Goal: Task Accomplishment & Management: Manage account settings

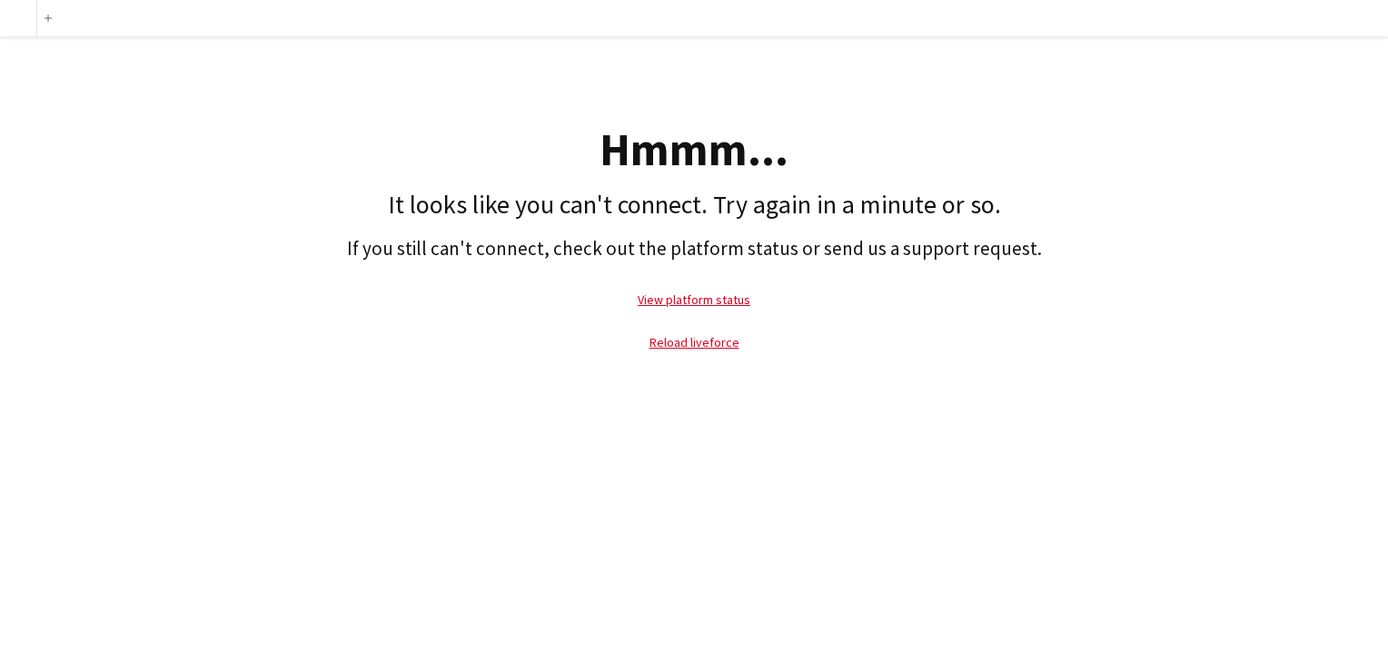
click at [672, 308] on p "View platform status" at bounding box center [694, 300] width 1370 height 42
click at [673, 343] on link "Reload liveforce" at bounding box center [695, 342] width 90 height 16
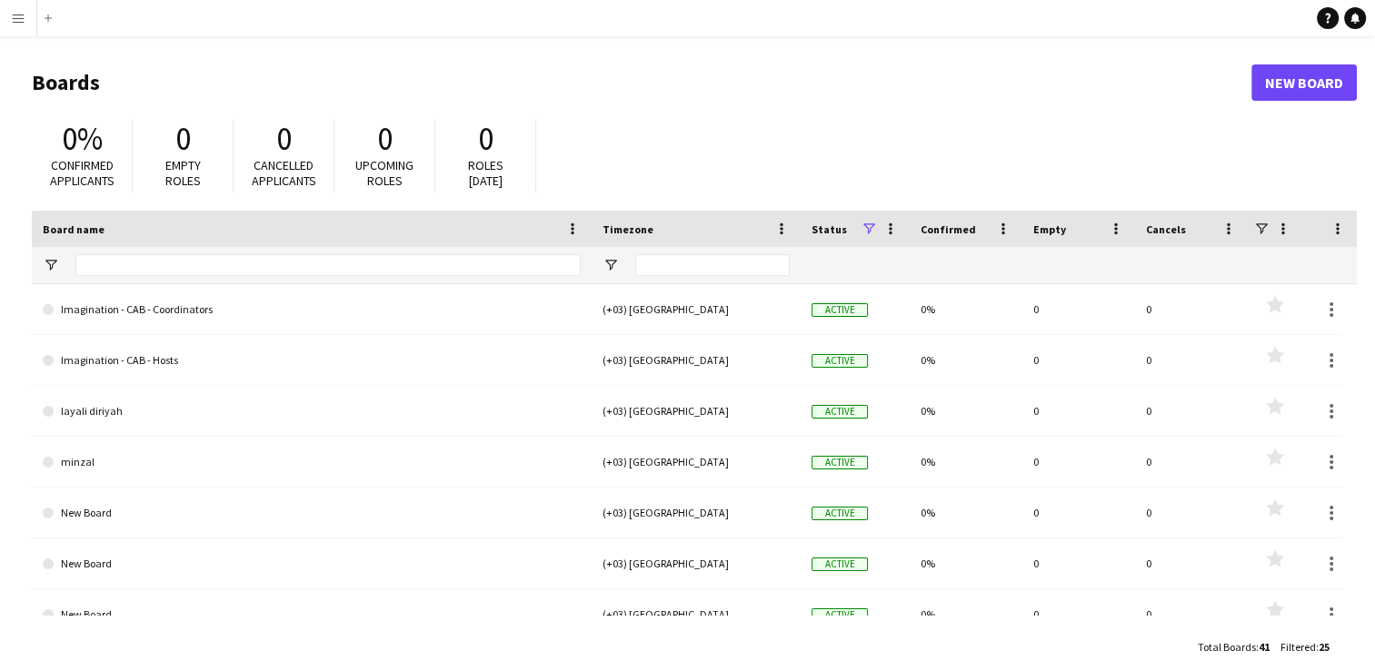
click at [23, 16] on app-icon "Menu" at bounding box center [18, 18] width 15 height 15
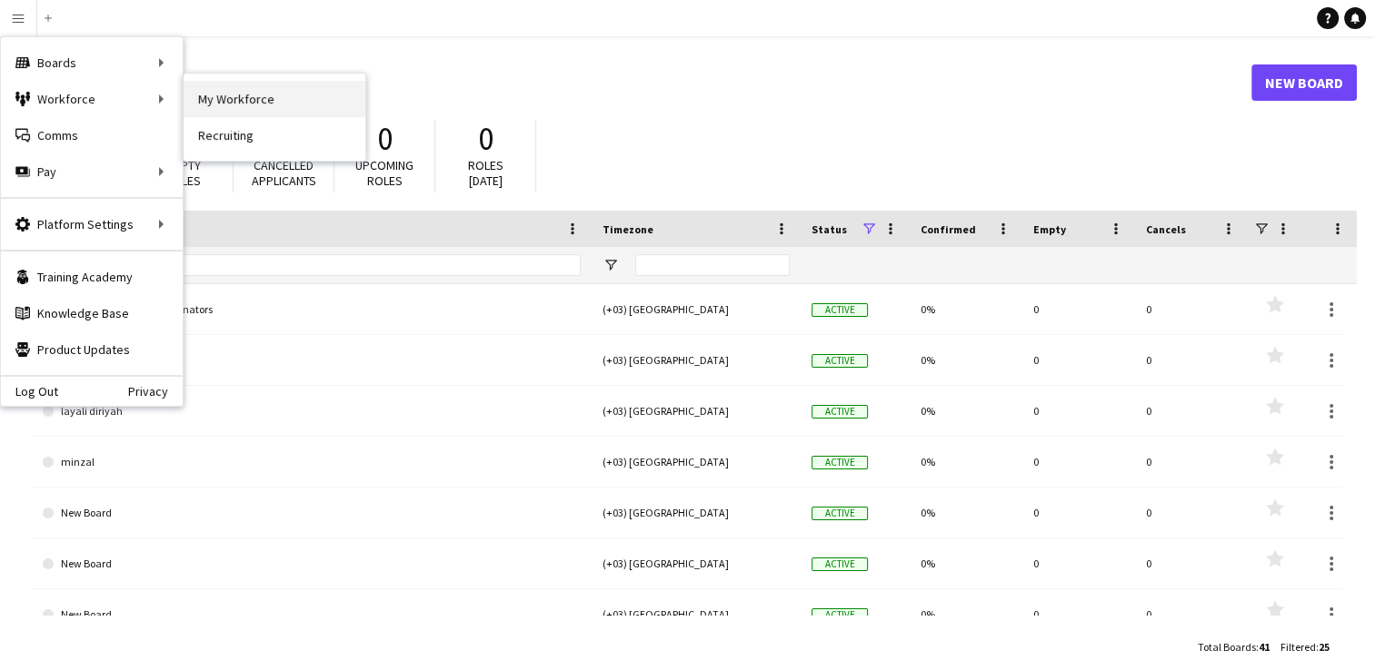
click at [219, 90] on link "My Workforce" at bounding box center [275, 99] width 182 height 36
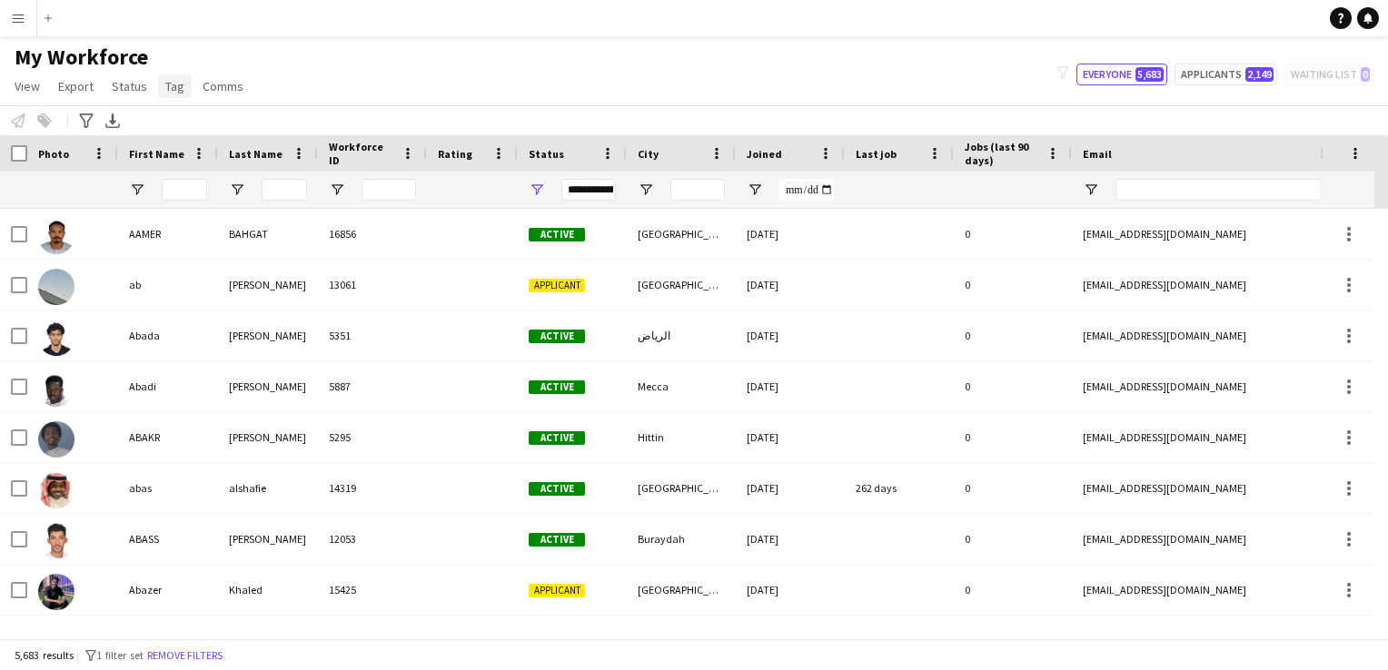
click at [182, 93] on link "Tag" at bounding box center [175, 86] width 34 height 24
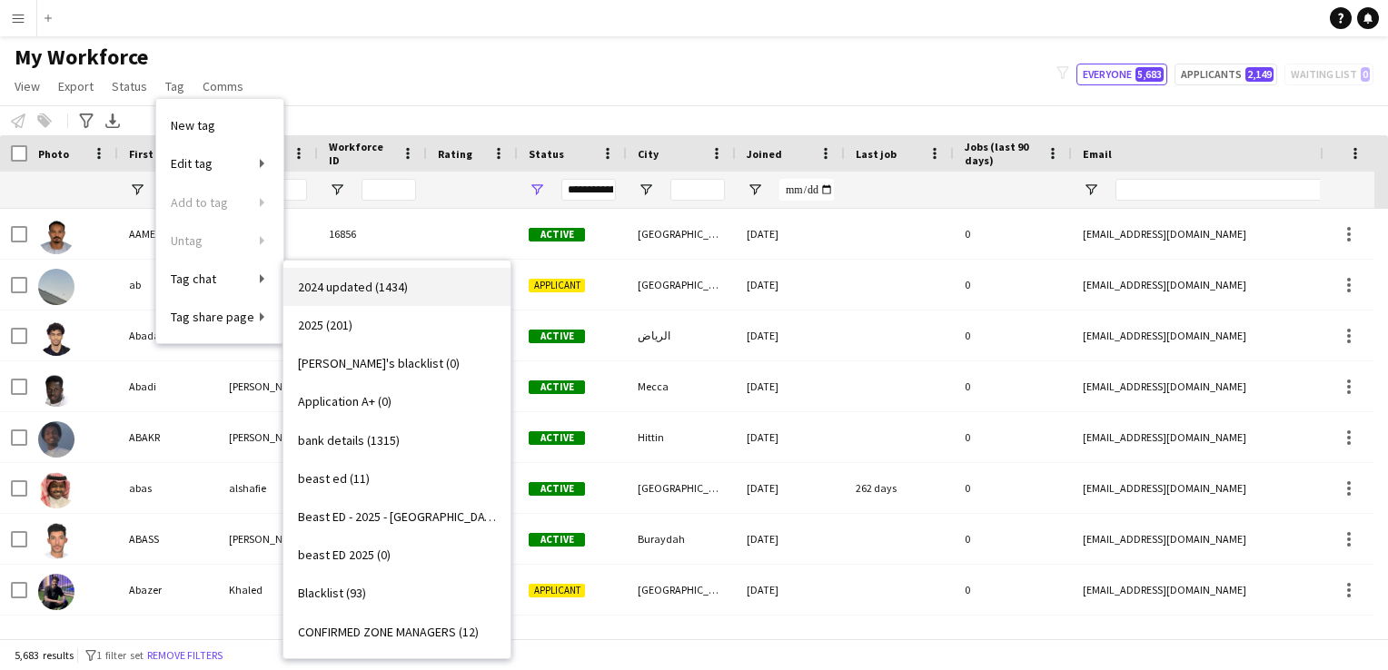
click at [342, 289] on span "2024 updated (1434)" at bounding box center [353, 287] width 110 height 16
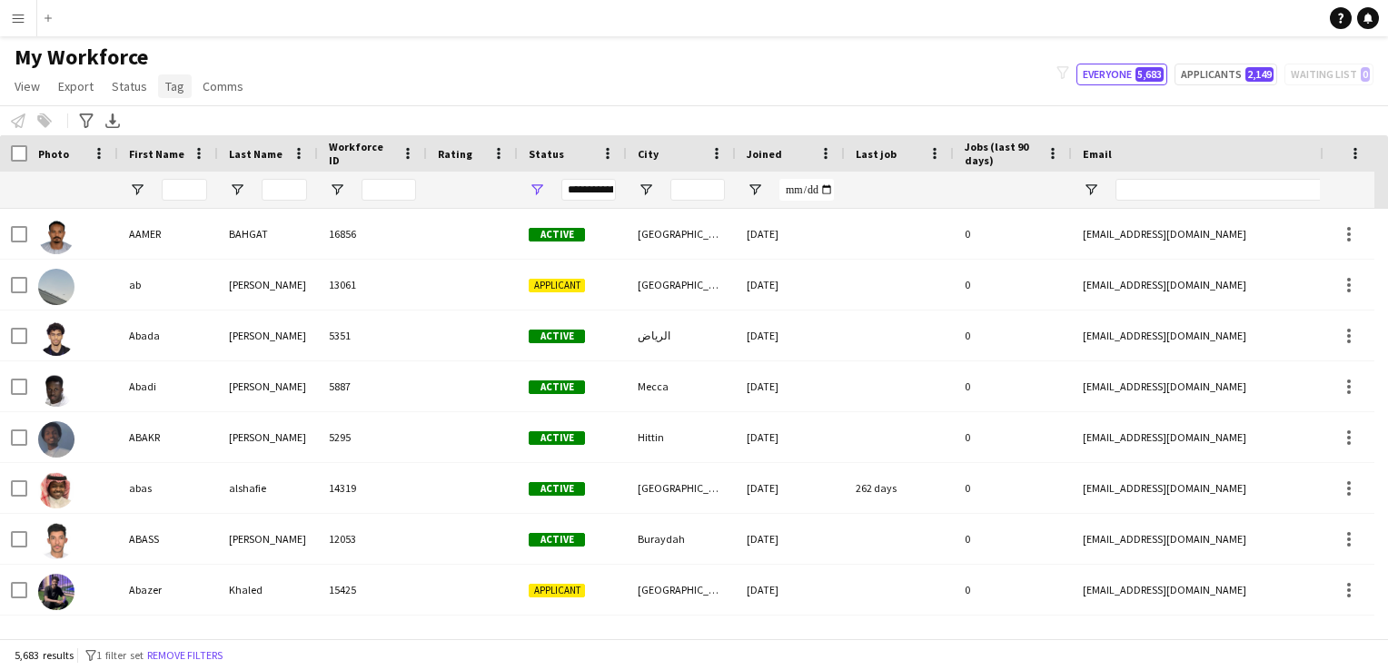
click at [180, 94] on link "Tag" at bounding box center [175, 86] width 34 height 24
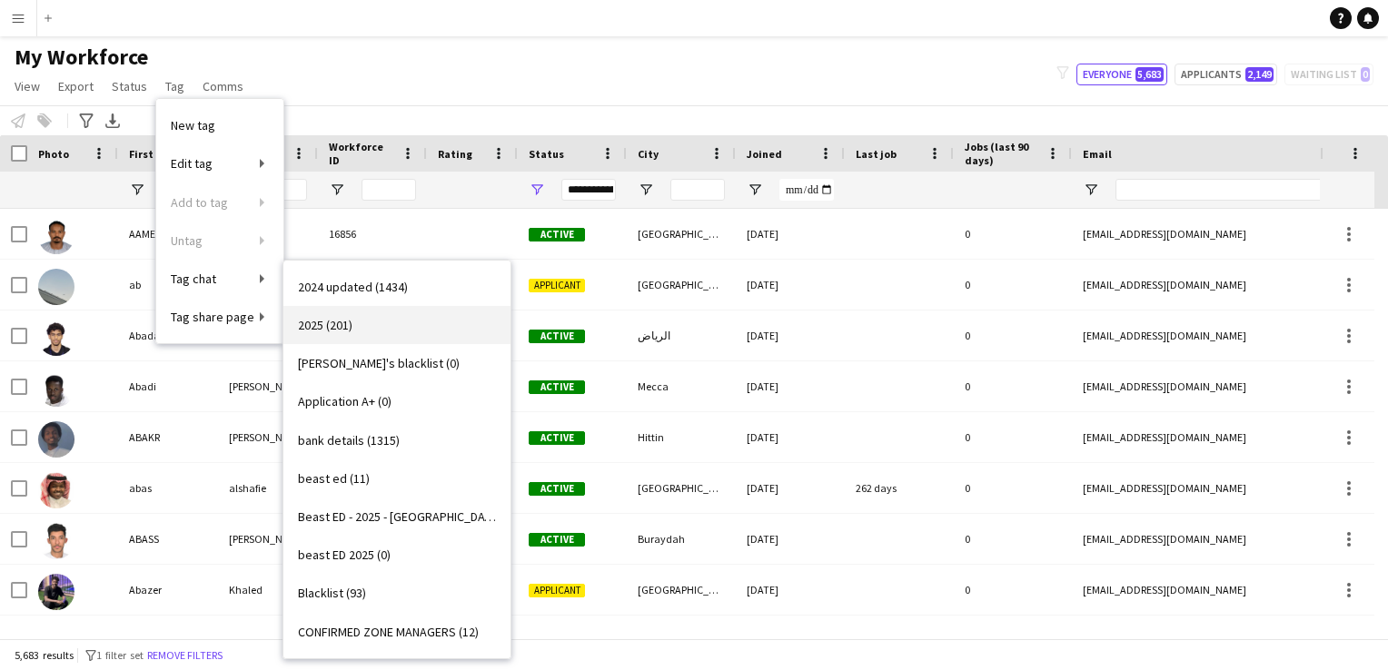
click at [353, 333] on link "2025 (201)" at bounding box center [396, 325] width 227 height 38
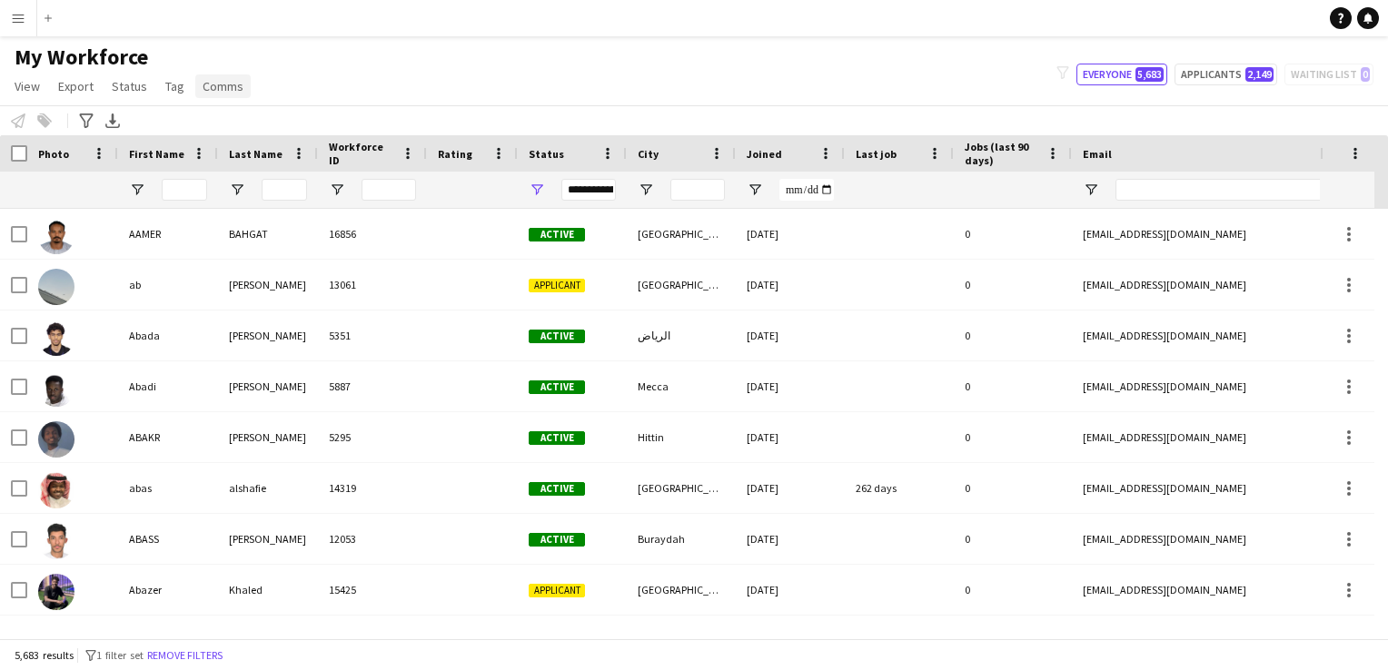
click at [216, 94] on link "Comms" at bounding box center [222, 86] width 55 height 24
click at [180, 85] on span "Tag" at bounding box center [174, 86] width 19 height 16
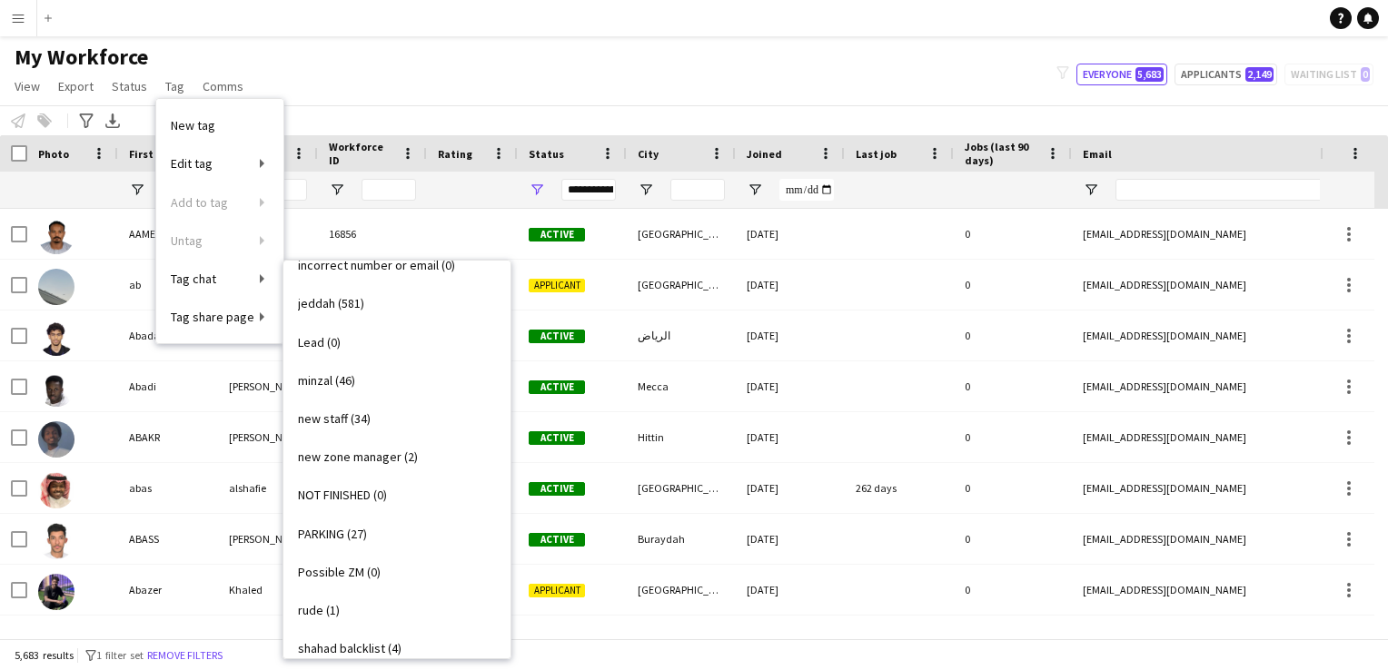
scroll to position [482, 0]
click at [351, 411] on span "new staff (34)" at bounding box center [334, 418] width 73 height 16
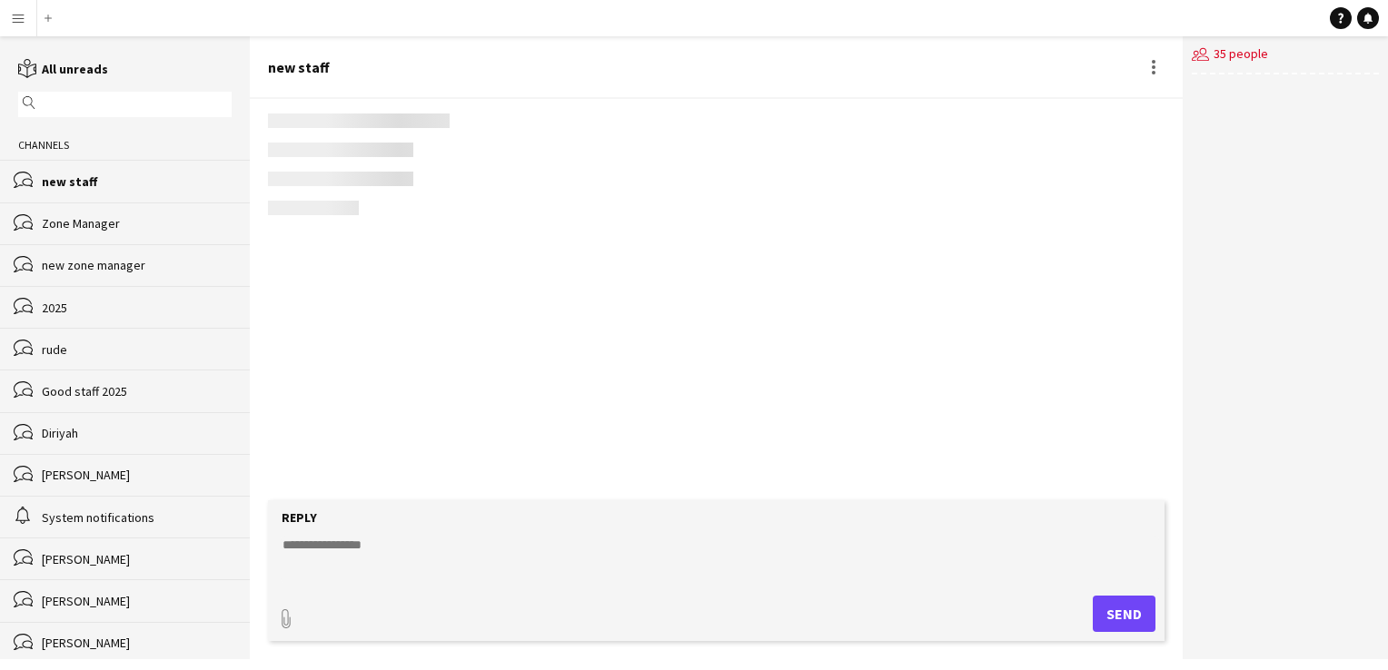
click at [178, 92] on div "magnifier" at bounding box center [124, 104] width 213 height 25
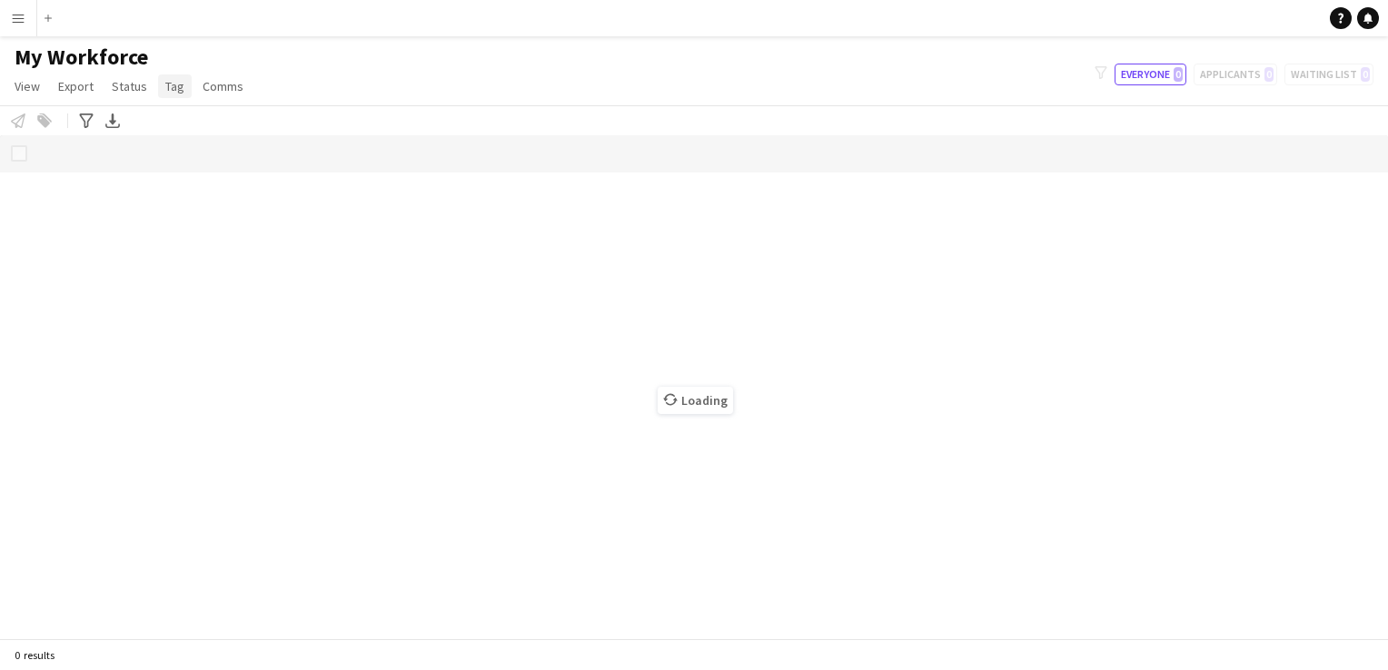
click at [167, 81] on span "Tag" at bounding box center [174, 86] width 19 height 16
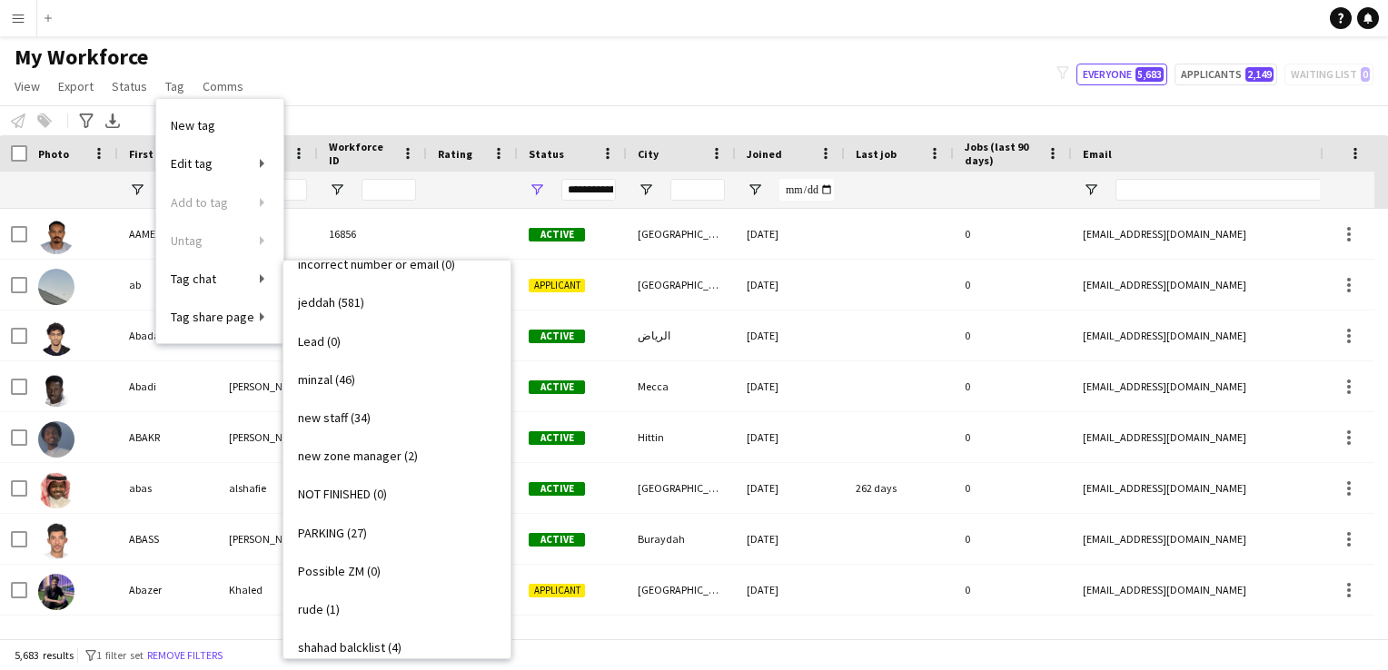
scroll to position [482, 0]
click at [355, 386] on span "minzal (46)" at bounding box center [326, 380] width 57 height 16
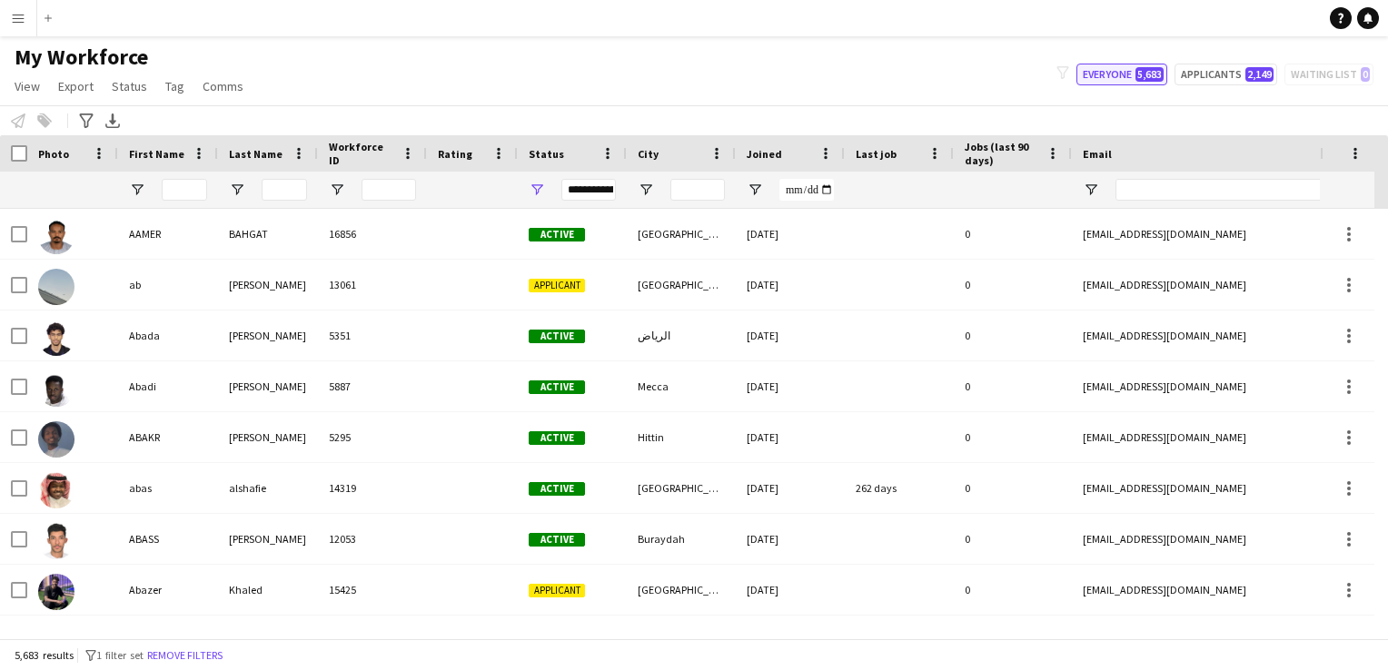
click at [1125, 78] on button "Everyone 5,683" at bounding box center [1122, 75] width 91 height 22
click at [1220, 71] on button "Applicants 2,149" at bounding box center [1226, 75] width 103 height 22
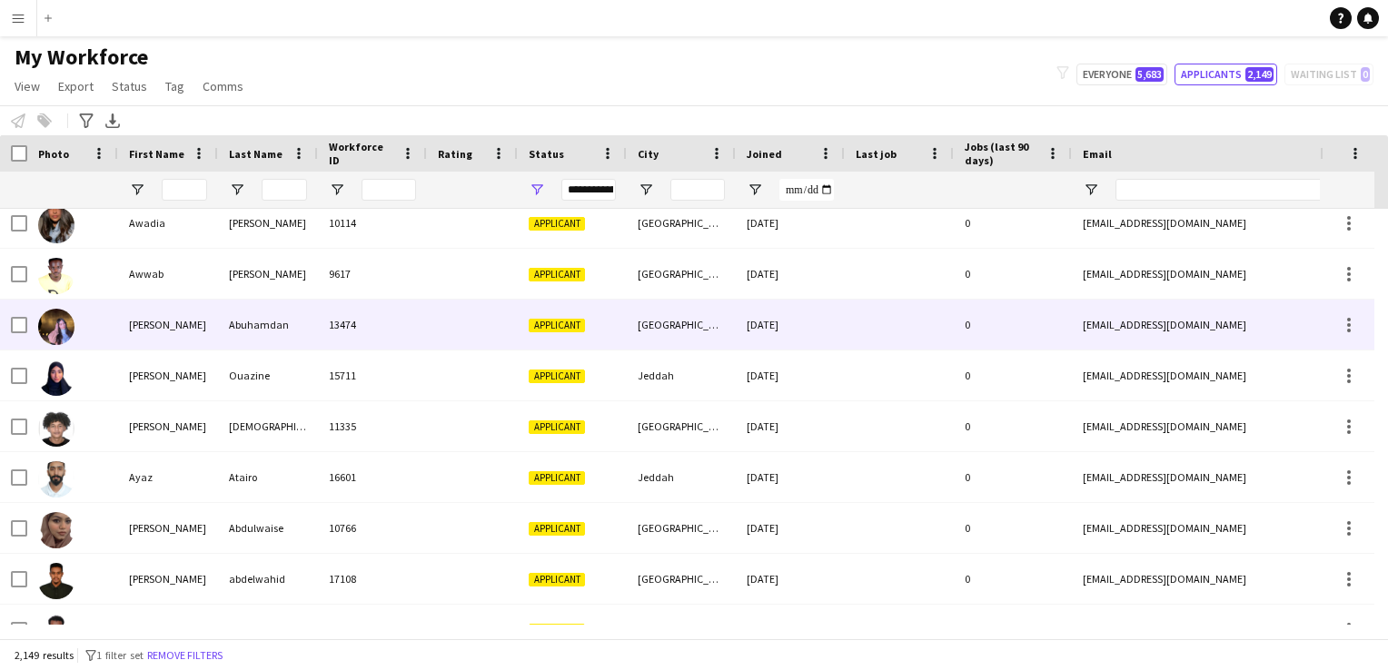
click at [392, 333] on div "13474" at bounding box center [372, 325] width 109 height 50
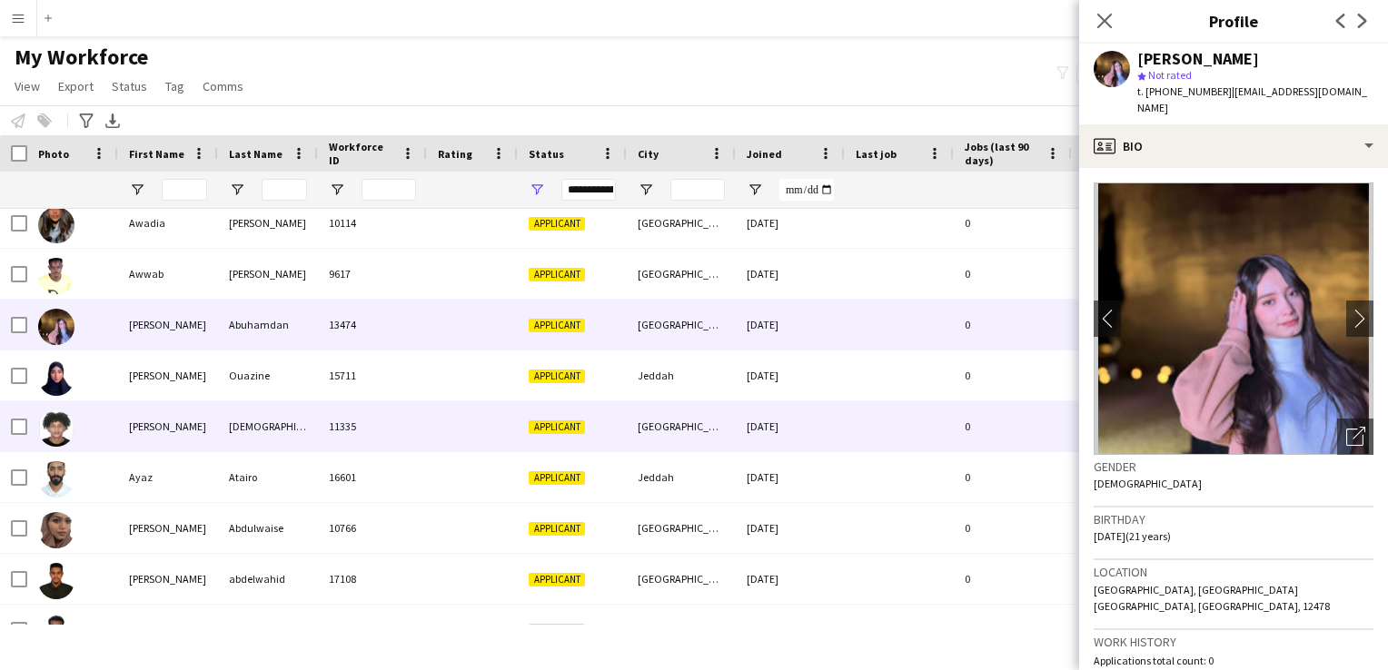
click at [367, 409] on div "11335" at bounding box center [372, 427] width 109 height 50
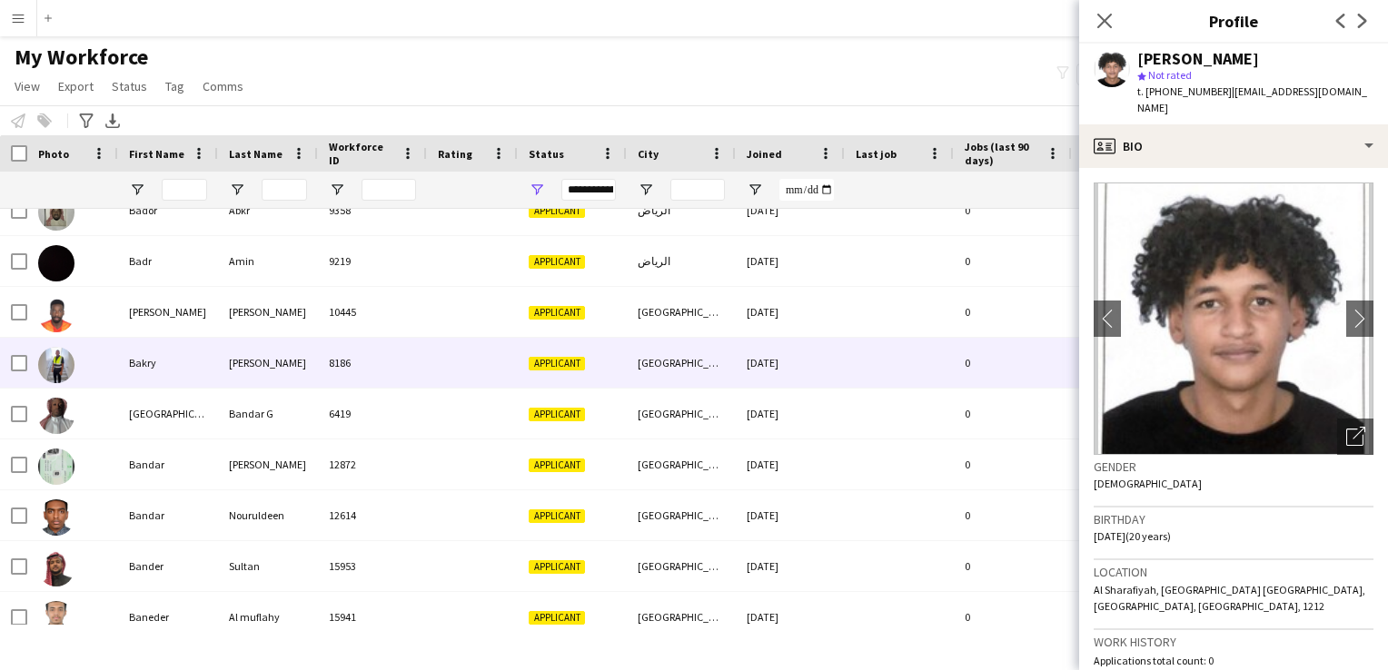
click at [363, 357] on div "8186" at bounding box center [372, 363] width 109 height 50
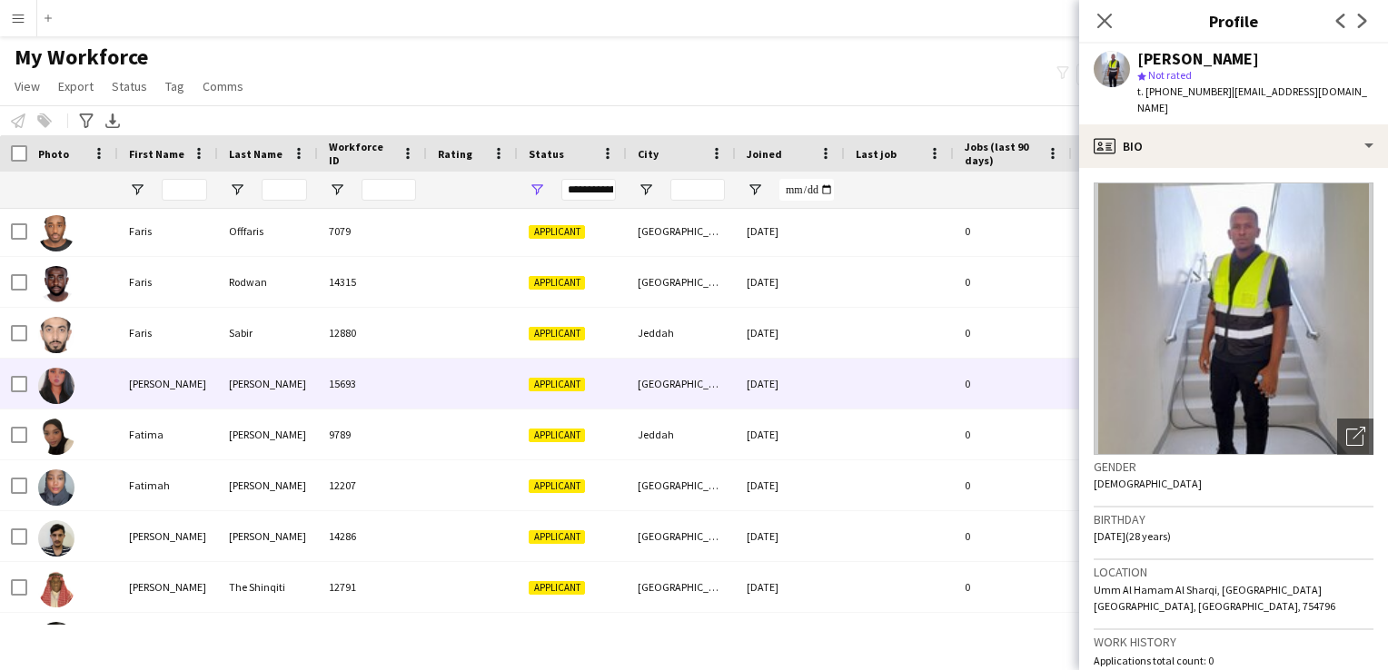
click at [288, 374] on div "[PERSON_NAME]" at bounding box center [268, 384] width 100 height 50
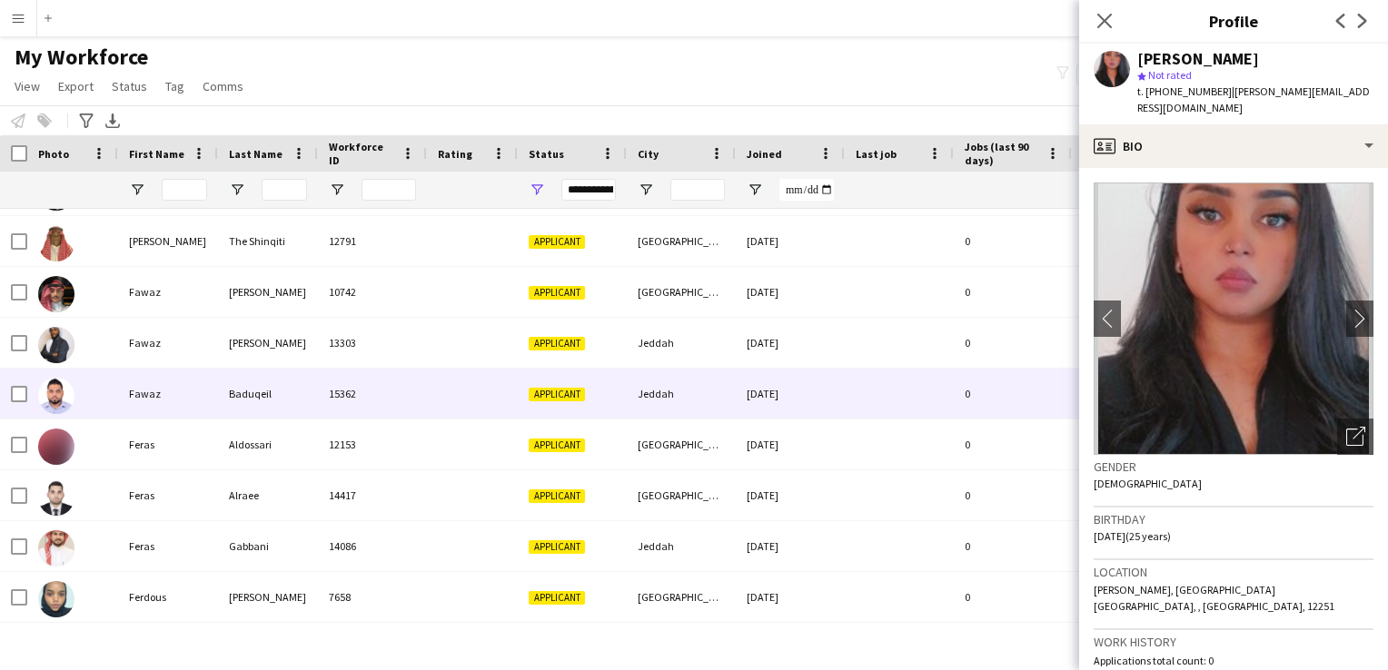
click at [279, 402] on div "Baduqeil" at bounding box center [268, 394] width 100 height 50
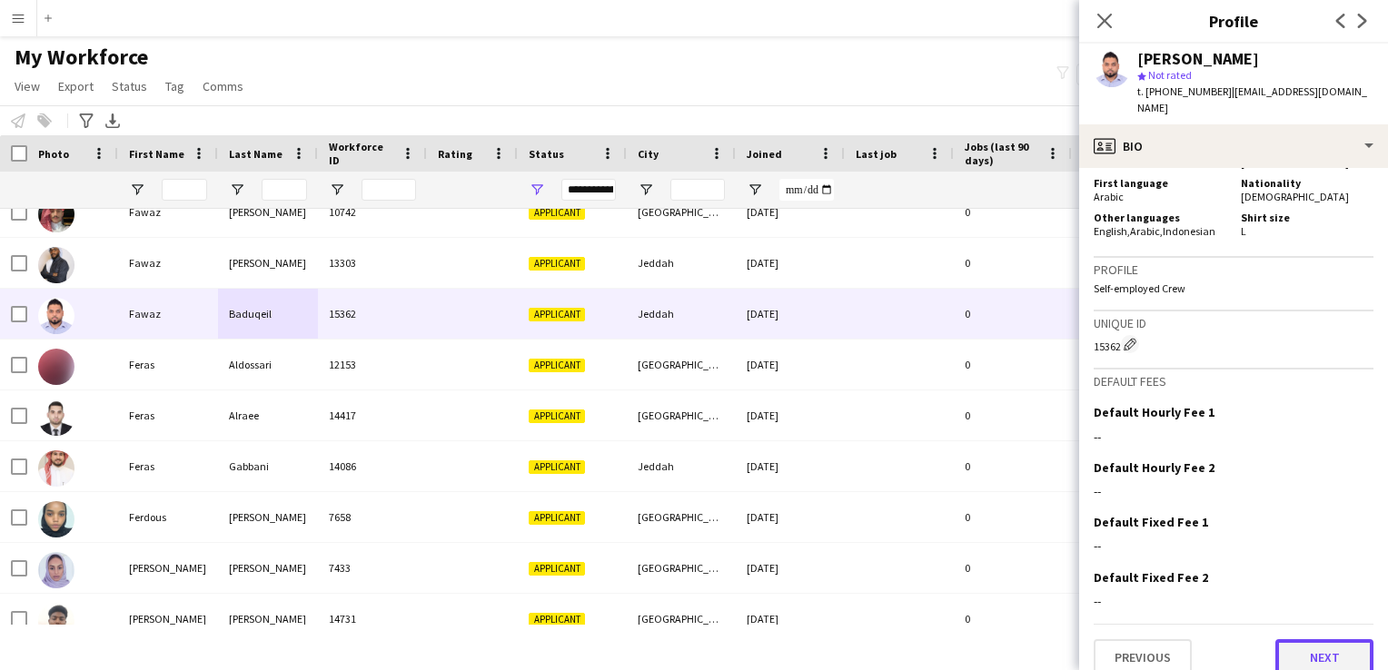
click at [1282, 640] on button "Next" at bounding box center [1325, 658] width 98 height 36
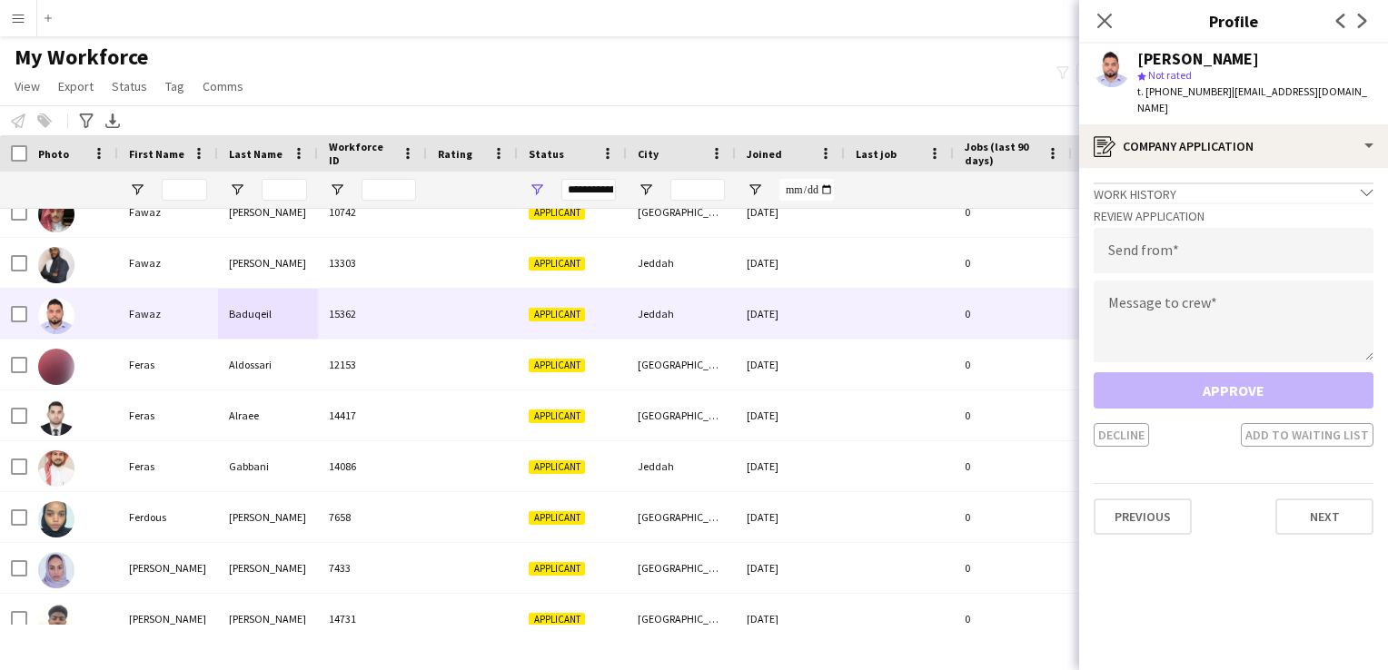
click at [1251, 377] on div "Approve Decline Add to waiting list" at bounding box center [1234, 409] width 280 height 74
click at [1290, 183] on div "Work history chevron-down" at bounding box center [1234, 193] width 280 height 20
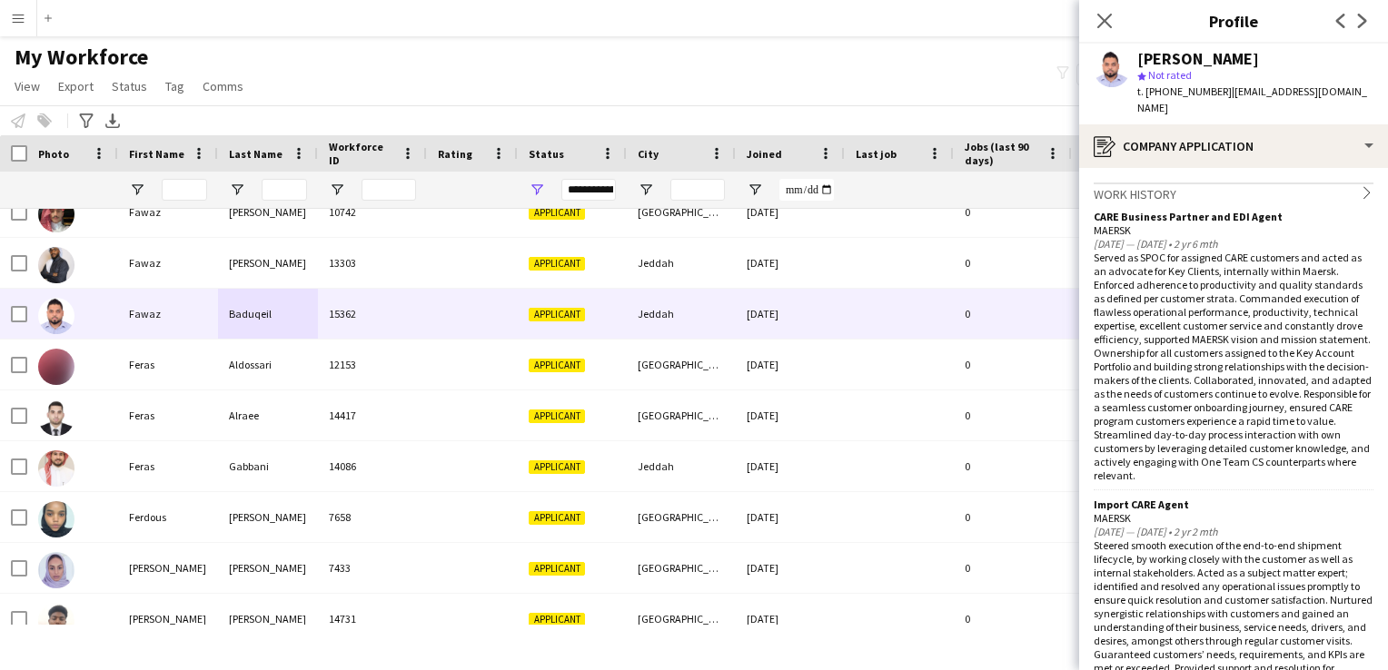
click at [1290, 183] on div "Work history chevron-right" at bounding box center [1234, 193] width 280 height 20
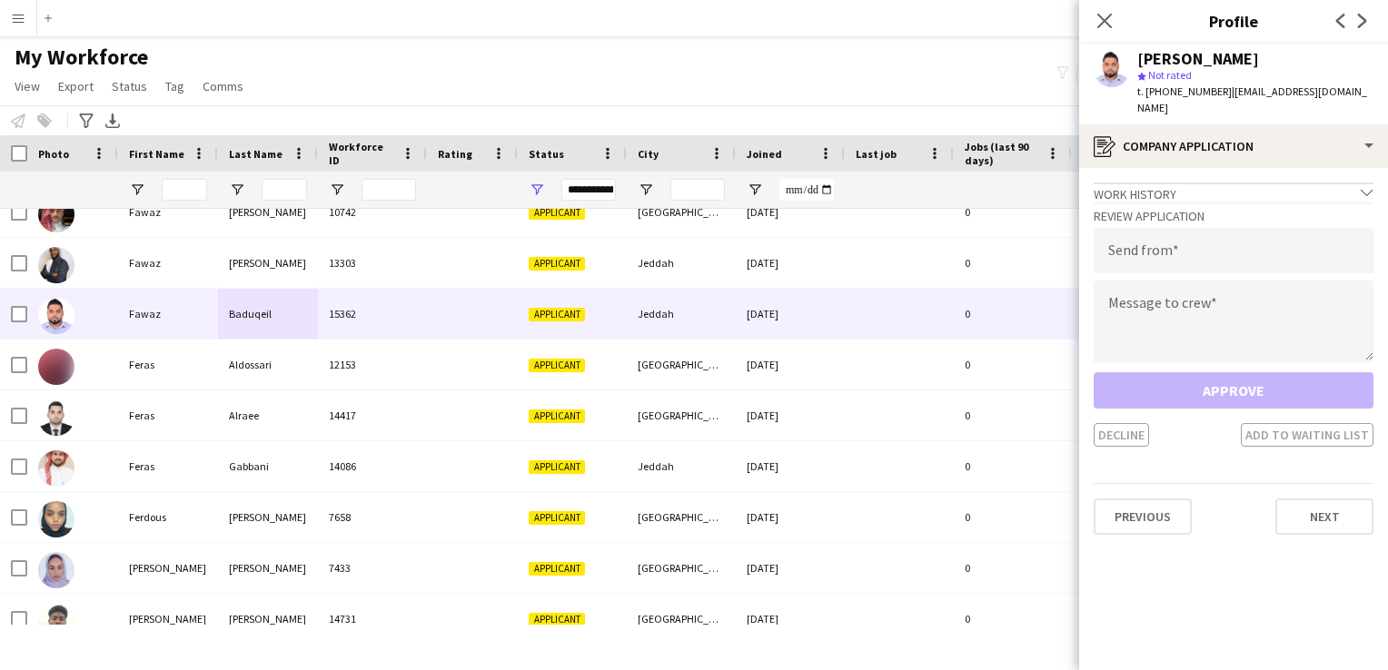
click at [1265, 208] on h3 "Review Application" at bounding box center [1234, 216] width 280 height 16
click at [1194, 372] on div "Approve Decline Add to waiting list" at bounding box center [1234, 409] width 280 height 74
drag, startPoint x: 1194, startPoint y: 363, endPoint x: 1370, endPoint y: 340, distance: 177.8
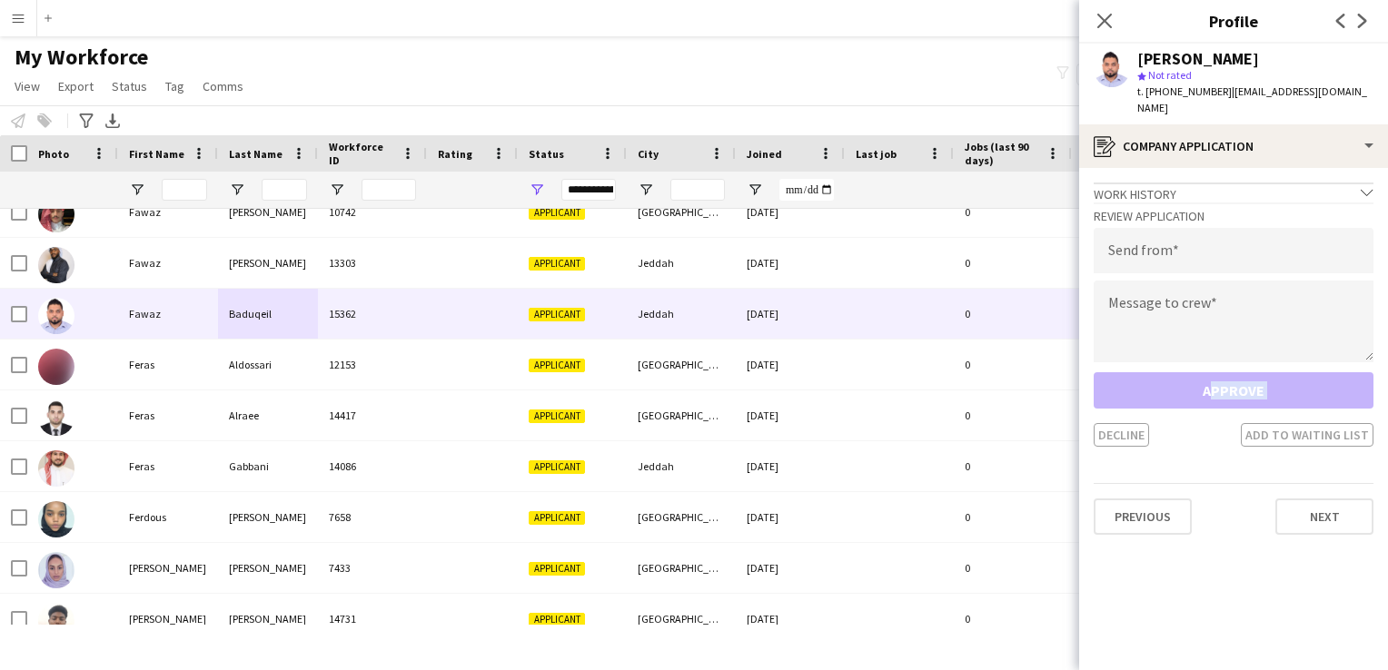
click at [1370, 340] on textarea at bounding box center [1234, 322] width 280 height 82
click at [1317, 372] on div "Approve Decline Add to waiting list" at bounding box center [1234, 409] width 280 height 74
click at [1308, 500] on button "Next" at bounding box center [1325, 517] width 98 height 36
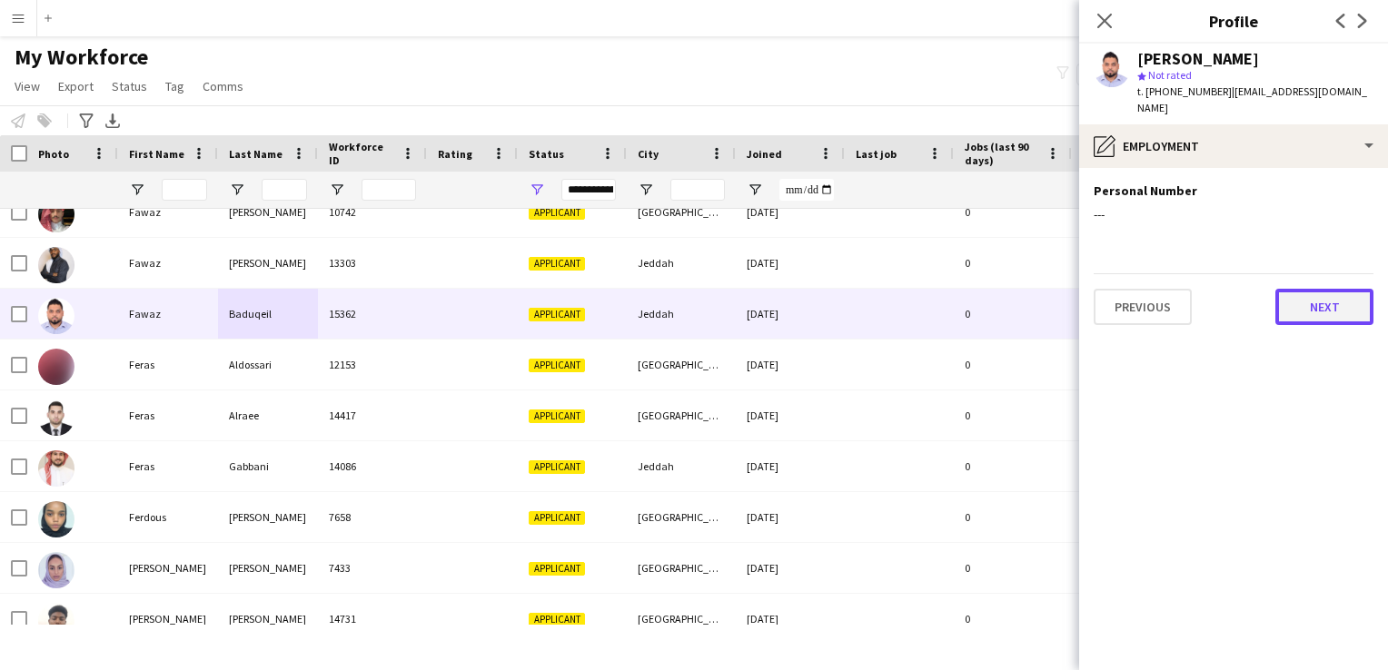
click at [1302, 296] on button "Next" at bounding box center [1325, 307] width 98 height 36
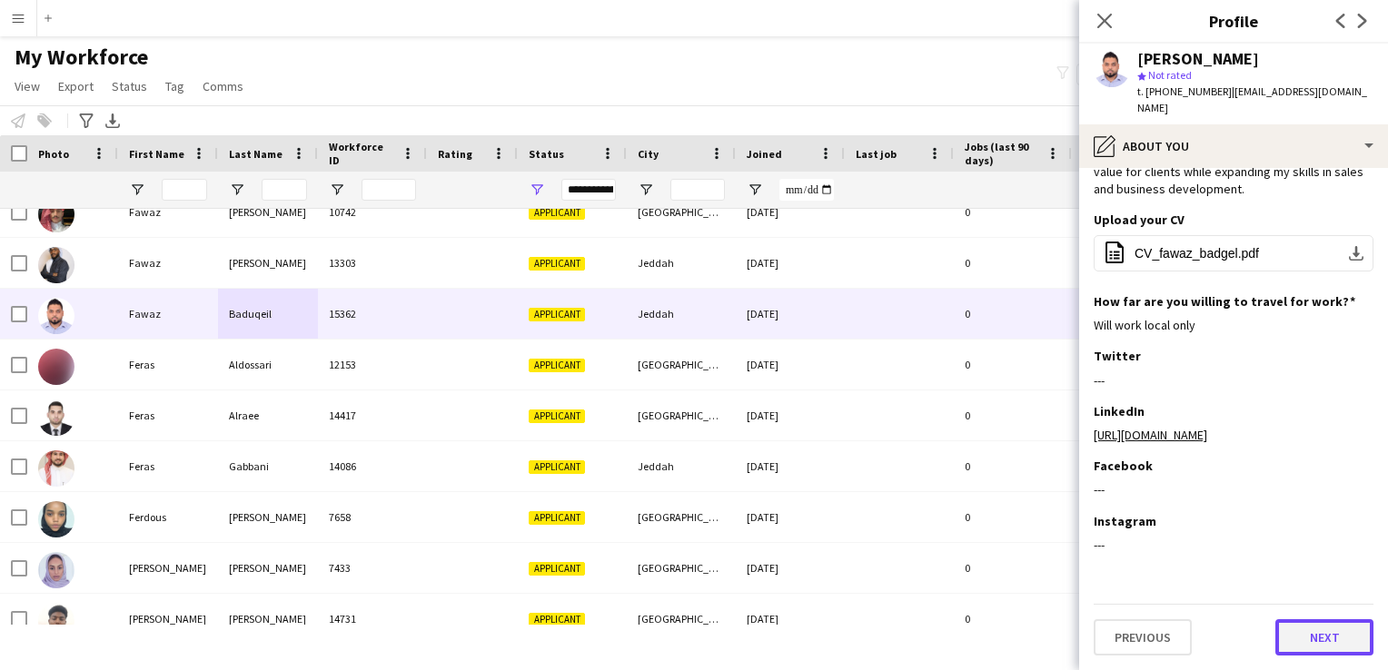
click at [1282, 628] on button "Next" at bounding box center [1325, 638] width 98 height 36
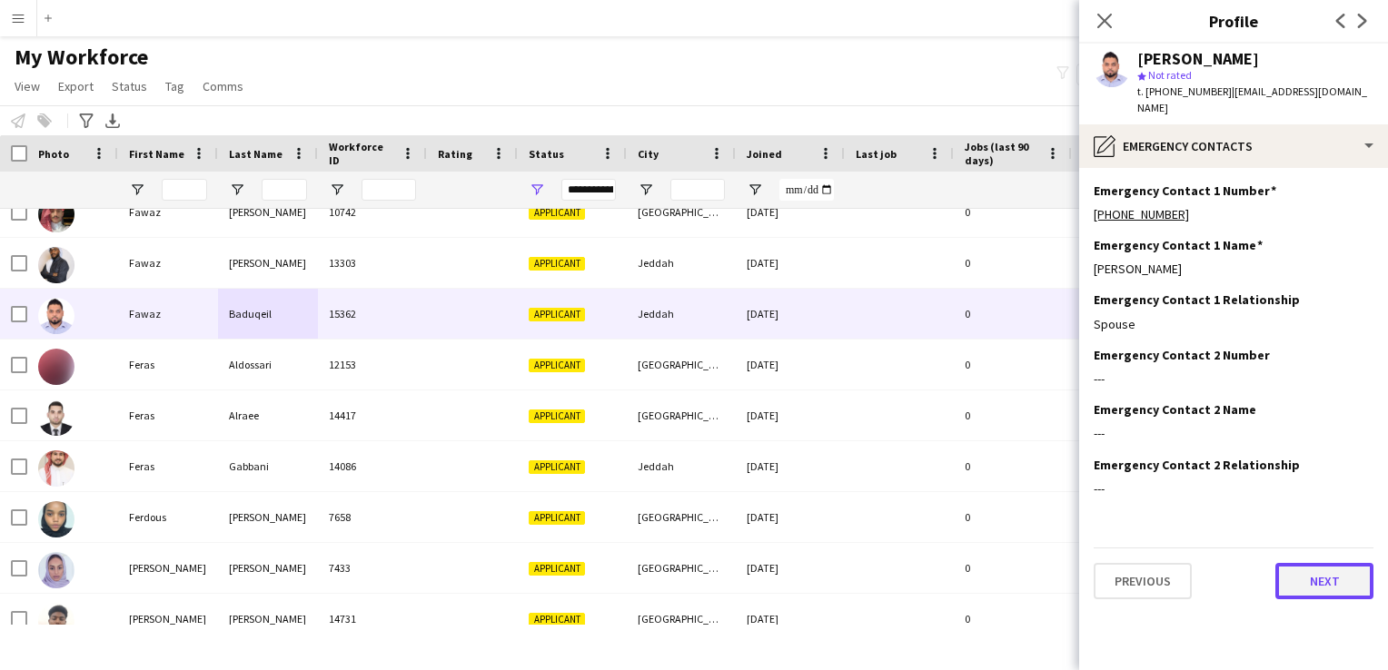
click at [1298, 569] on button "Next" at bounding box center [1325, 581] width 98 height 36
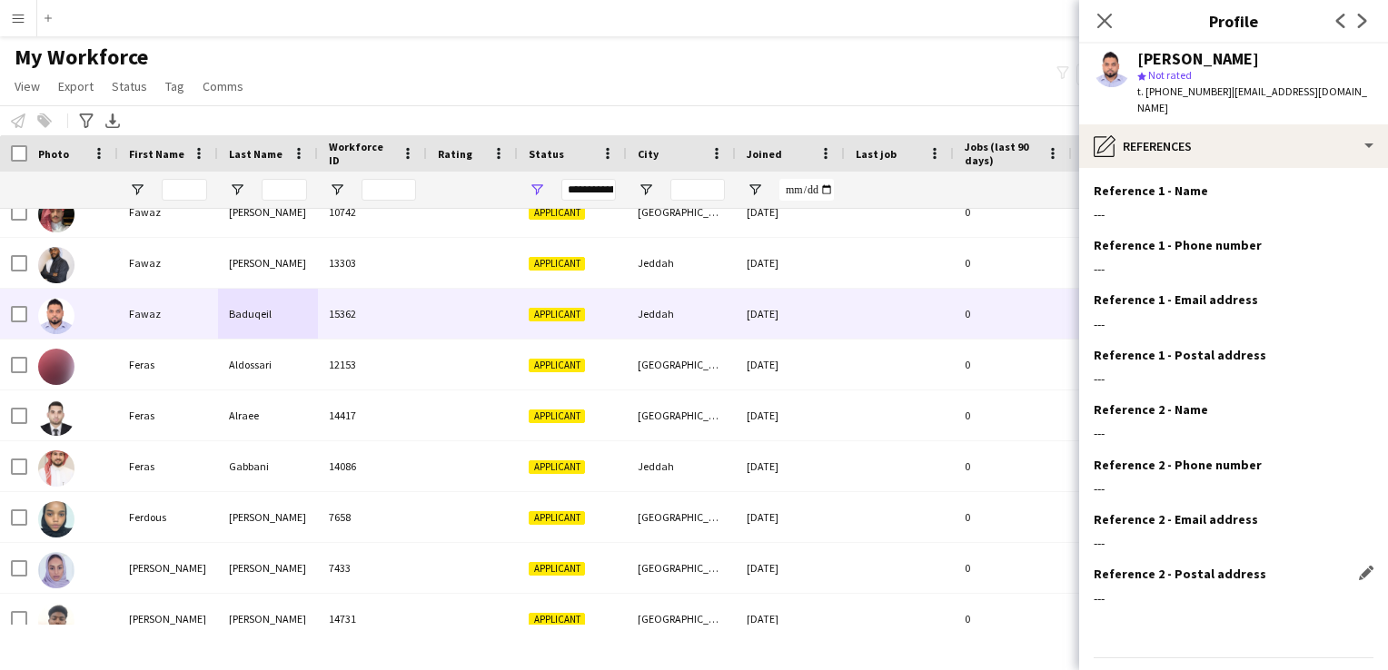
scroll to position [35, 0]
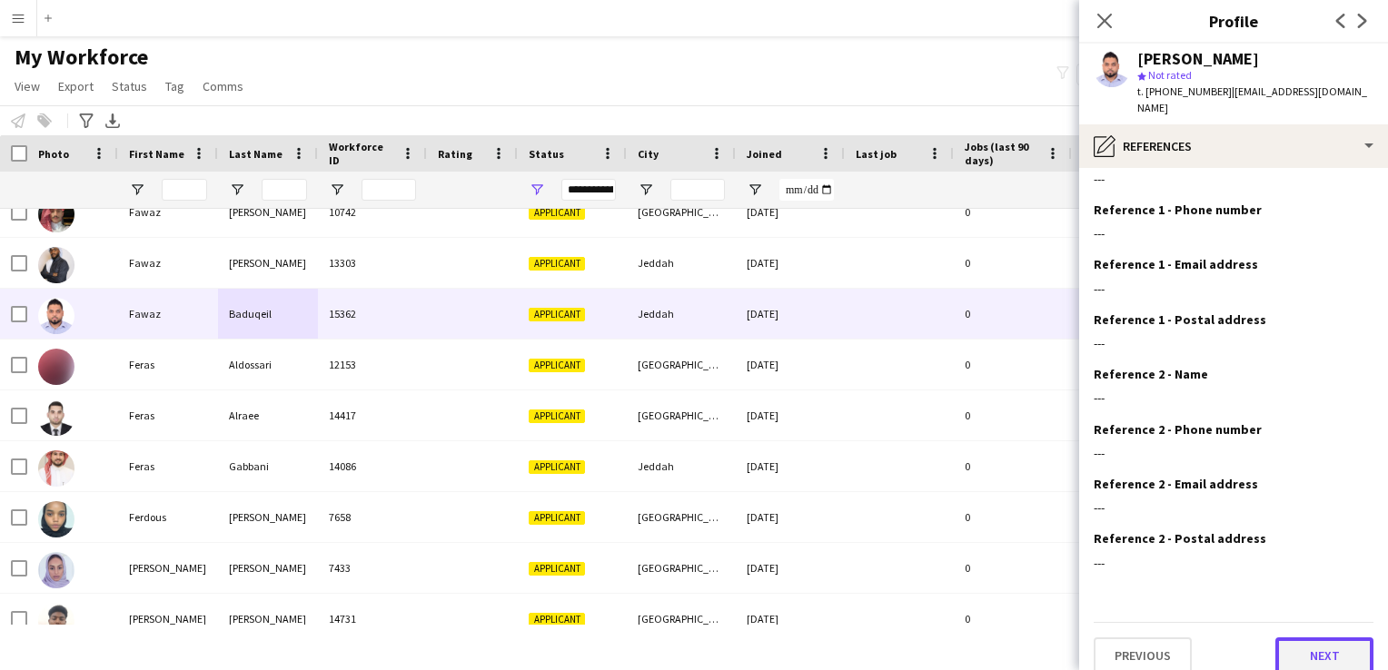
click at [1305, 644] on button "Next" at bounding box center [1325, 656] width 98 height 36
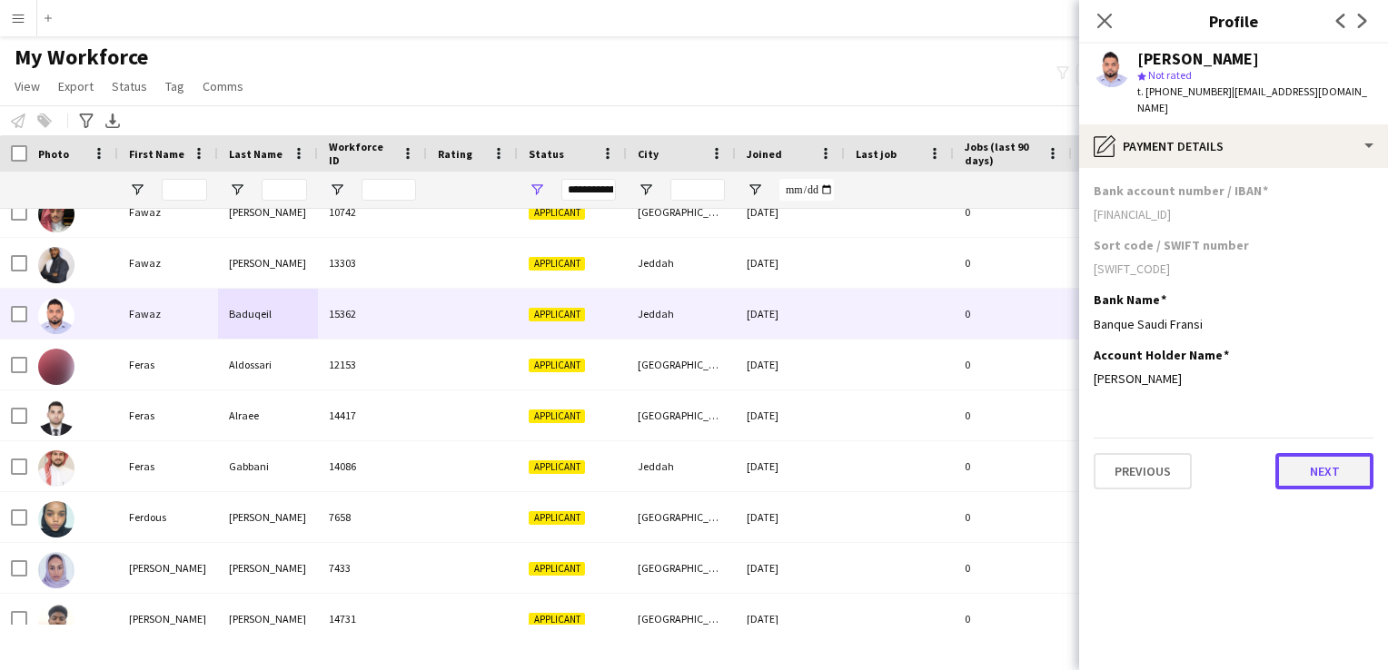
click at [1296, 462] on button "Next" at bounding box center [1325, 471] width 98 height 36
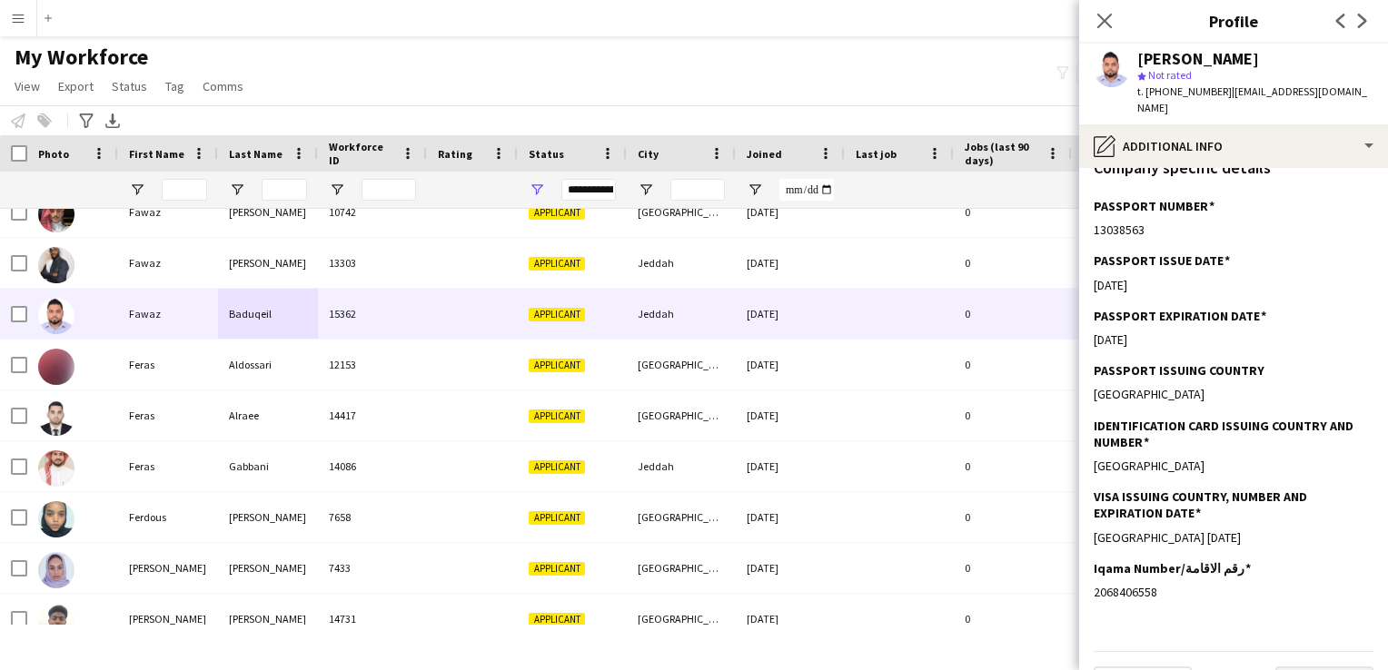
scroll to position [531, 0]
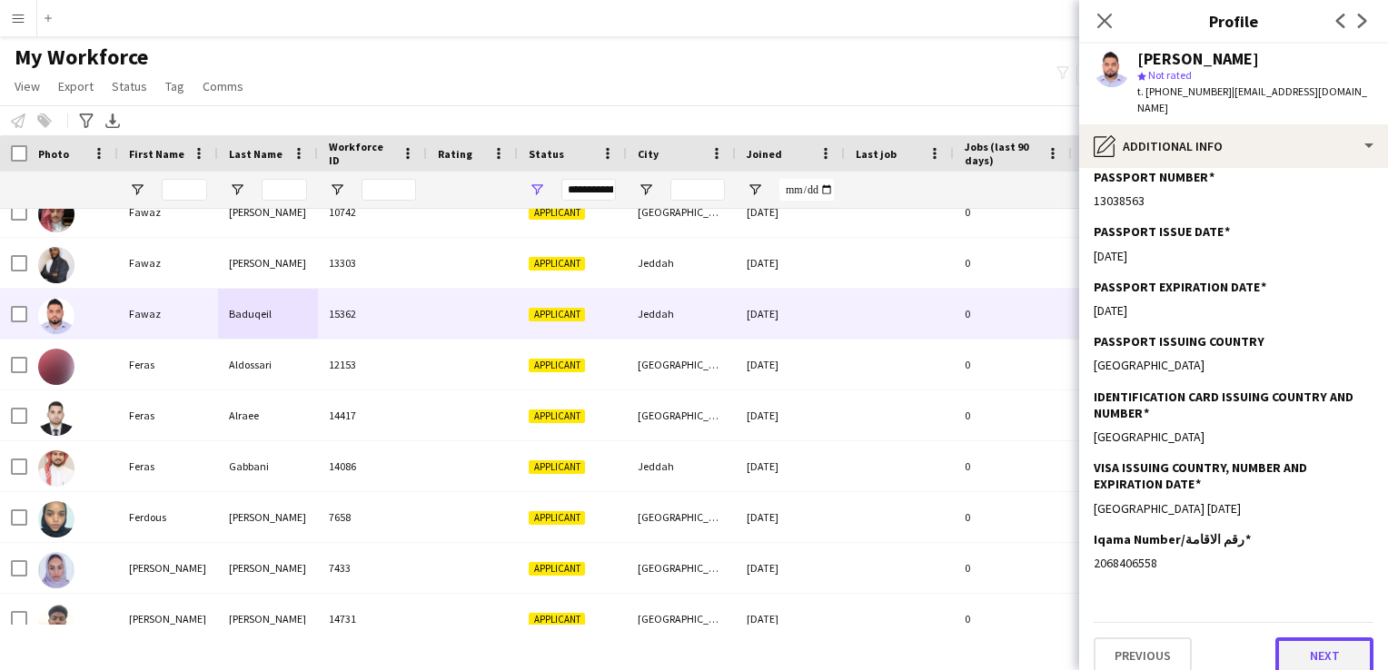
click at [1291, 641] on button "Next" at bounding box center [1325, 656] width 98 height 36
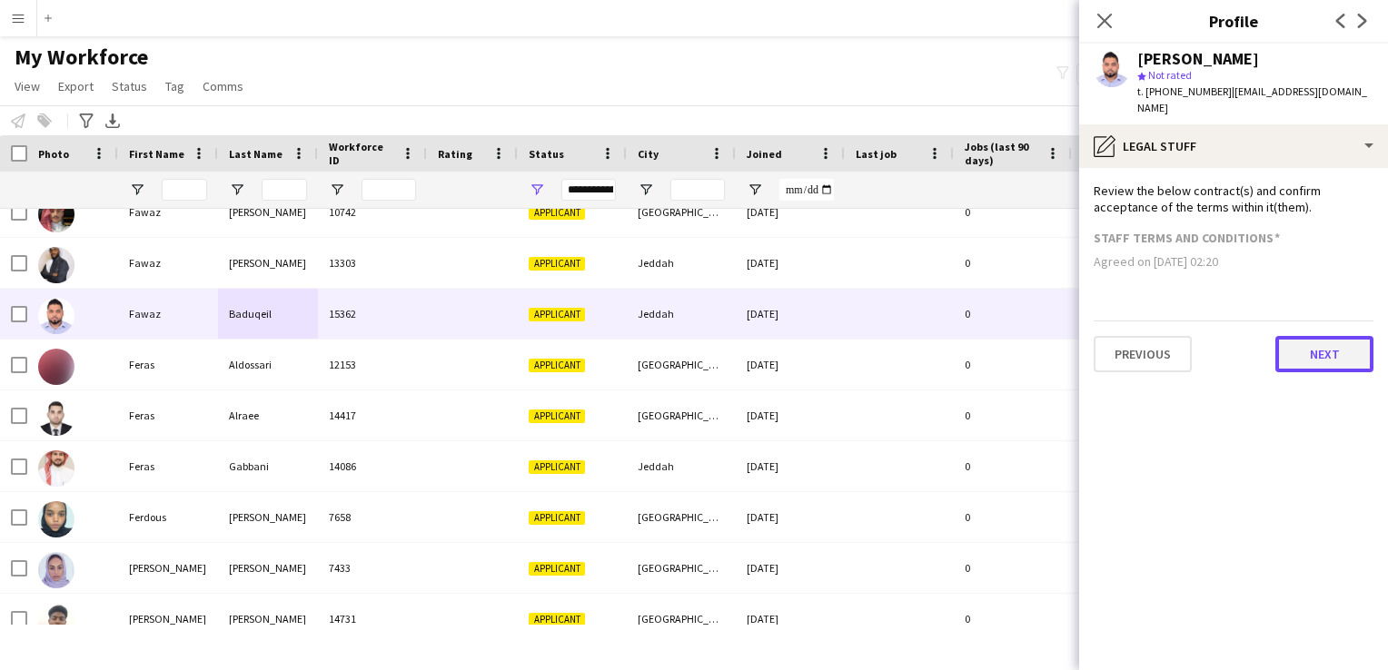
click at [1301, 336] on button "Next" at bounding box center [1325, 354] width 98 height 36
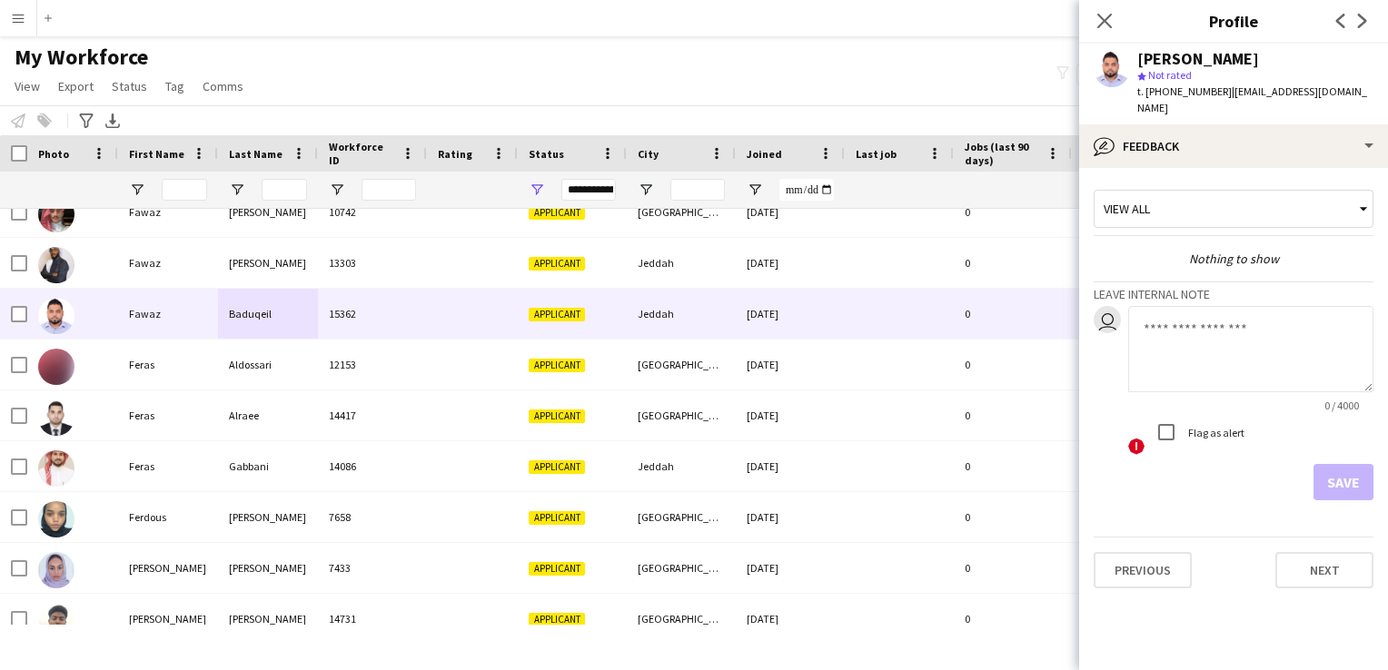
click at [1332, 464] on div "Save" at bounding box center [1234, 482] width 280 height 36
click at [1309, 552] on button "Next" at bounding box center [1325, 570] width 98 height 36
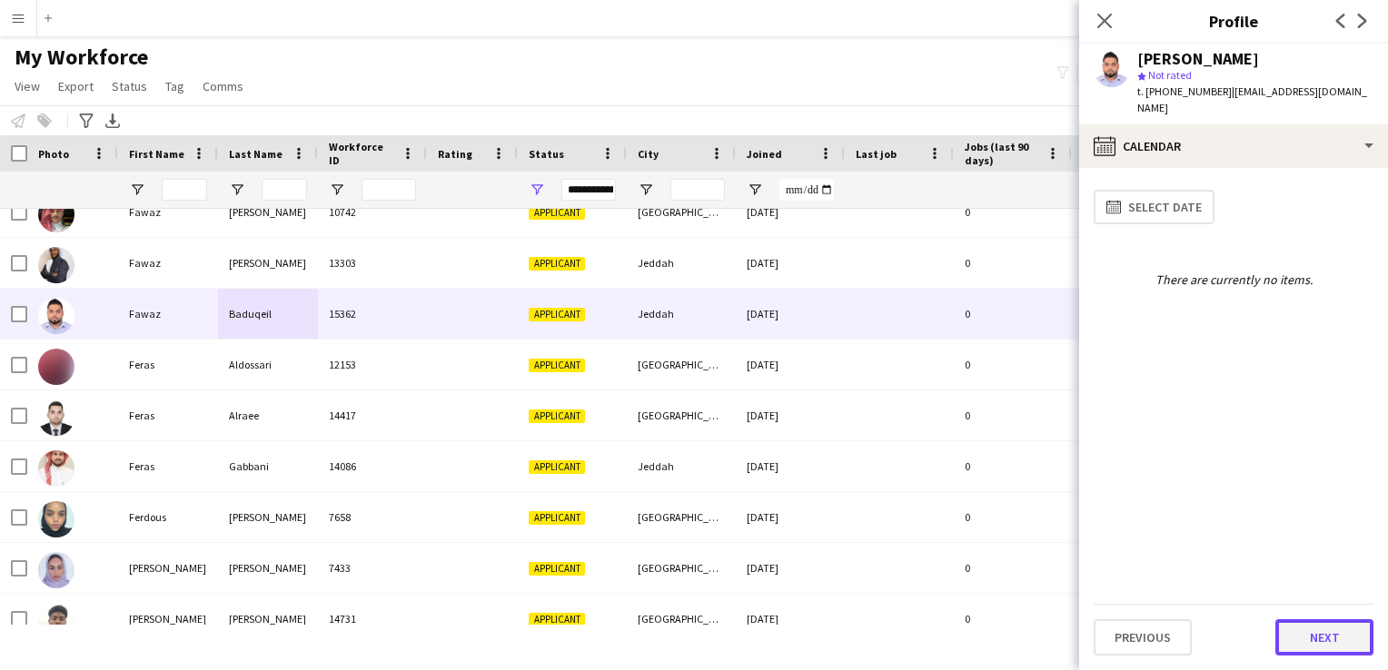
click at [1313, 628] on button "Next" at bounding box center [1325, 638] width 98 height 36
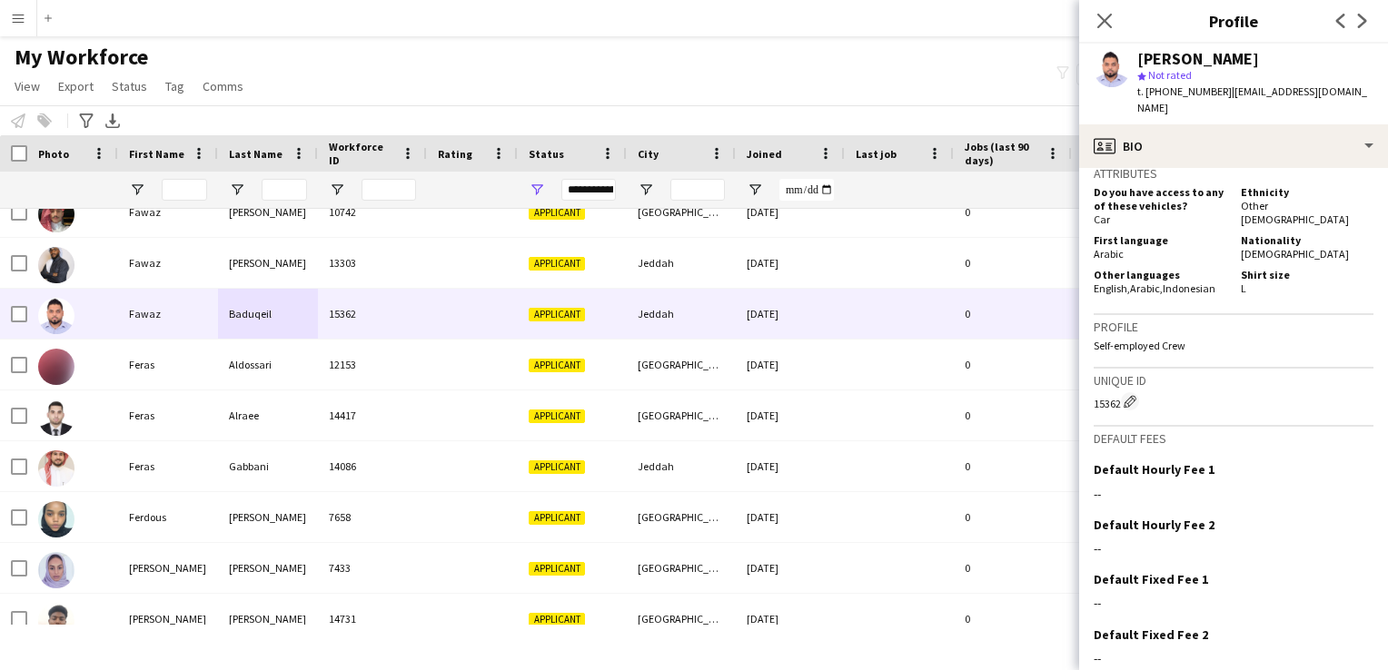
scroll to position [801, 0]
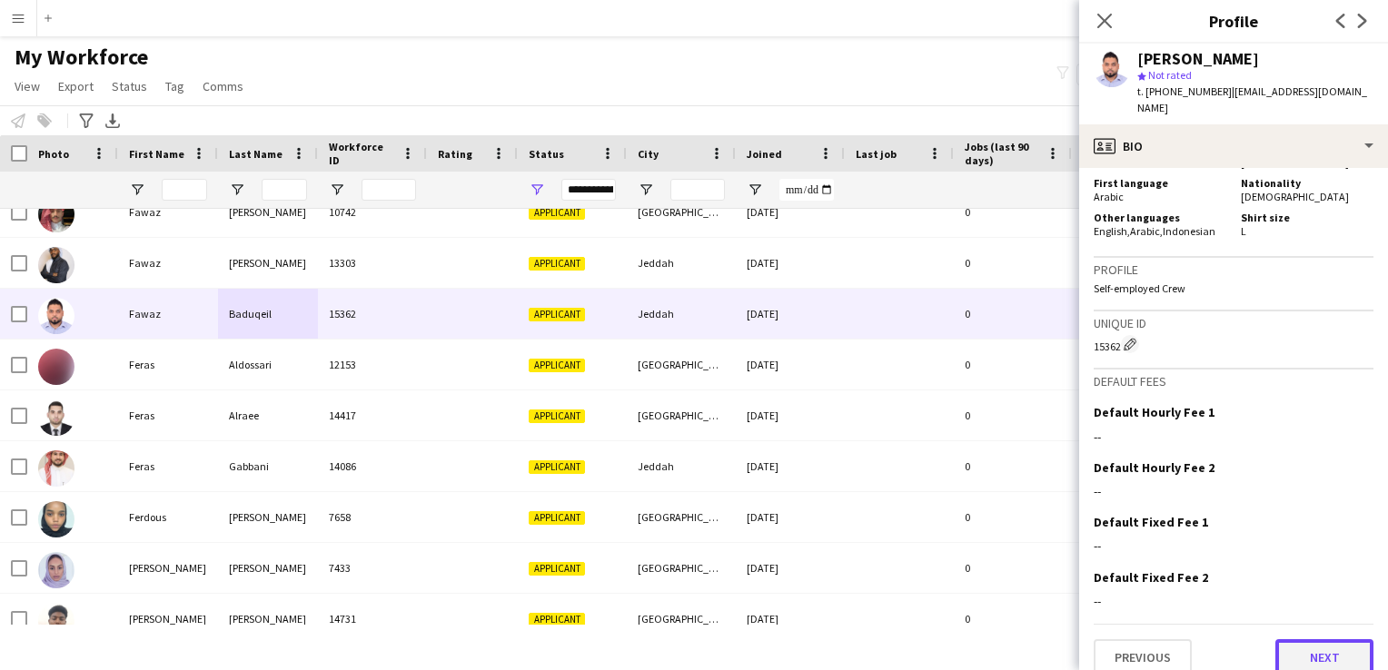
click at [1288, 645] on button "Next" at bounding box center [1325, 658] width 98 height 36
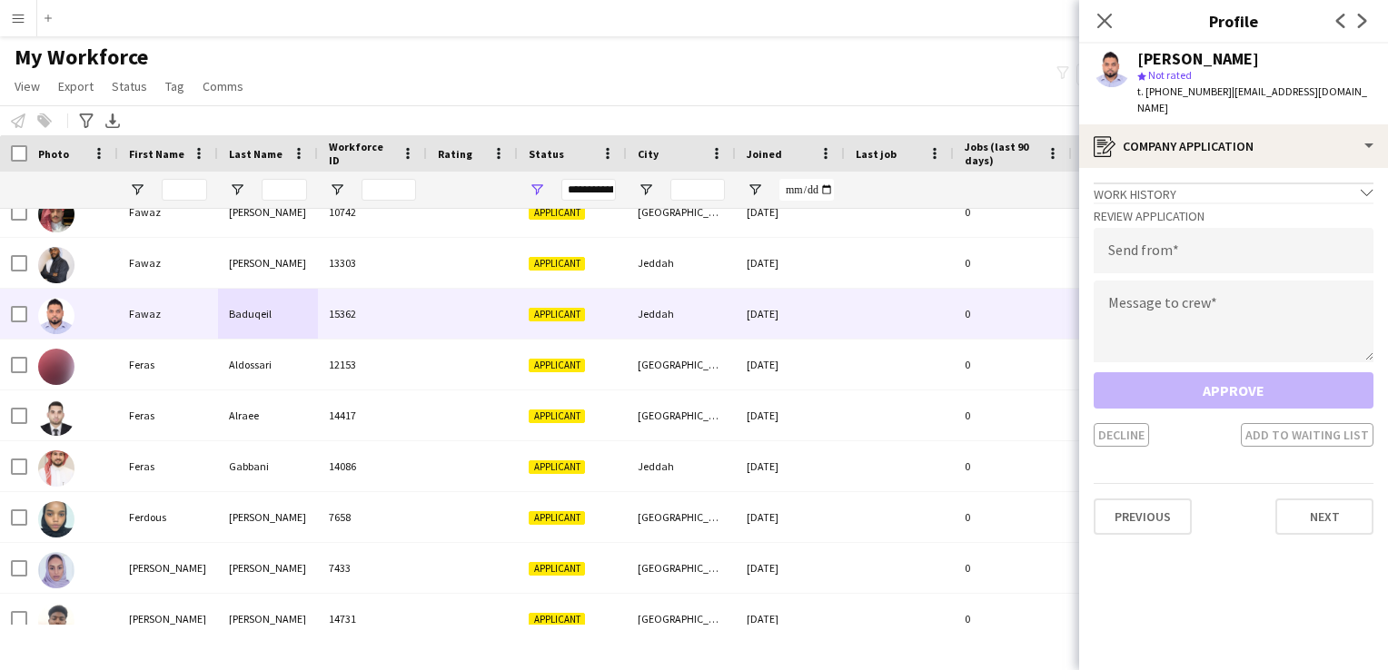
click at [1232, 376] on div "Approve Decline Add to waiting list" at bounding box center [1234, 409] width 280 height 74
click at [1107, 22] on icon "Close pop-in" at bounding box center [1104, 20] width 17 height 17
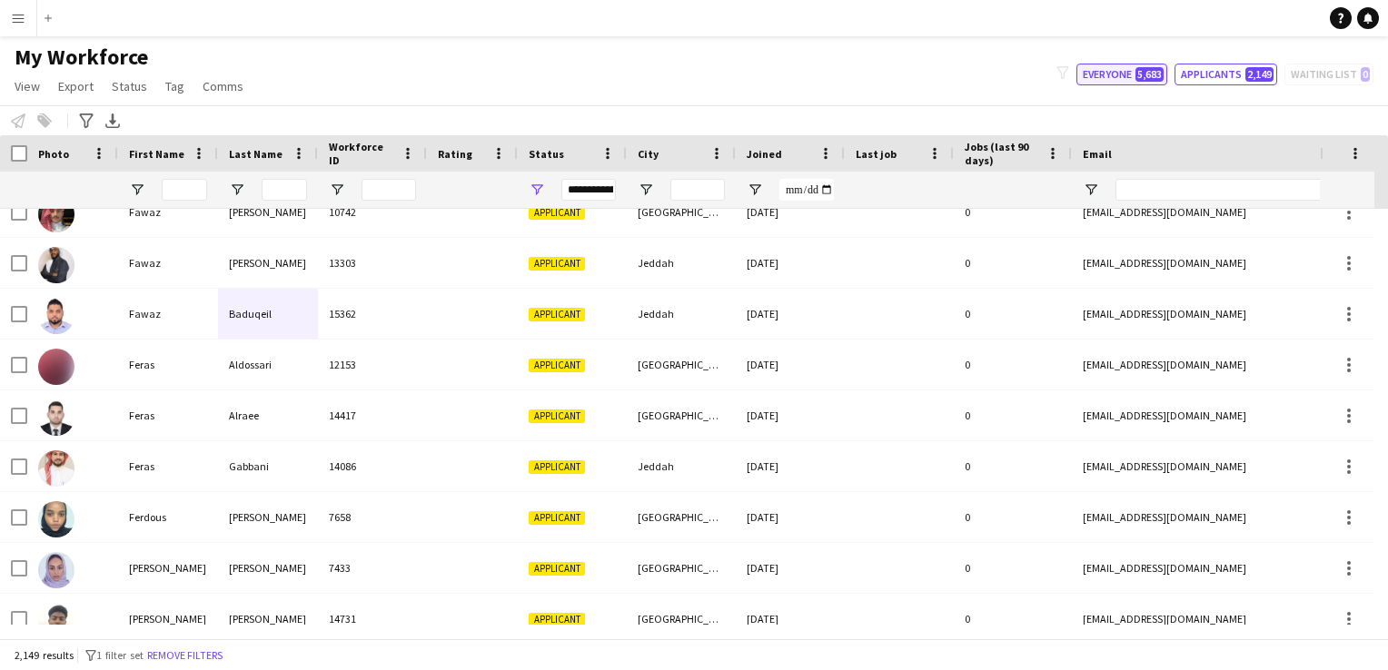
click at [1122, 74] on button "Everyone 5,683" at bounding box center [1122, 75] width 91 height 22
type input "**********"
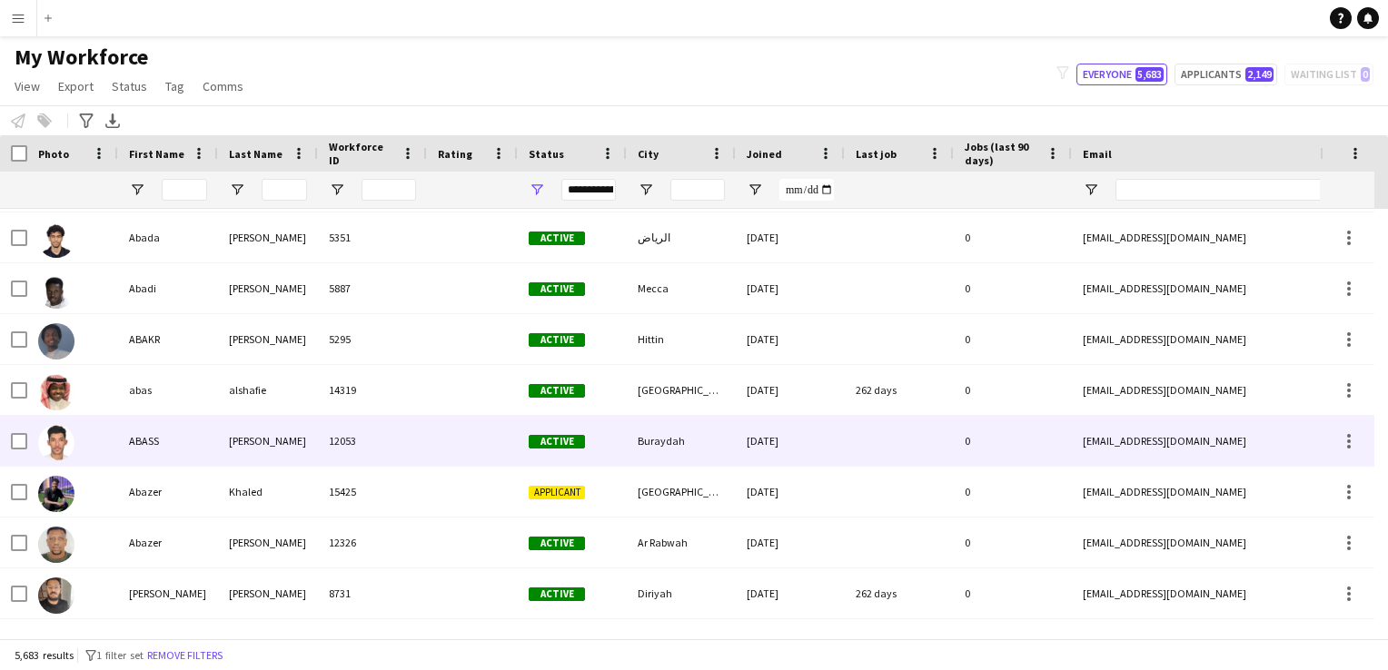
scroll to position [113, 0]
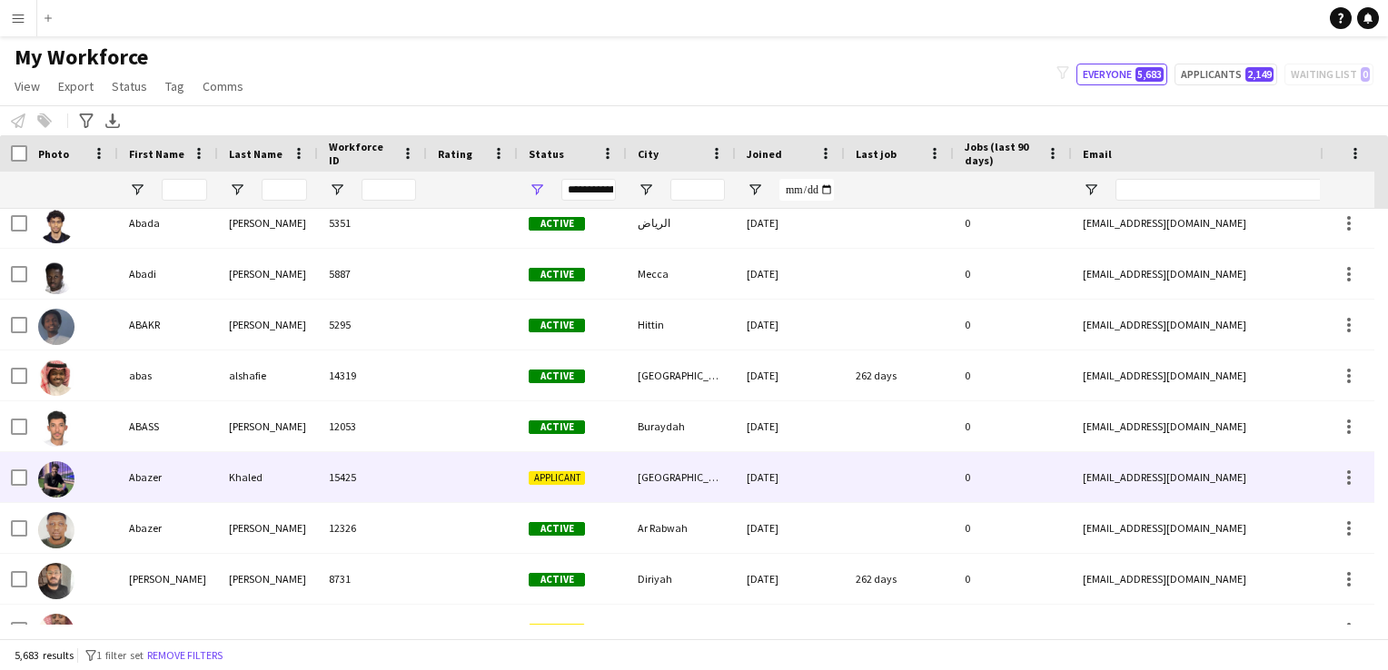
click at [462, 485] on div at bounding box center [472, 477] width 91 height 50
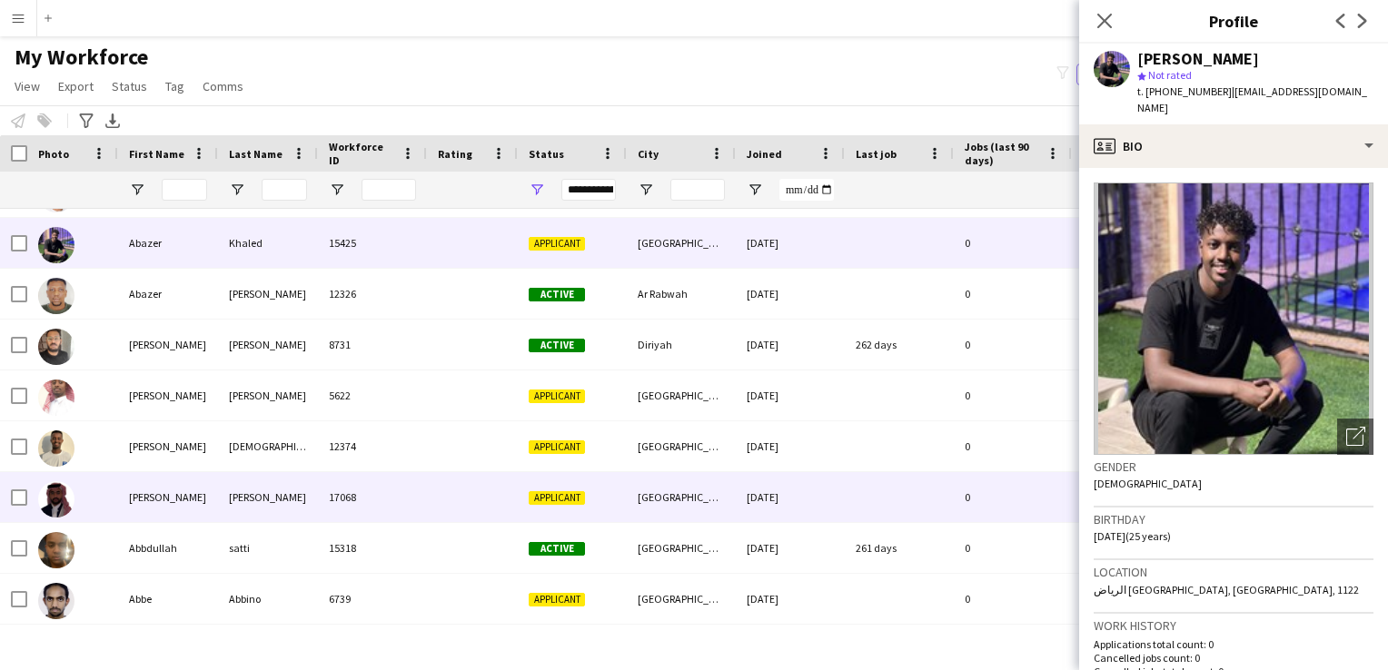
scroll to position [365, 0]
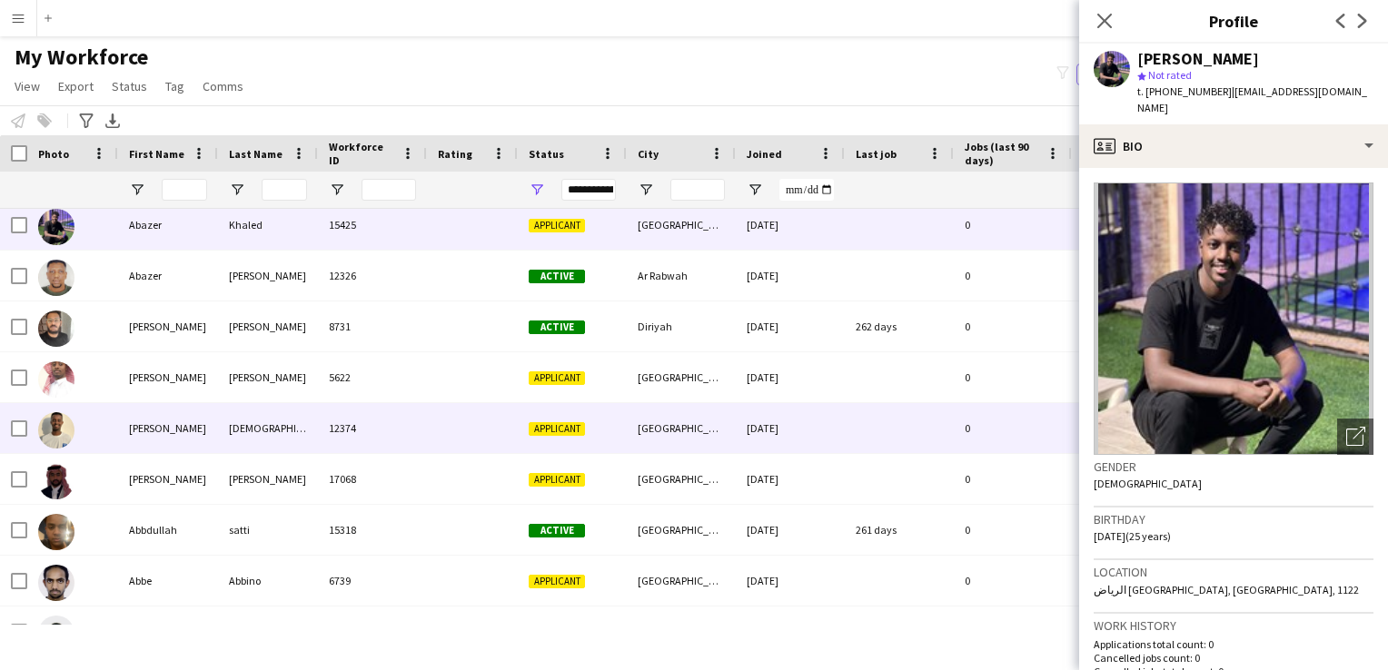
click at [443, 438] on div at bounding box center [472, 428] width 91 height 50
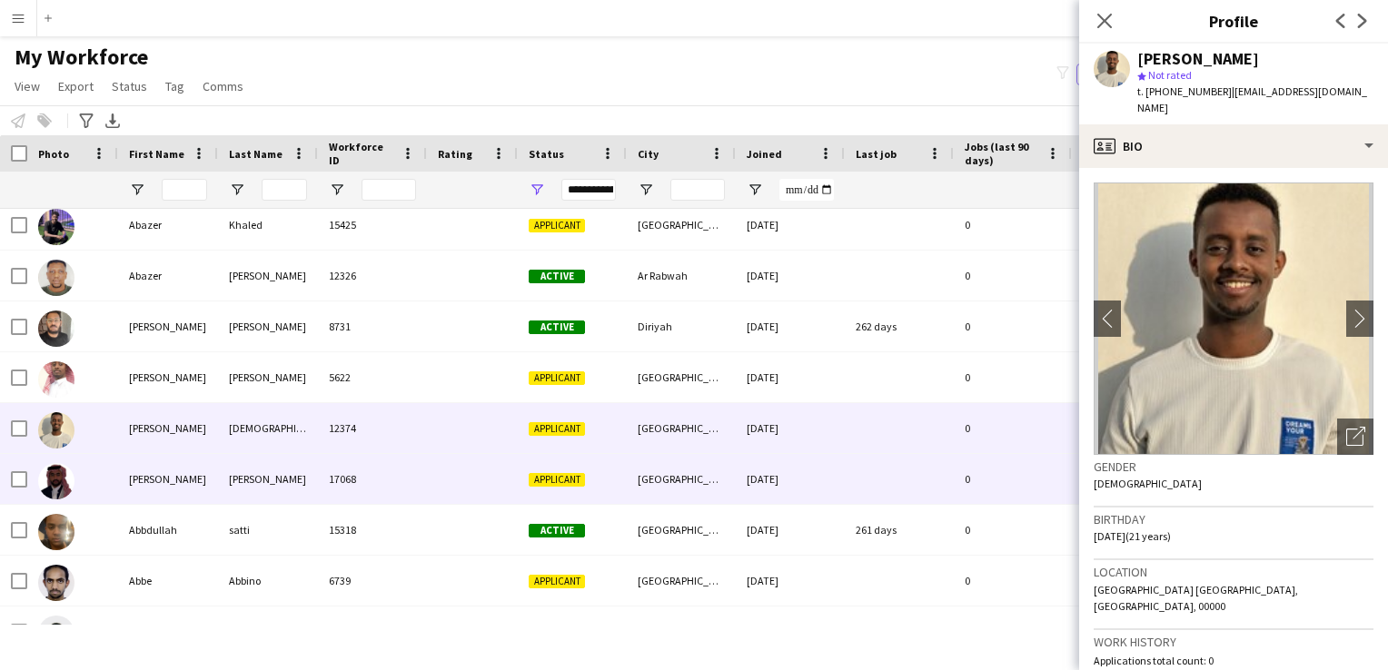
click at [430, 467] on div at bounding box center [472, 479] width 91 height 50
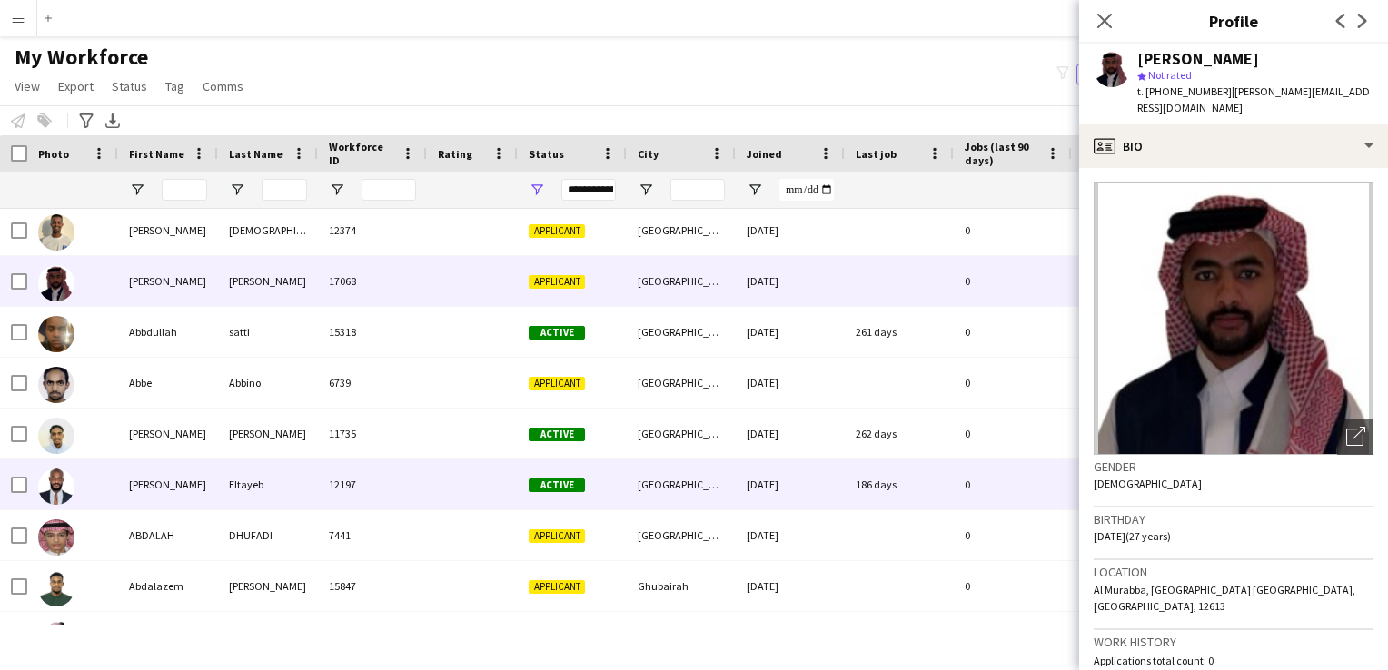
scroll to position [549, 0]
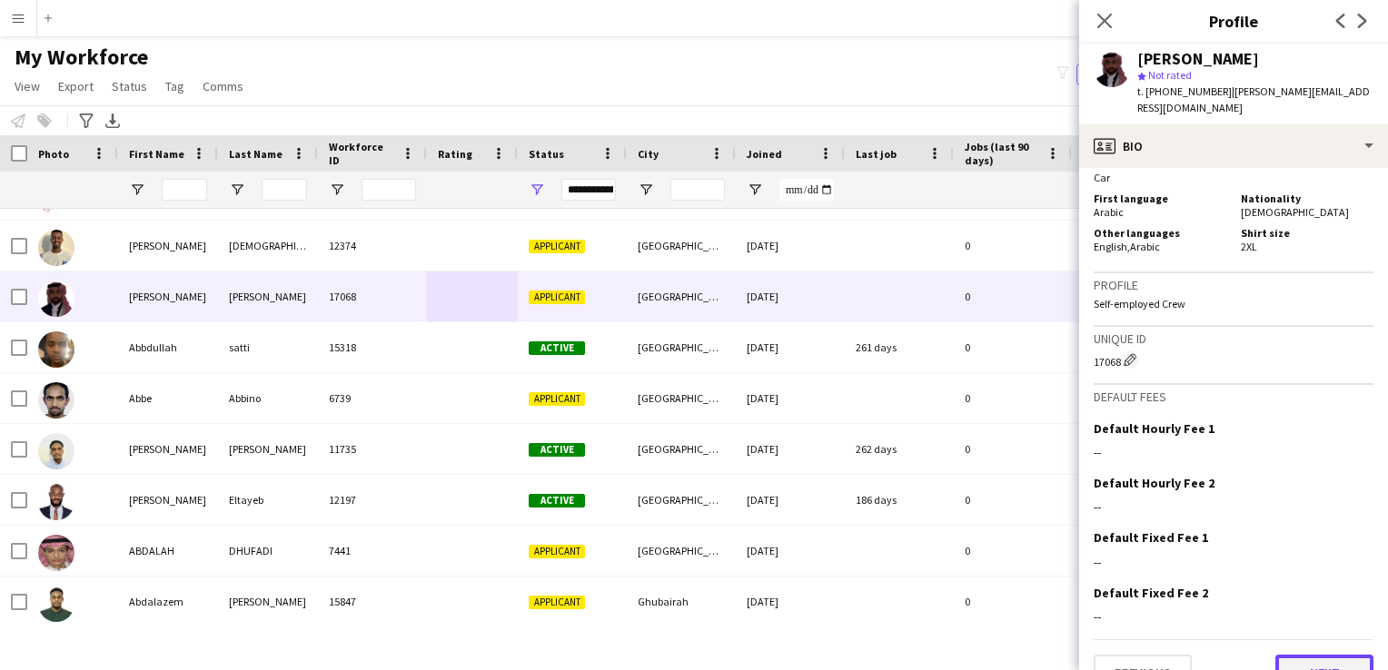
click at [1282, 655] on button "Next" at bounding box center [1325, 673] width 98 height 36
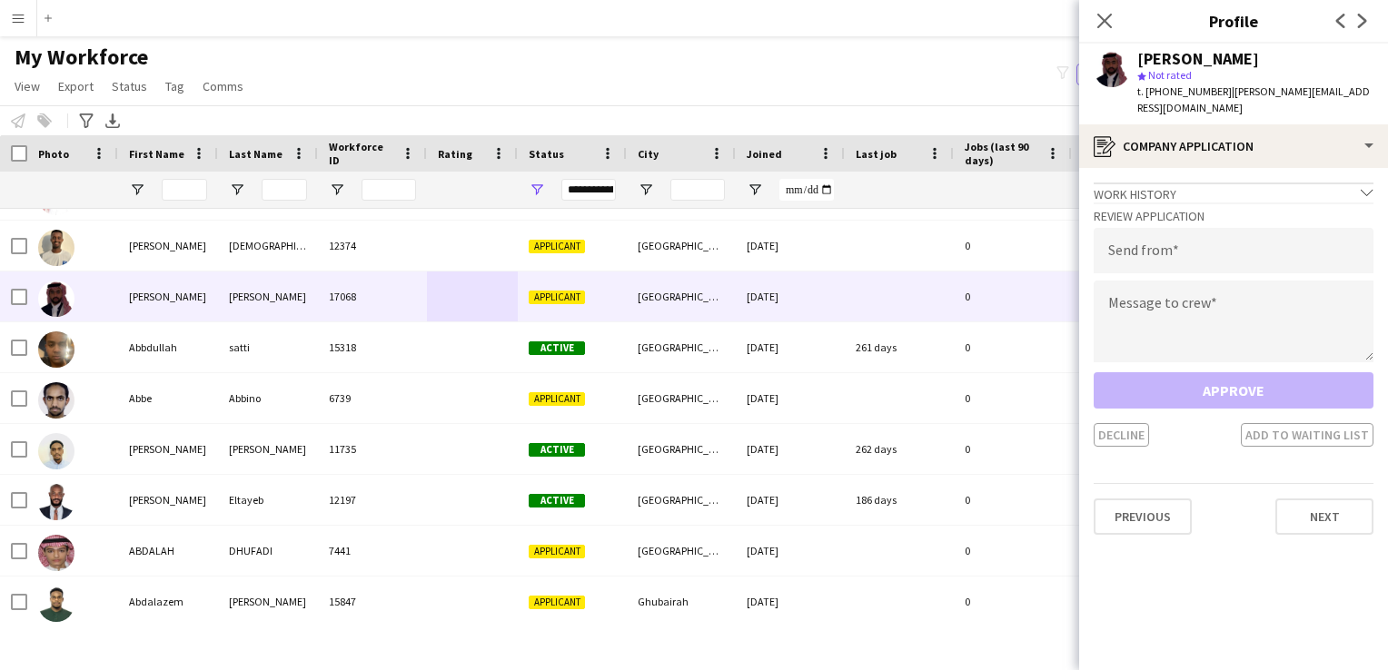
click at [1261, 380] on div "Approve Decline Add to waiting list" at bounding box center [1234, 409] width 280 height 74
click at [1318, 499] on button "Next" at bounding box center [1325, 517] width 98 height 36
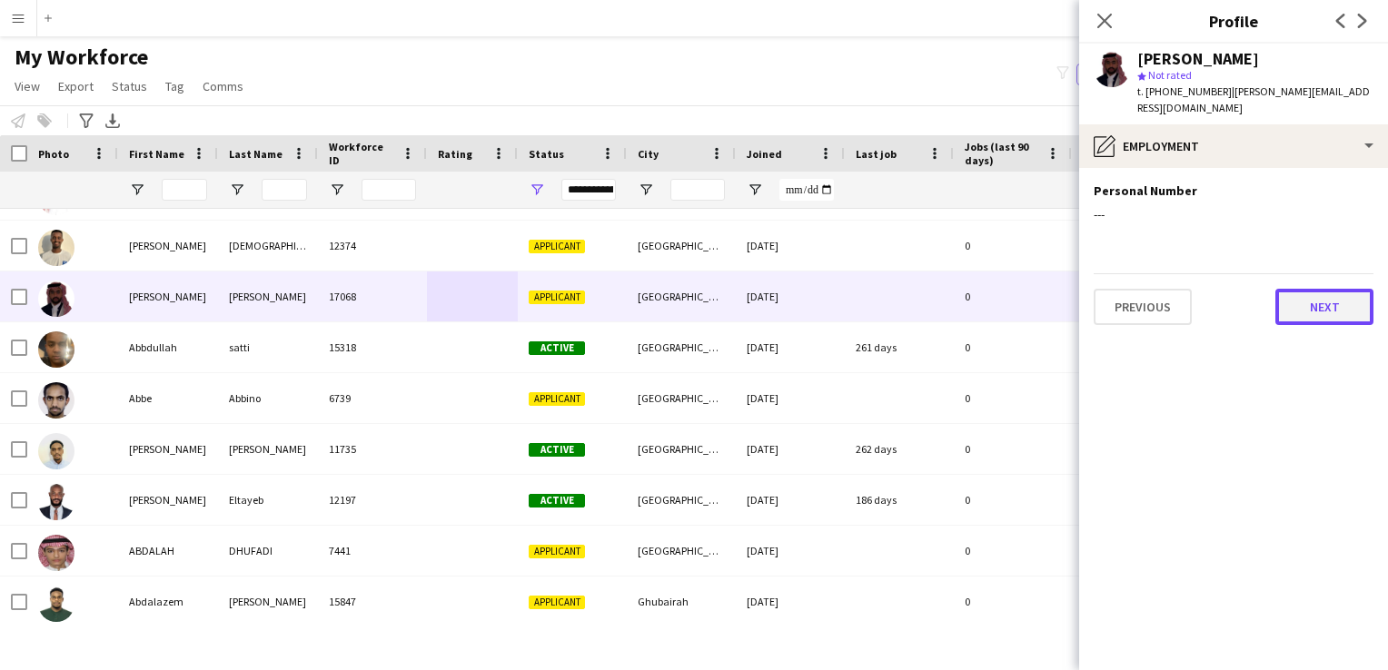
click at [1292, 289] on button "Next" at bounding box center [1325, 307] width 98 height 36
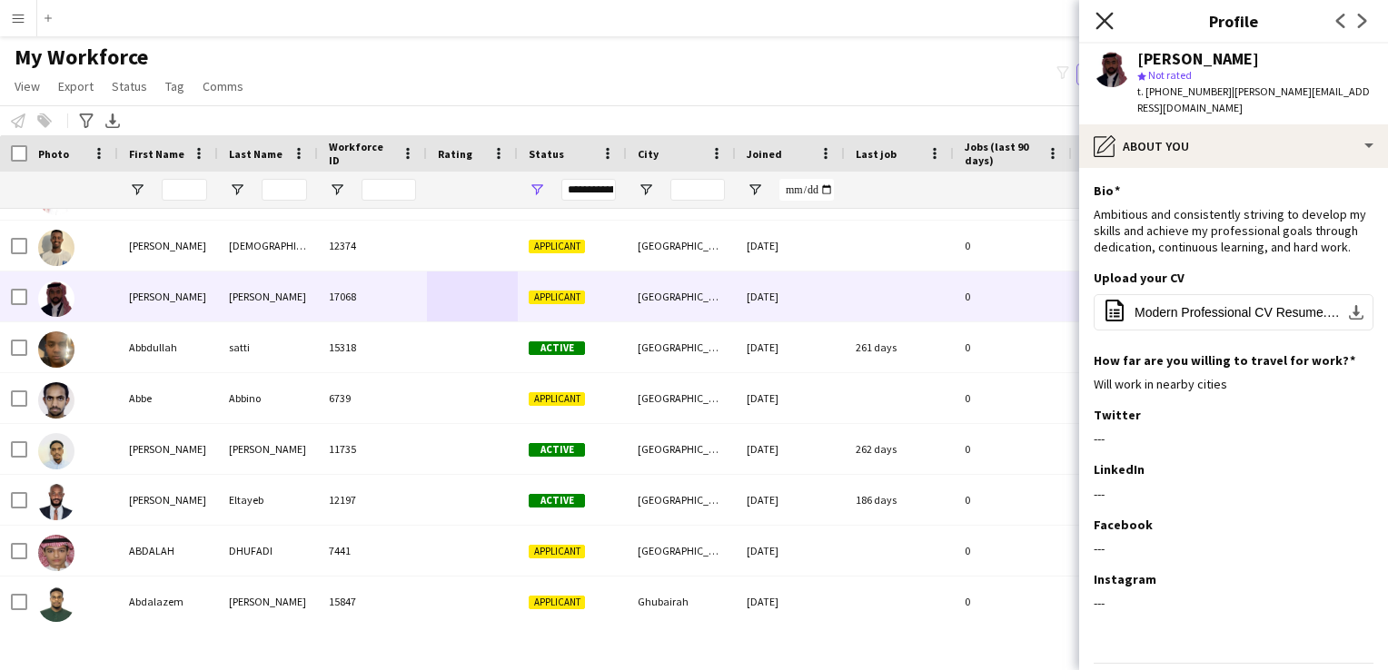
click at [1097, 17] on icon "Close pop-in" at bounding box center [1104, 20] width 17 height 17
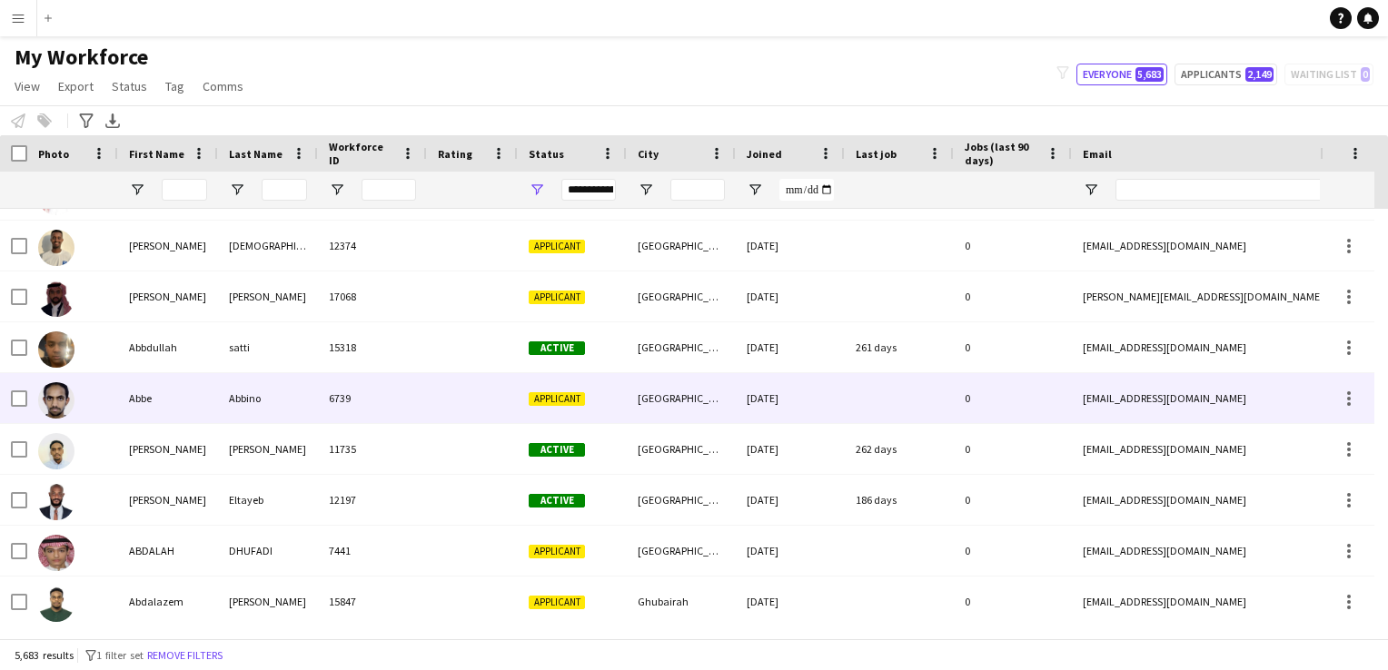
click at [294, 405] on div "Abbino" at bounding box center [268, 398] width 100 height 50
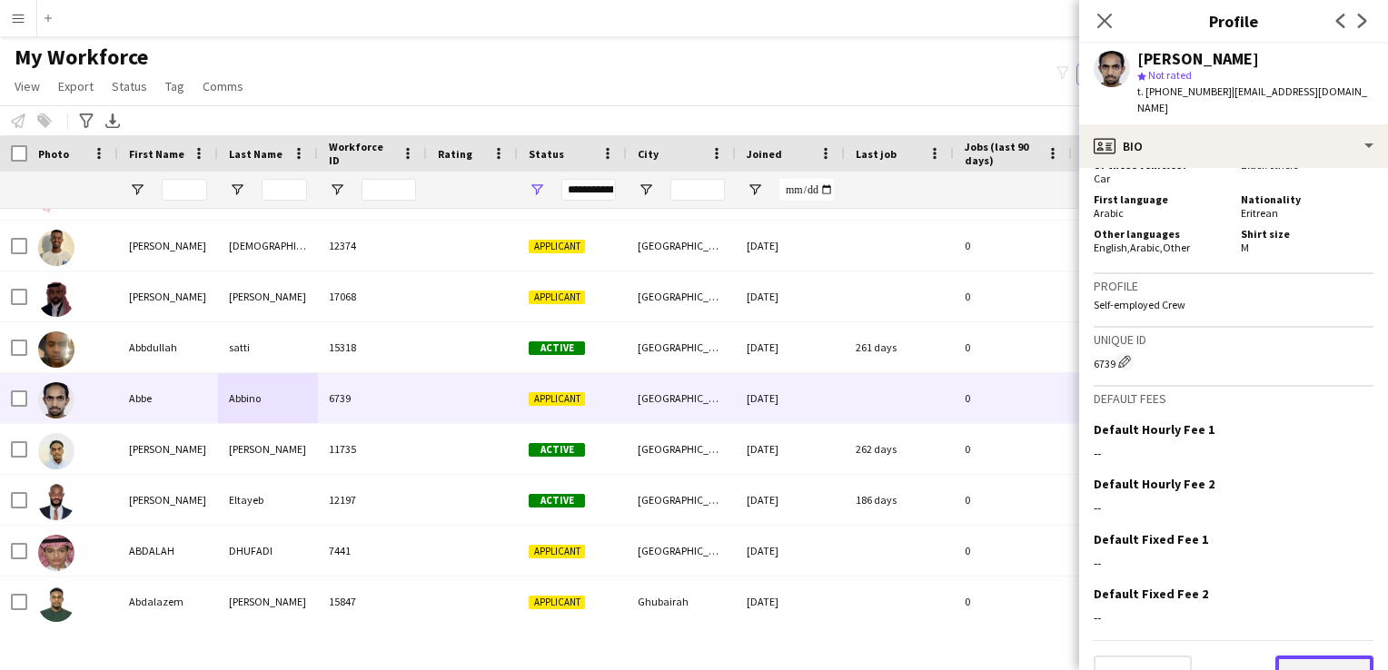
click at [1276, 656] on button "Next" at bounding box center [1325, 674] width 98 height 36
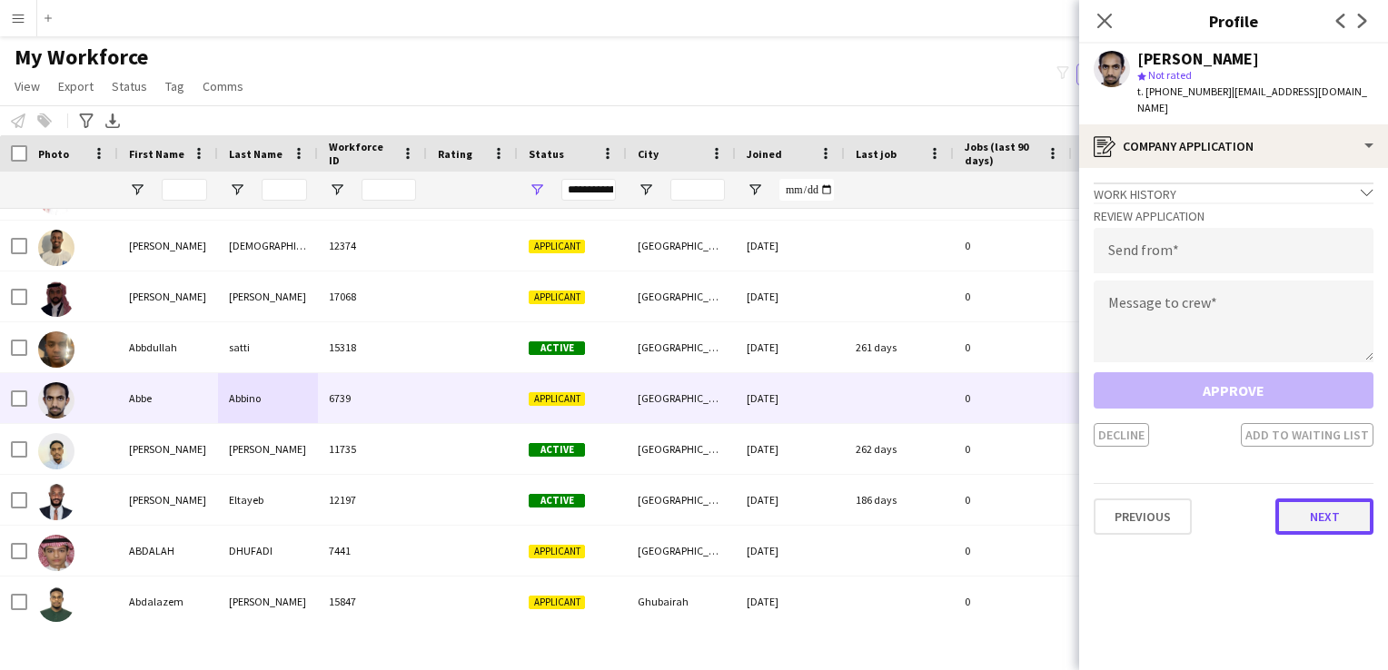
click at [1308, 499] on button "Next" at bounding box center [1325, 517] width 98 height 36
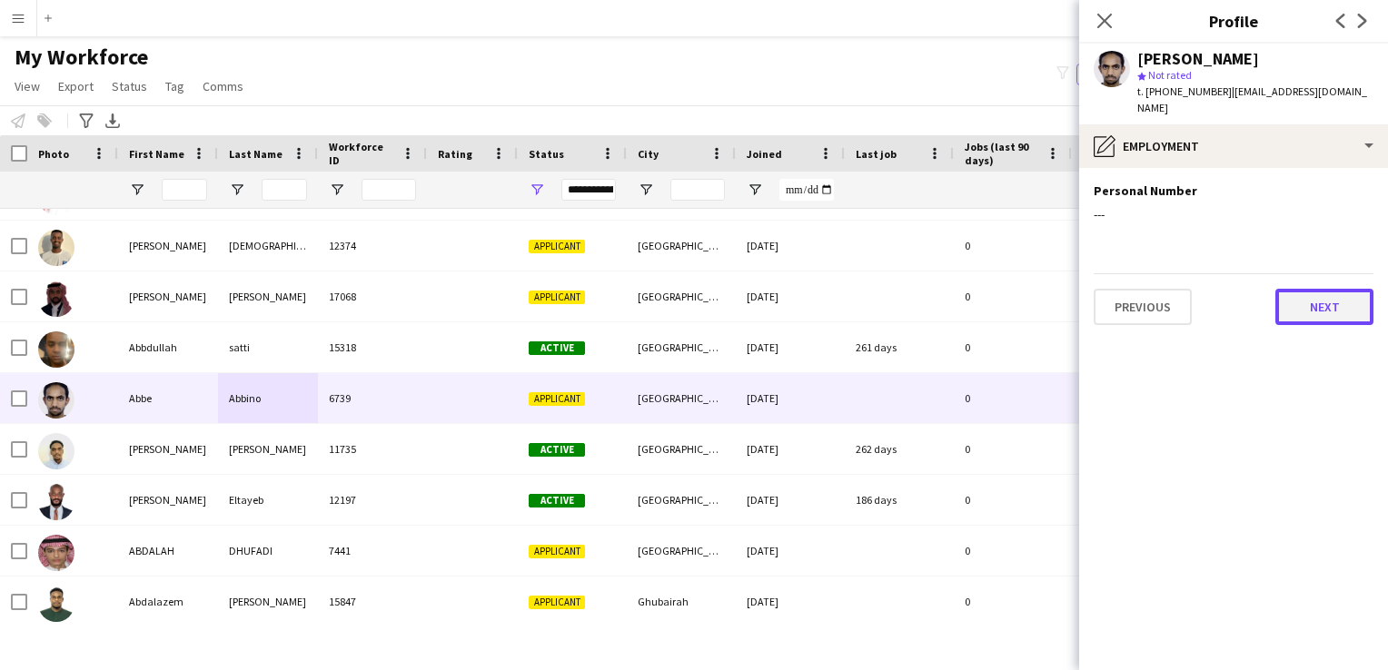
click at [1334, 289] on button "Next" at bounding box center [1325, 307] width 98 height 36
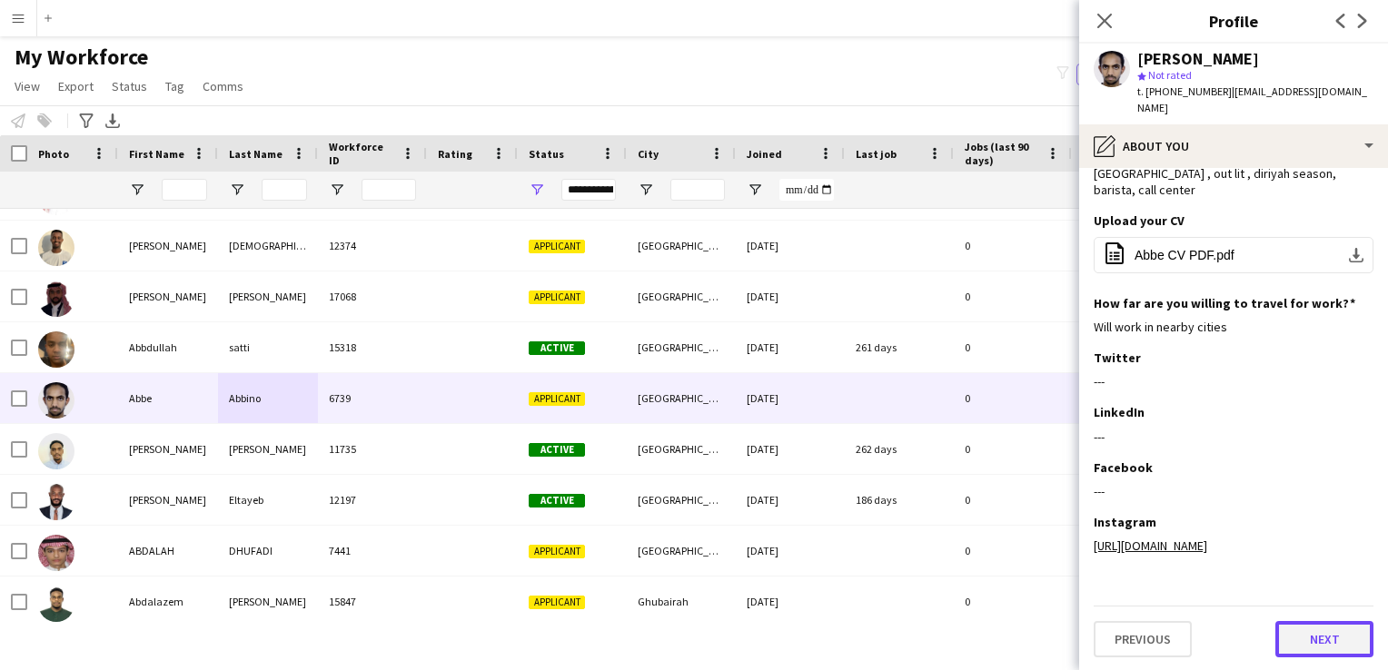
click at [1316, 629] on button "Next" at bounding box center [1325, 639] width 98 height 36
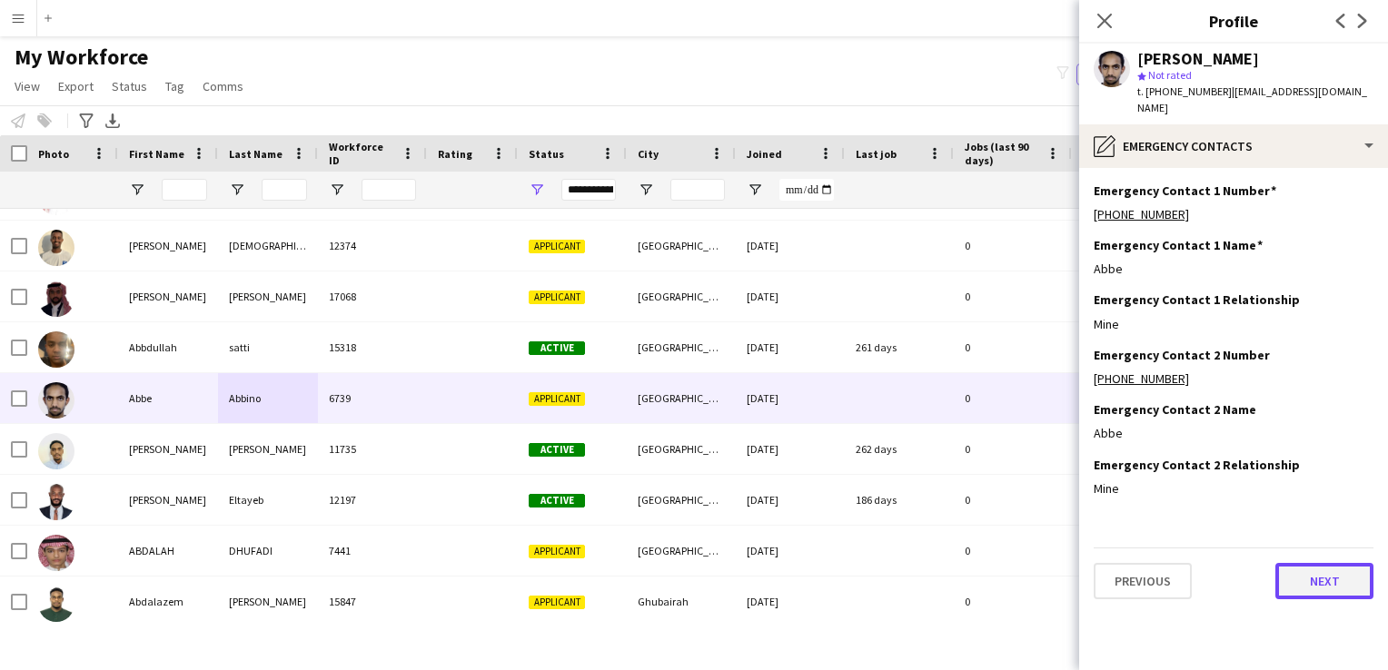
click at [1309, 563] on button "Next" at bounding box center [1325, 581] width 98 height 36
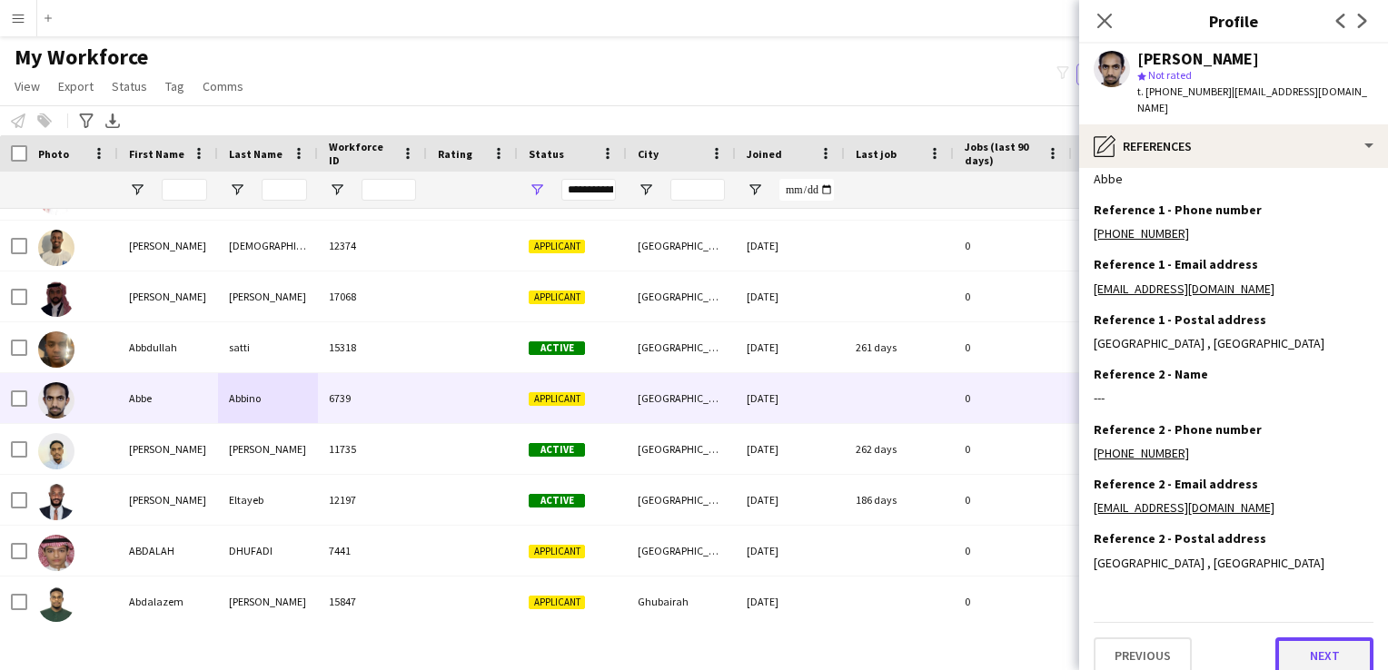
click at [1306, 638] on button "Next" at bounding box center [1325, 656] width 98 height 36
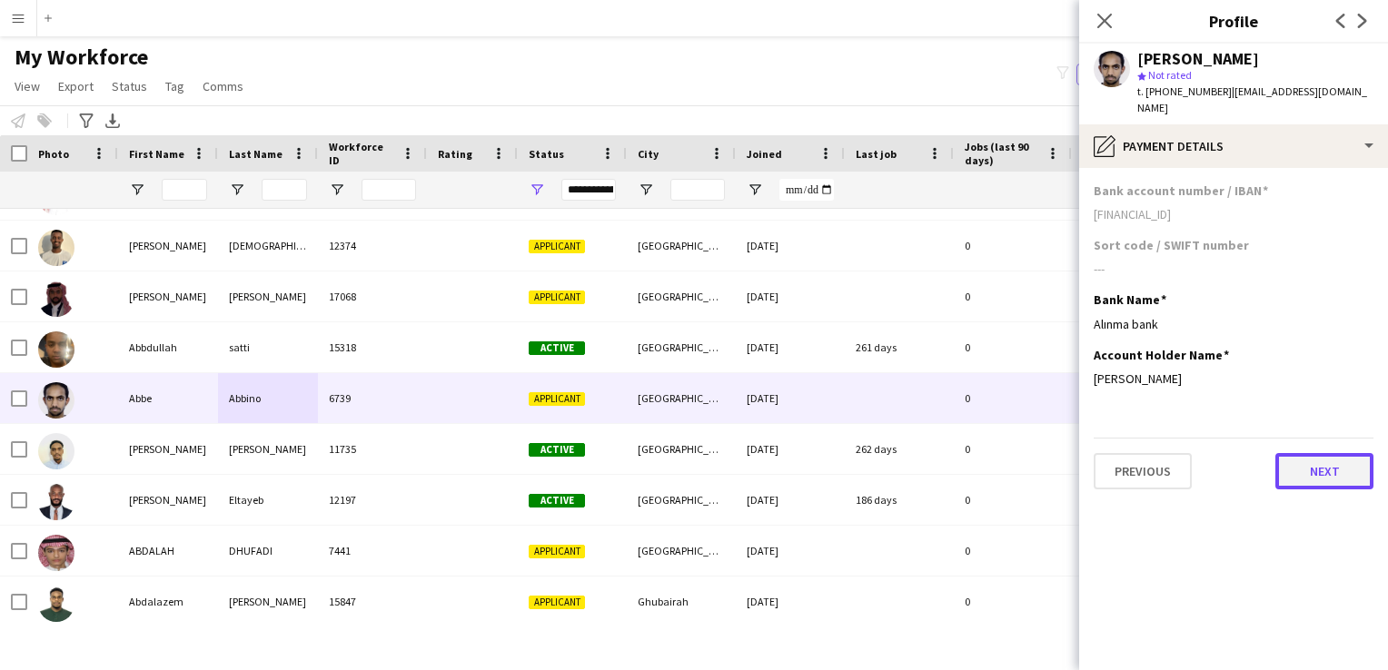
click at [1289, 456] on button "Next" at bounding box center [1325, 471] width 98 height 36
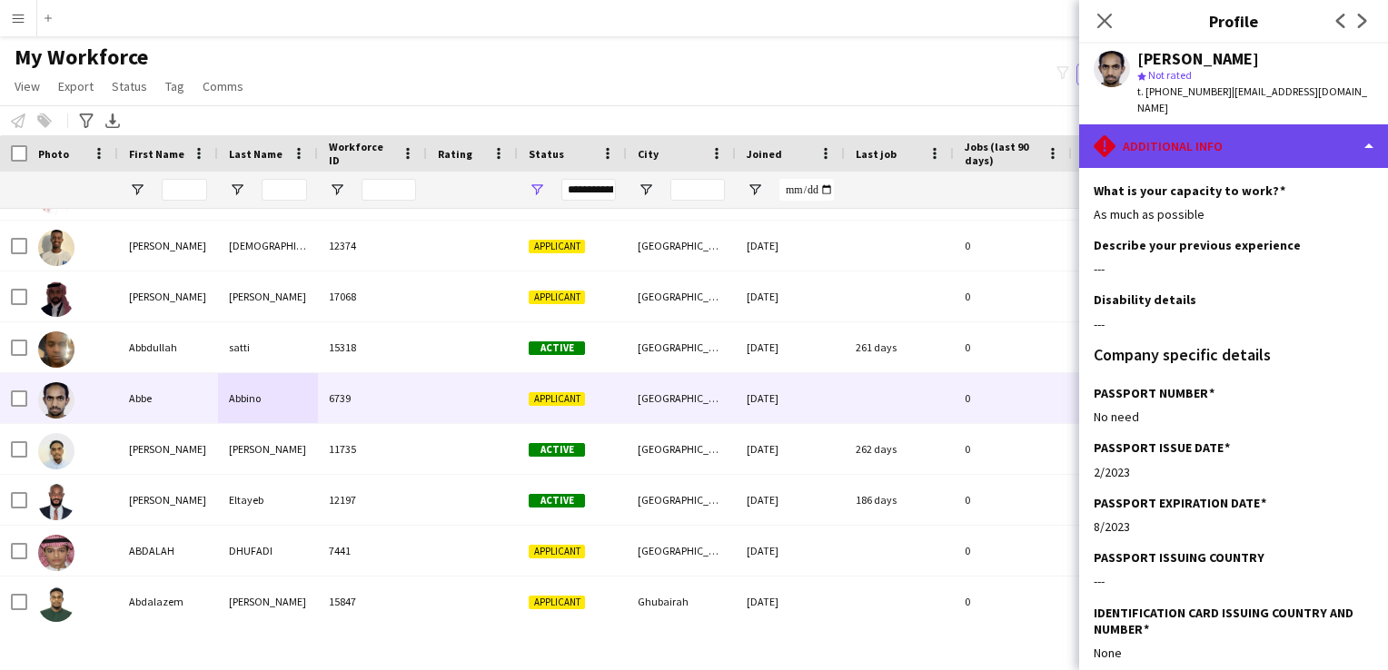
click at [1308, 127] on div "rhombus-alert Additional info" at bounding box center [1233, 146] width 309 height 44
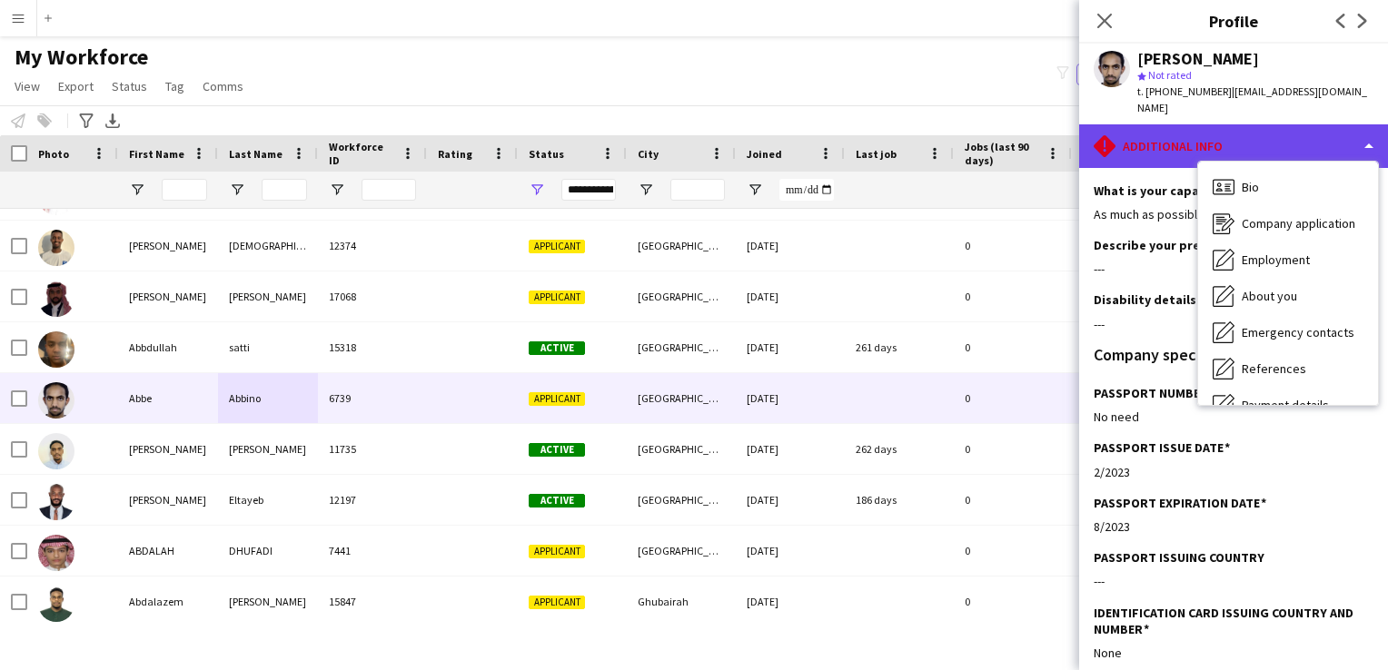
click at [1166, 130] on div "rhombus-alert Additional info" at bounding box center [1233, 146] width 309 height 44
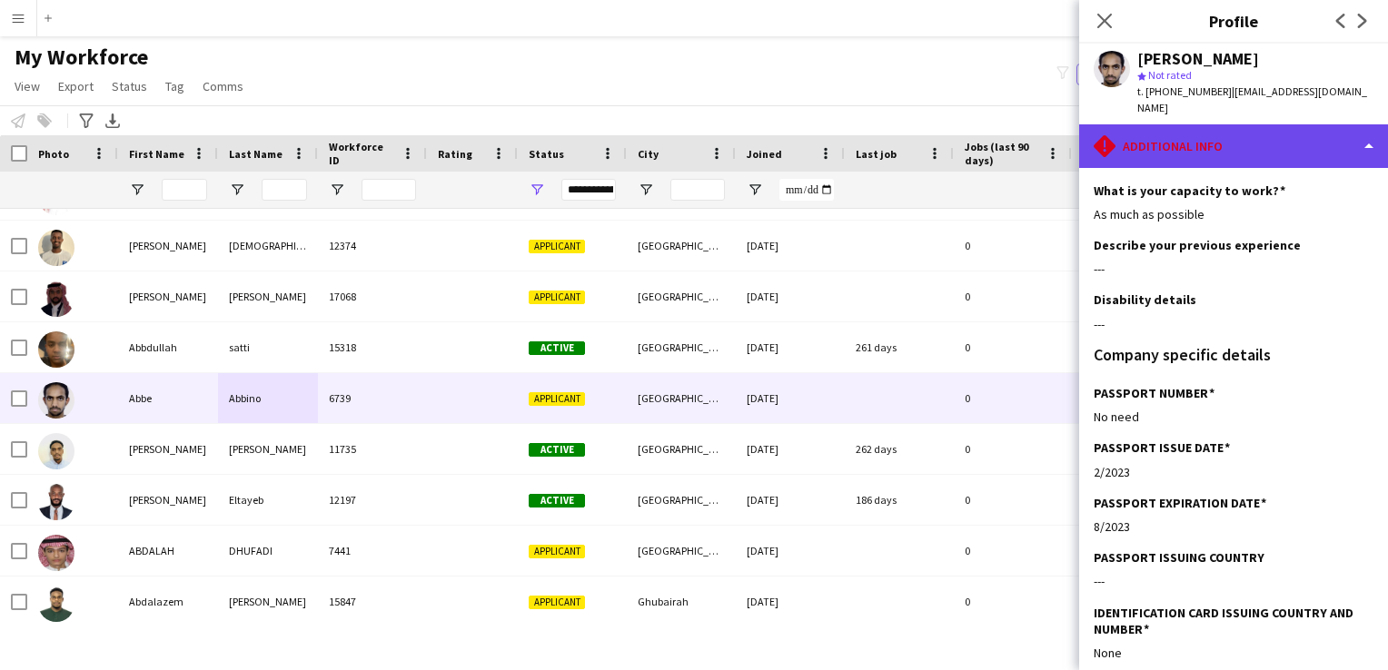
click at [1166, 130] on div "rhombus-alert Additional info" at bounding box center [1233, 146] width 309 height 44
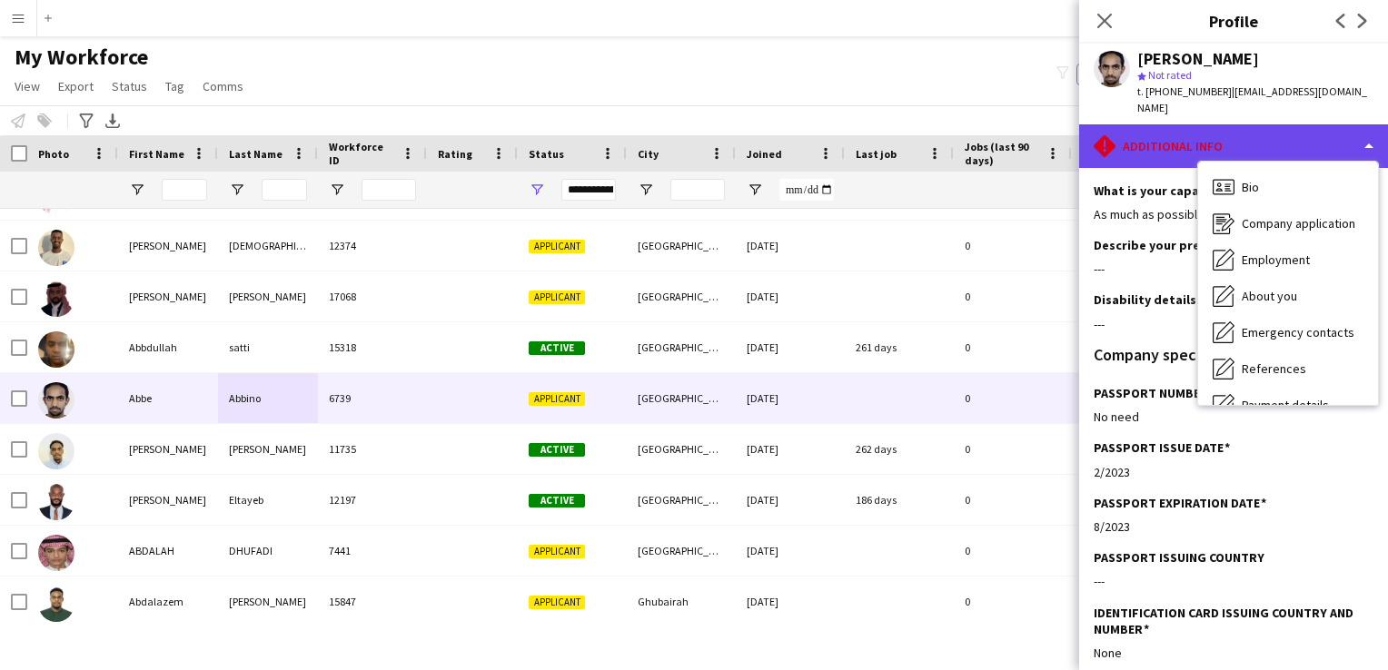
click at [1142, 132] on div "rhombus-alert Additional info" at bounding box center [1233, 146] width 309 height 44
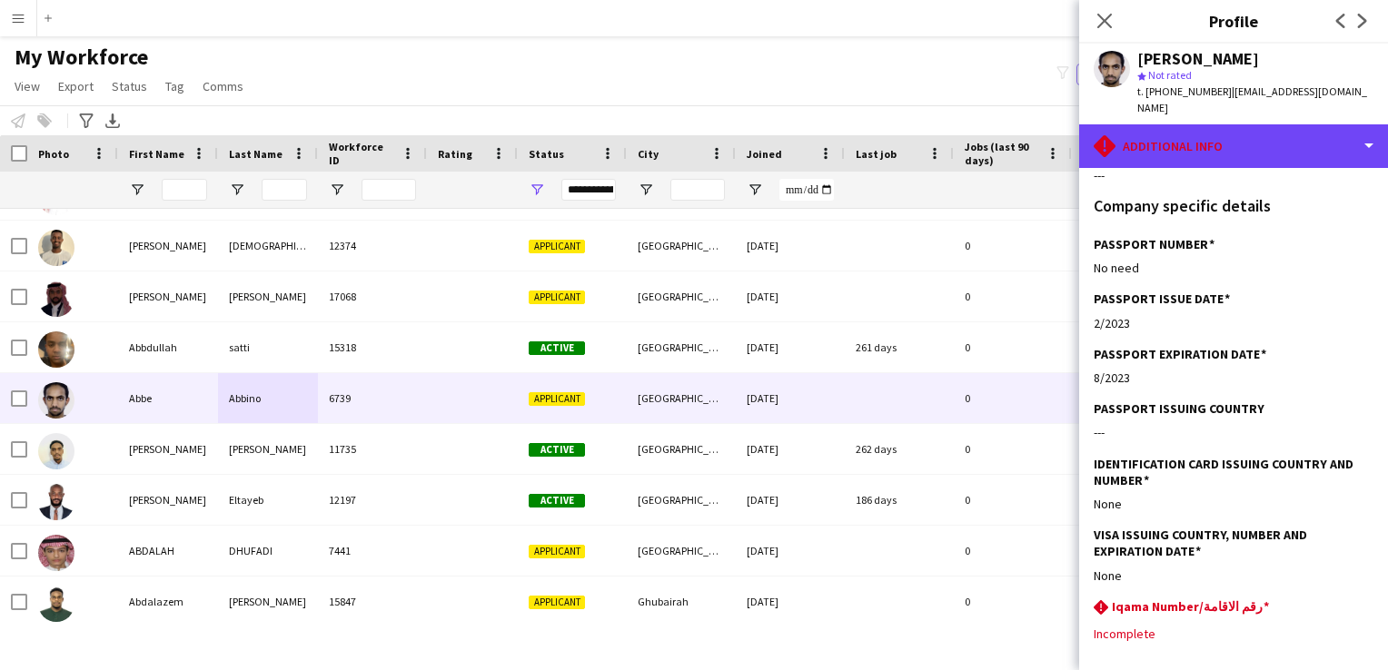
scroll to position [221, 0]
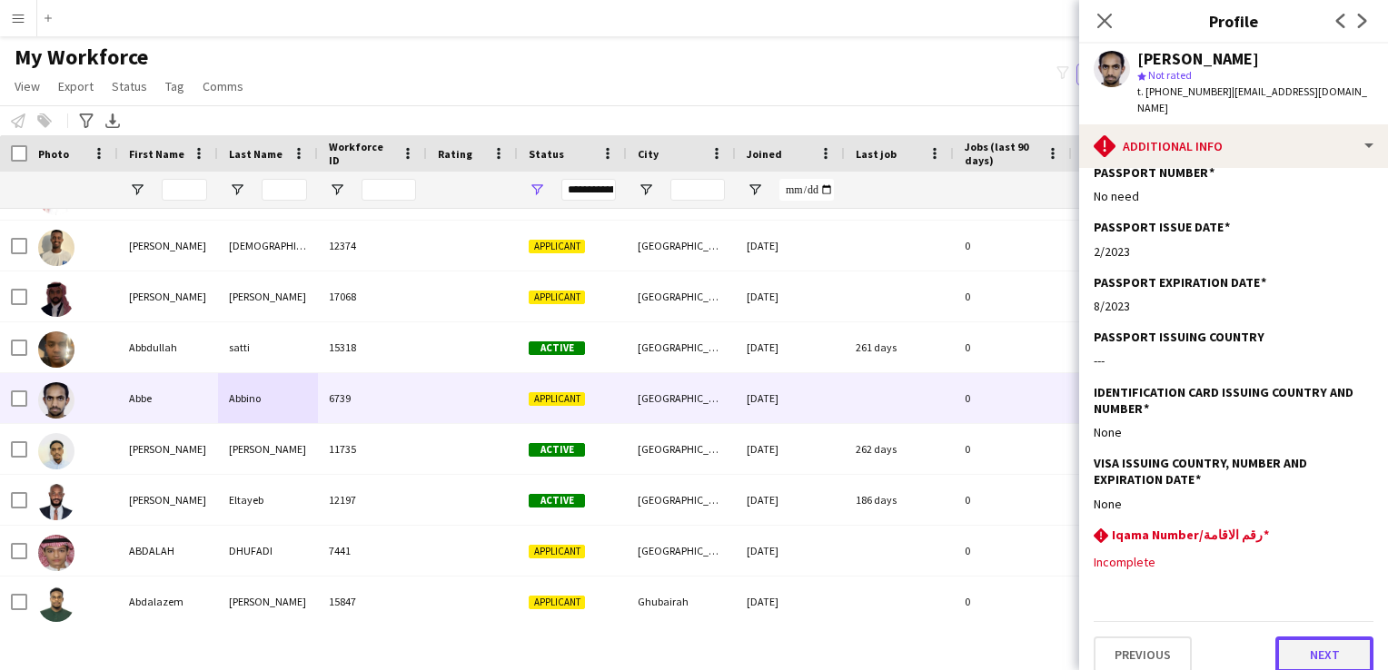
click at [1319, 638] on button "Next" at bounding box center [1325, 655] width 98 height 36
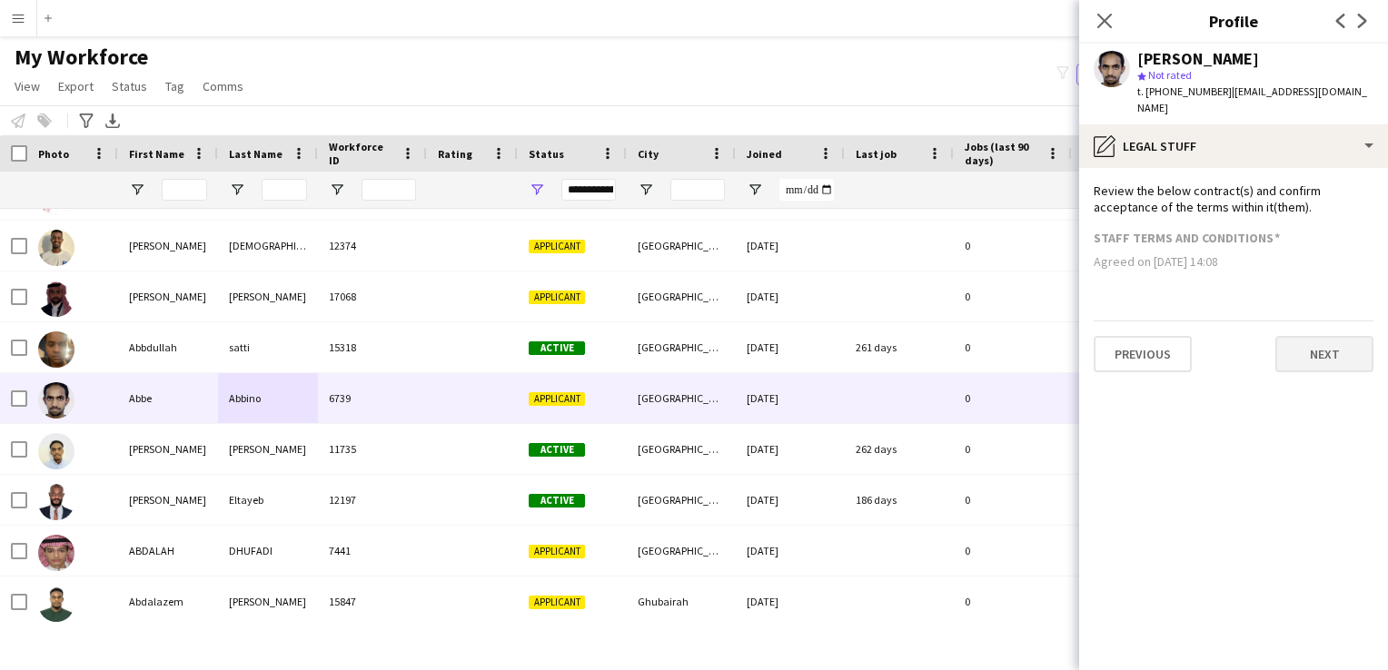
scroll to position [0, 0]
click at [1318, 336] on button "Next" at bounding box center [1325, 354] width 98 height 36
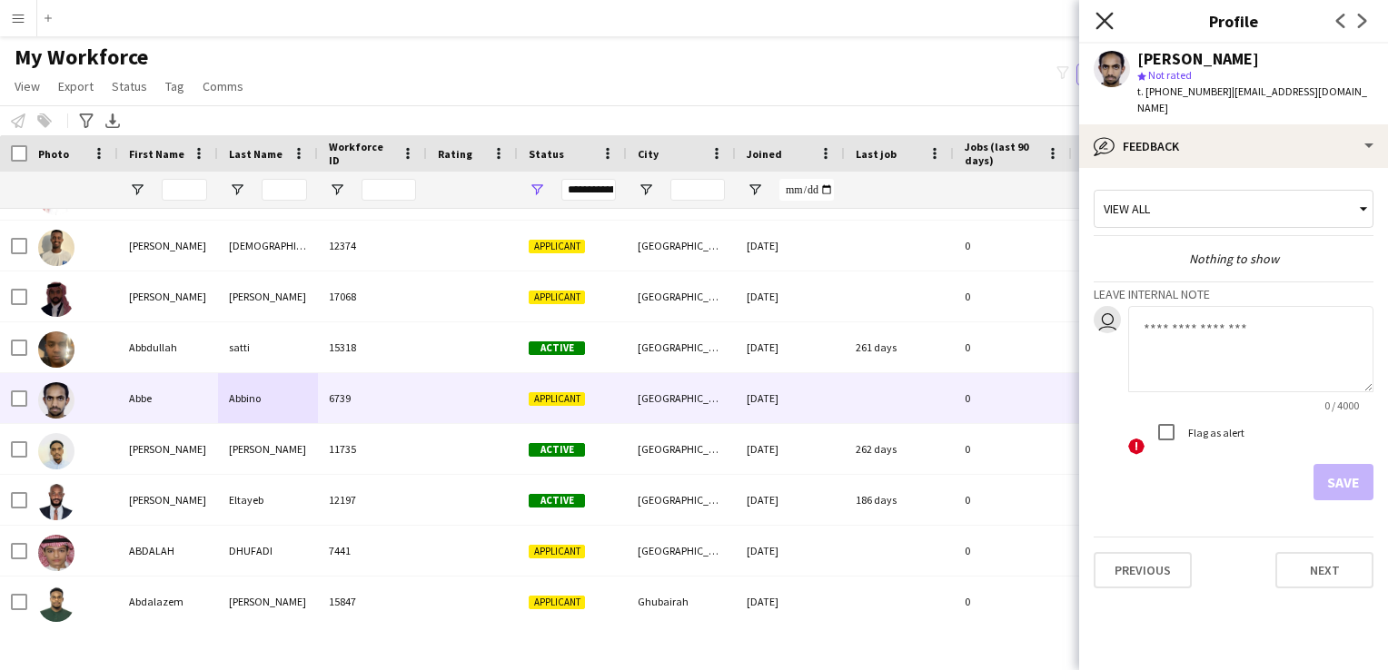
click at [1105, 27] on icon "Close pop-in" at bounding box center [1104, 20] width 17 height 17
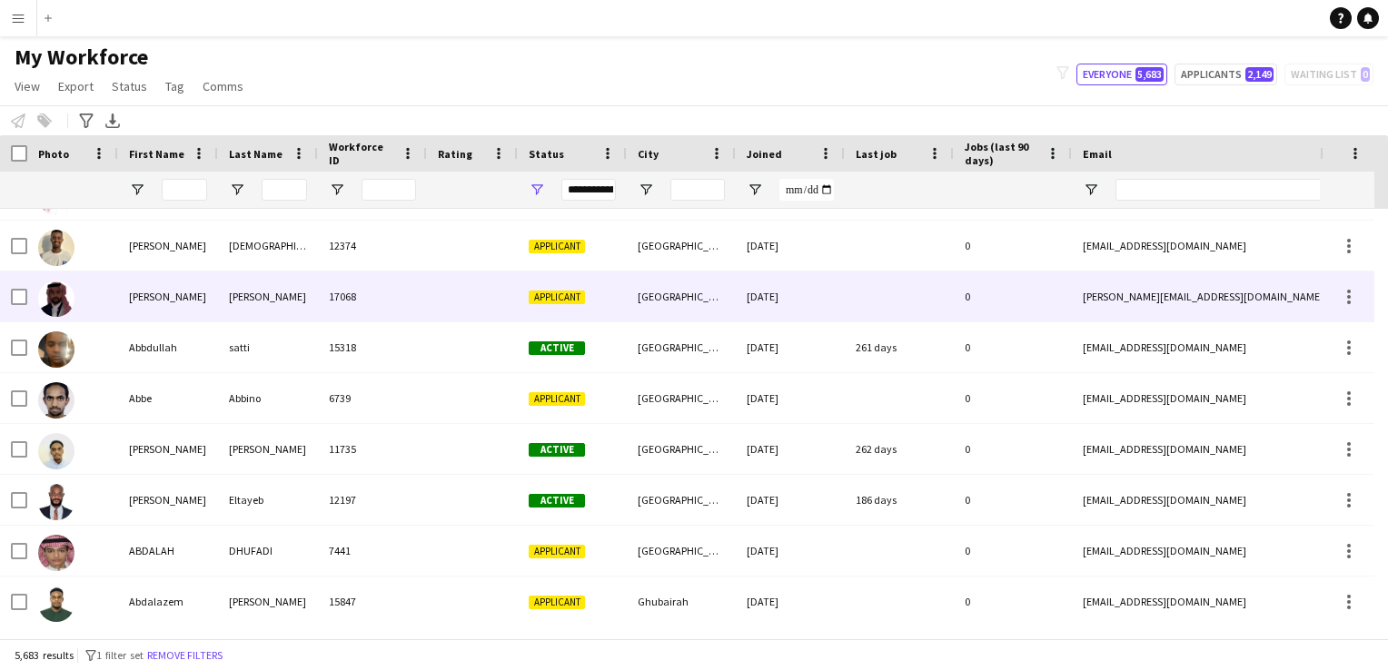
click at [565, 292] on span "Applicant" at bounding box center [557, 298] width 56 height 14
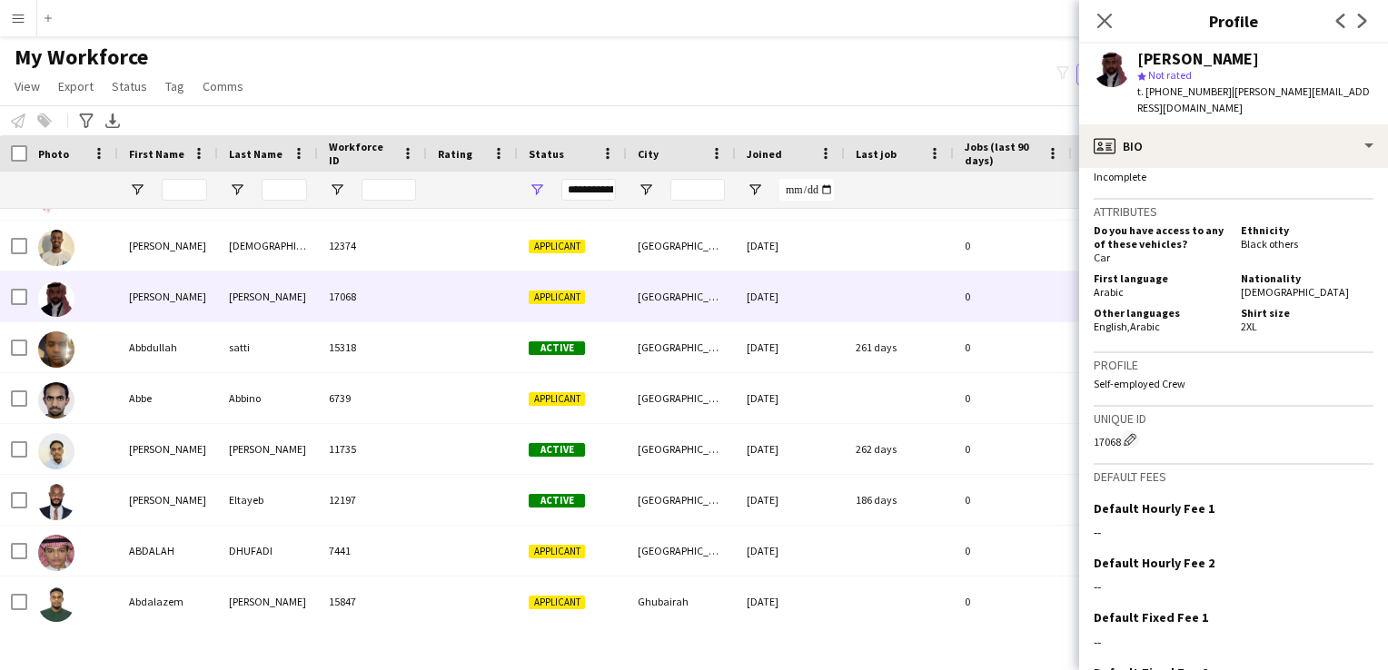
scroll to position [818, 0]
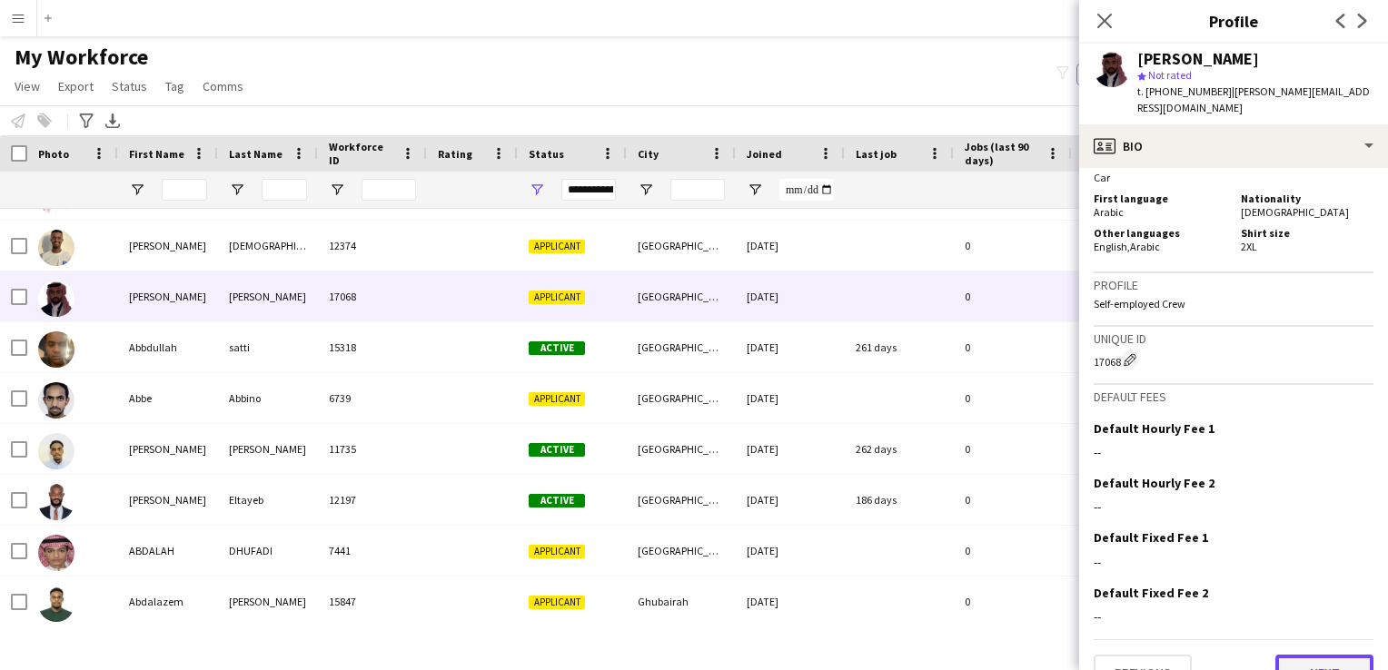
click at [1285, 655] on button "Next" at bounding box center [1325, 673] width 98 height 36
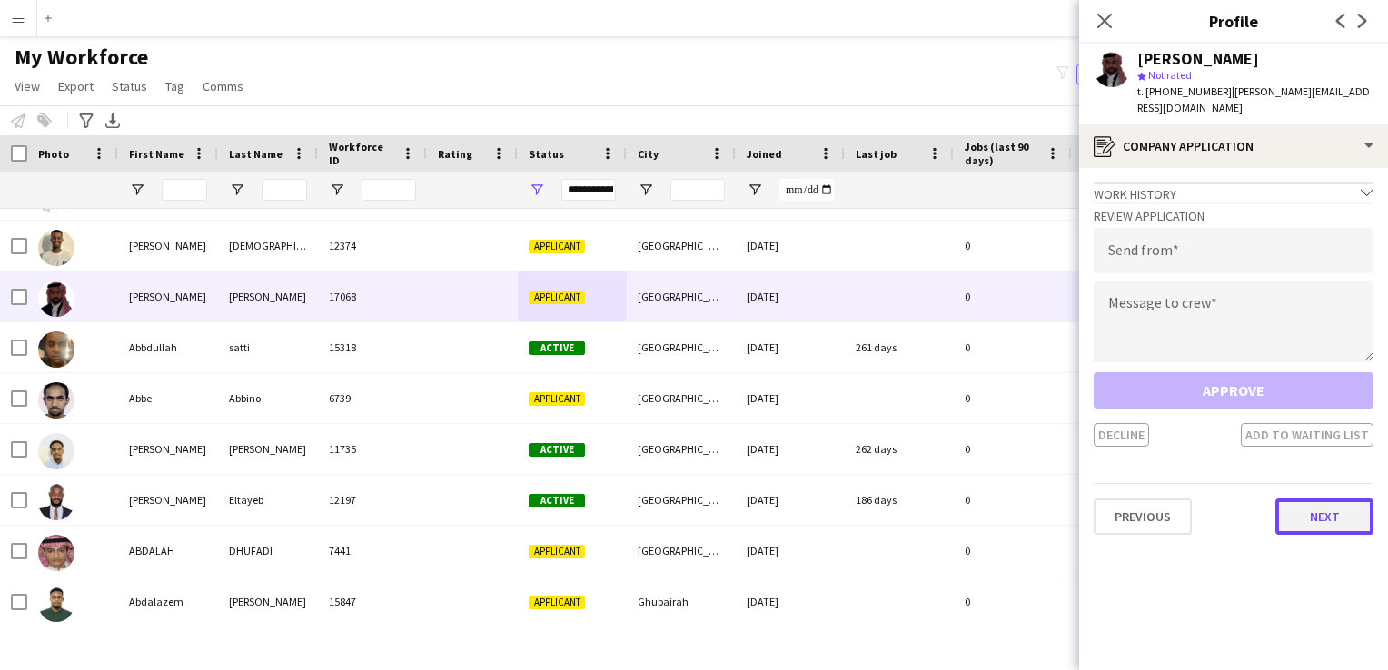
click at [1305, 509] on button "Next" at bounding box center [1325, 517] width 98 height 36
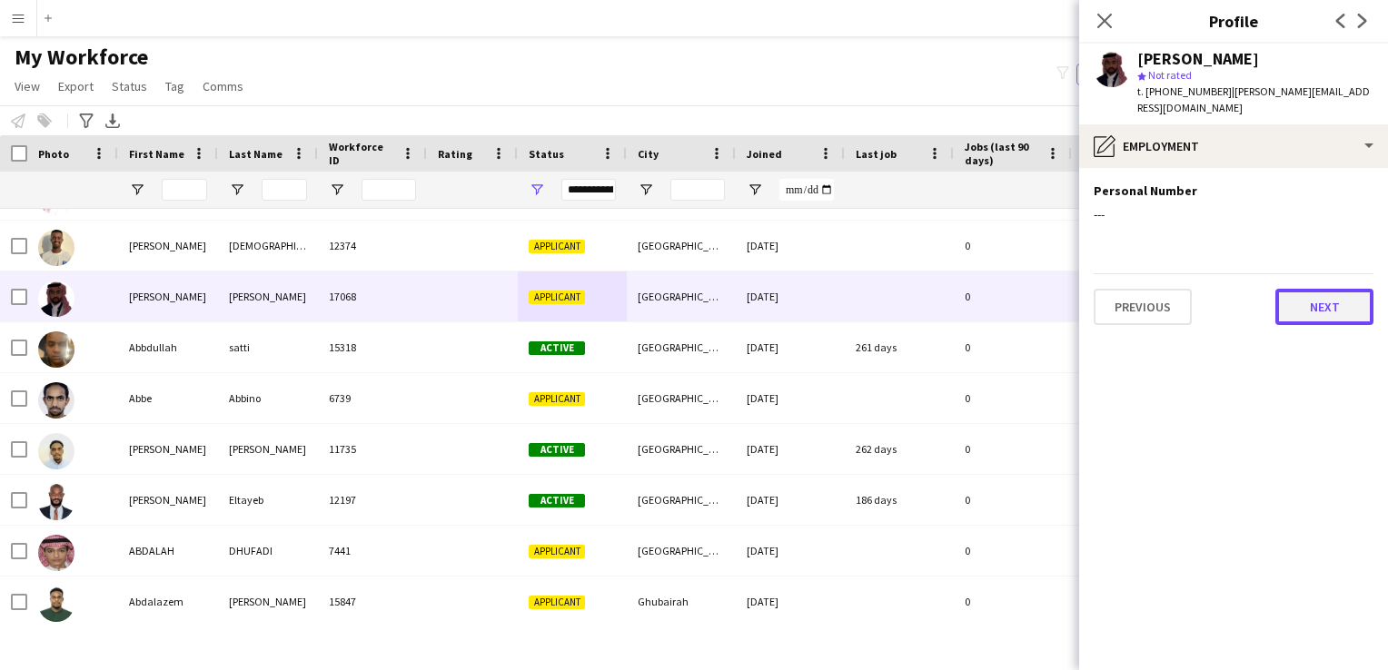
click at [1317, 289] on button "Next" at bounding box center [1325, 307] width 98 height 36
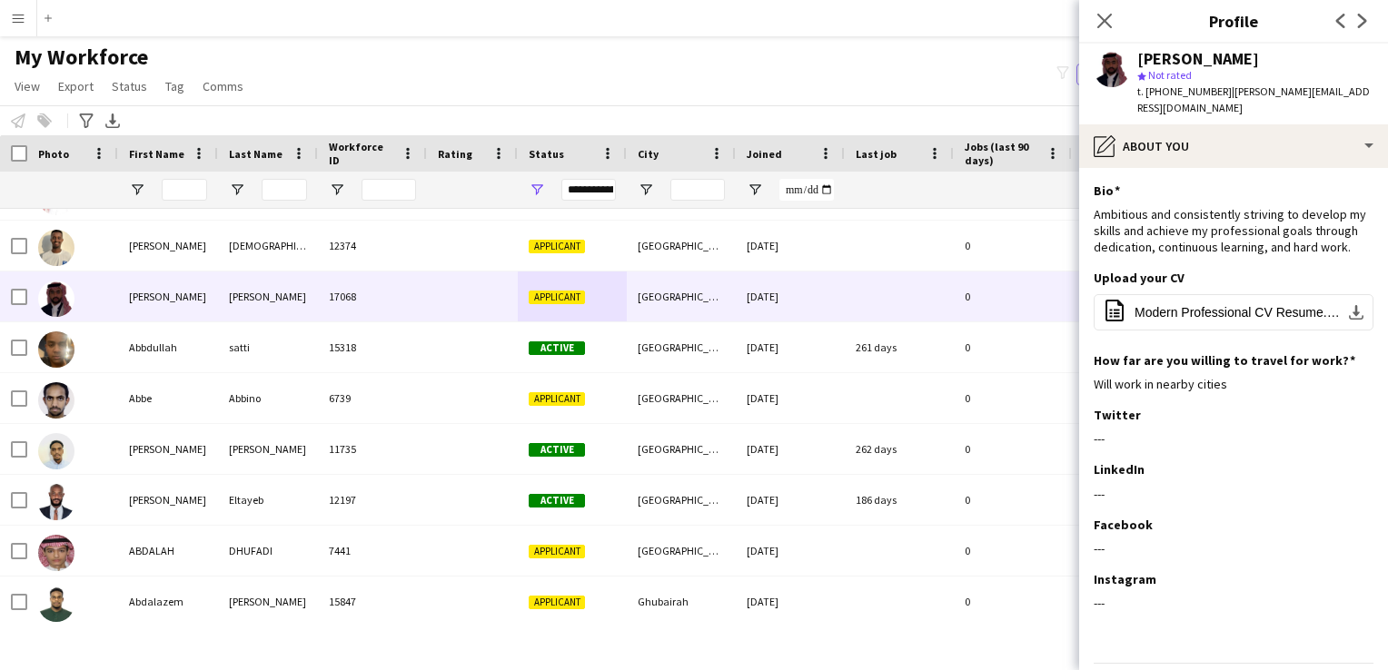
scroll to position [40, 0]
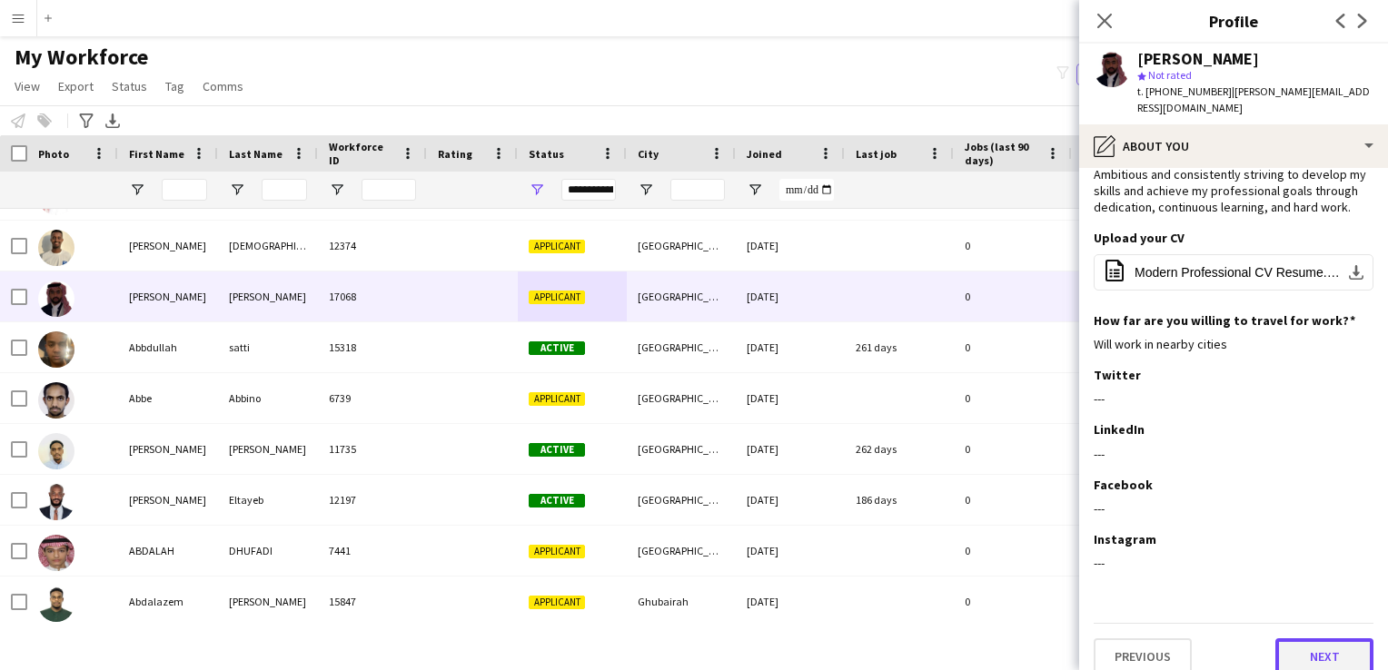
click at [1328, 639] on button "Next" at bounding box center [1325, 657] width 98 height 36
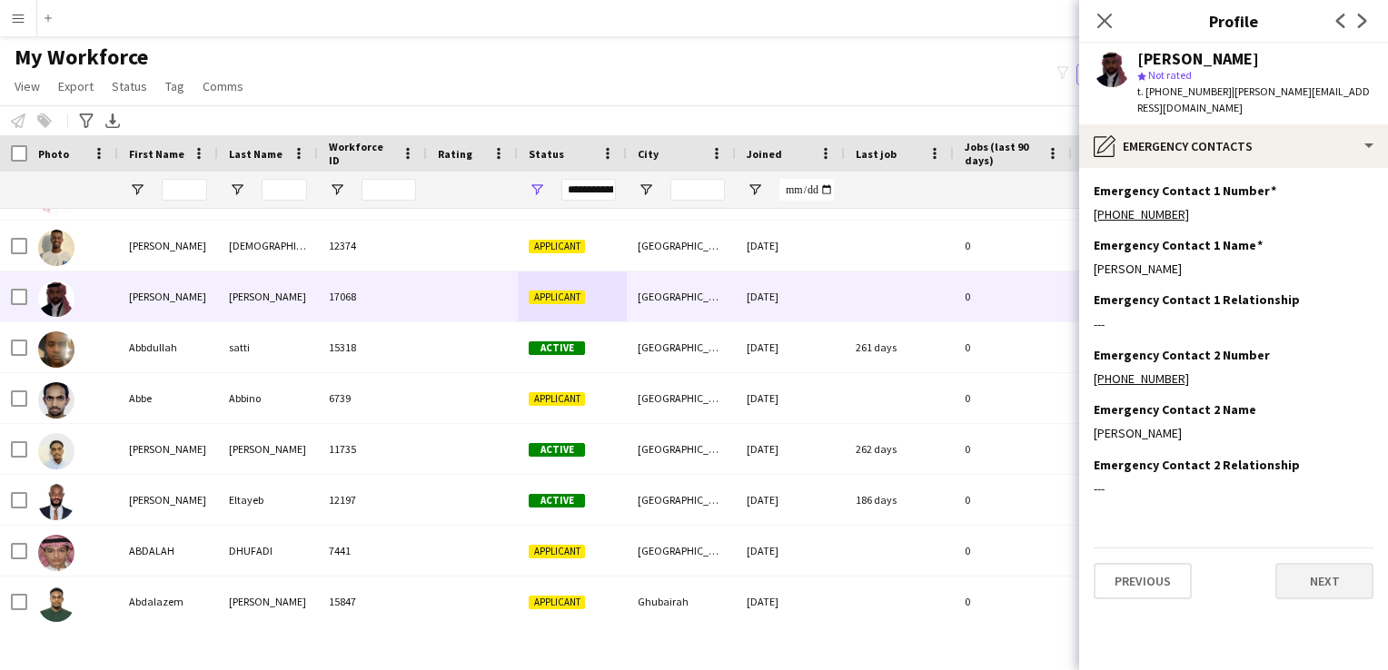
scroll to position [0, 0]
click at [1306, 569] on button "Next" at bounding box center [1325, 581] width 98 height 36
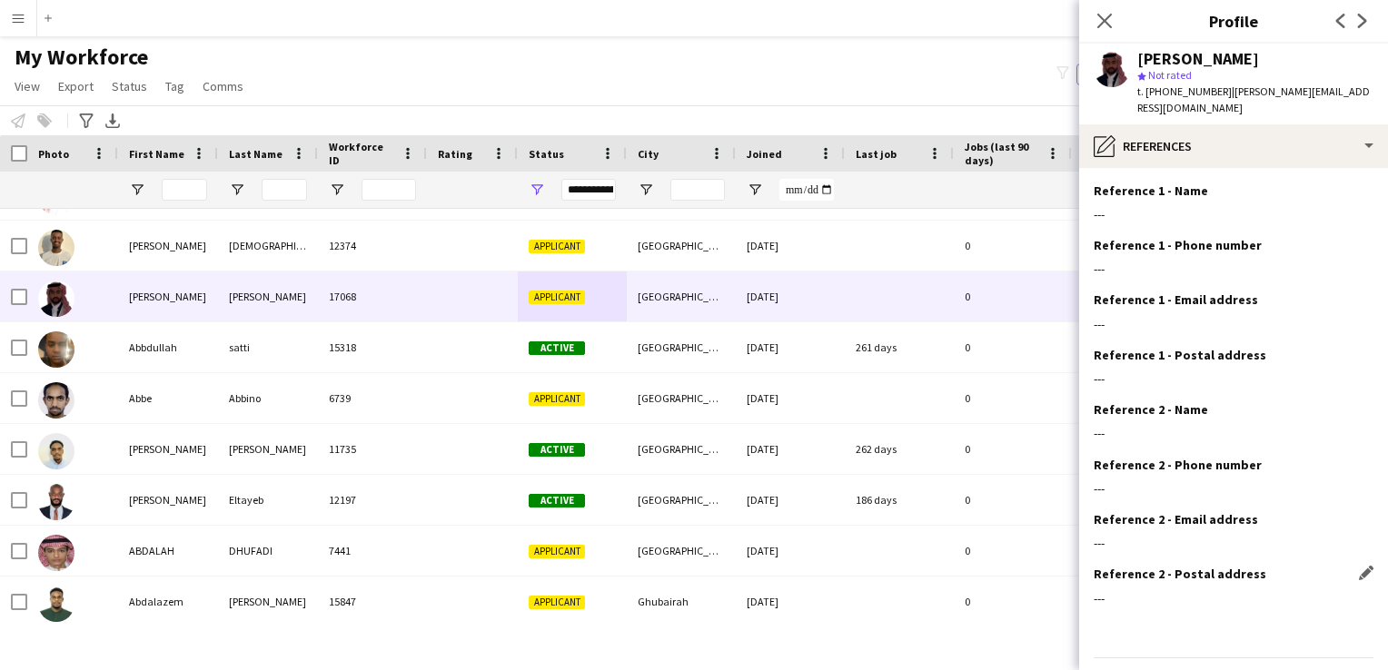
scroll to position [35, 0]
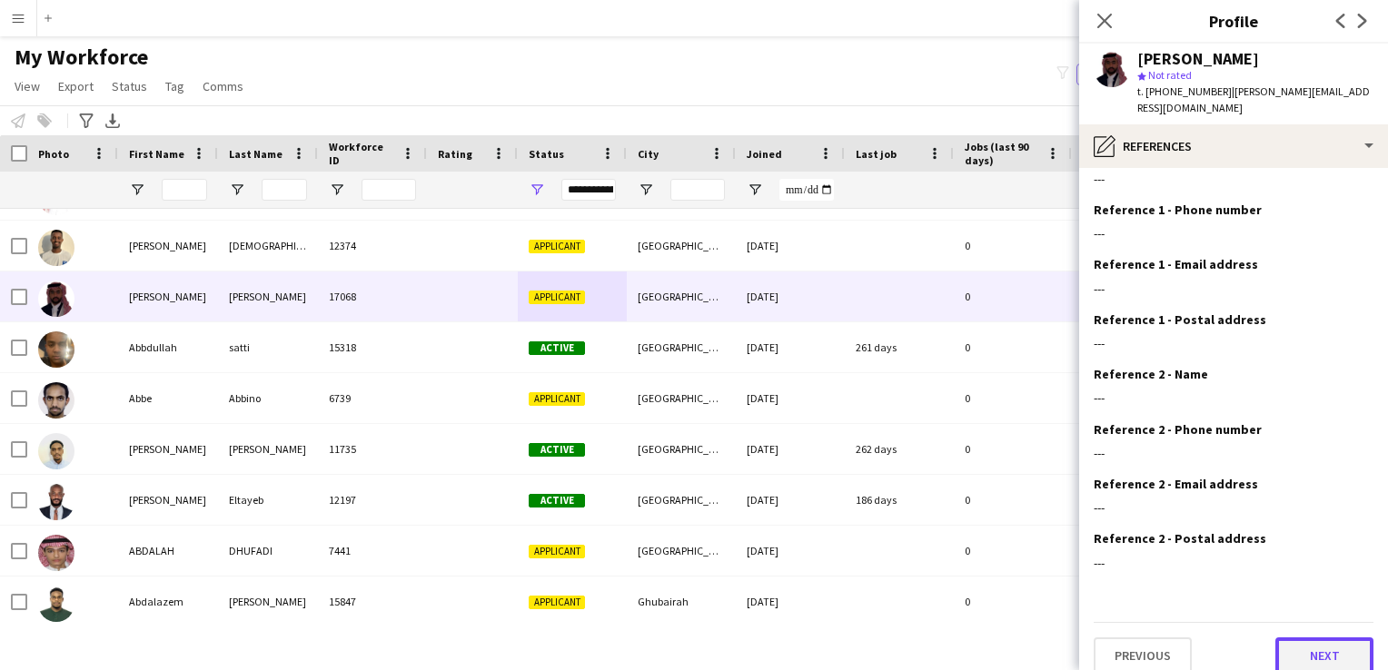
click at [1305, 641] on button "Next" at bounding box center [1325, 656] width 98 height 36
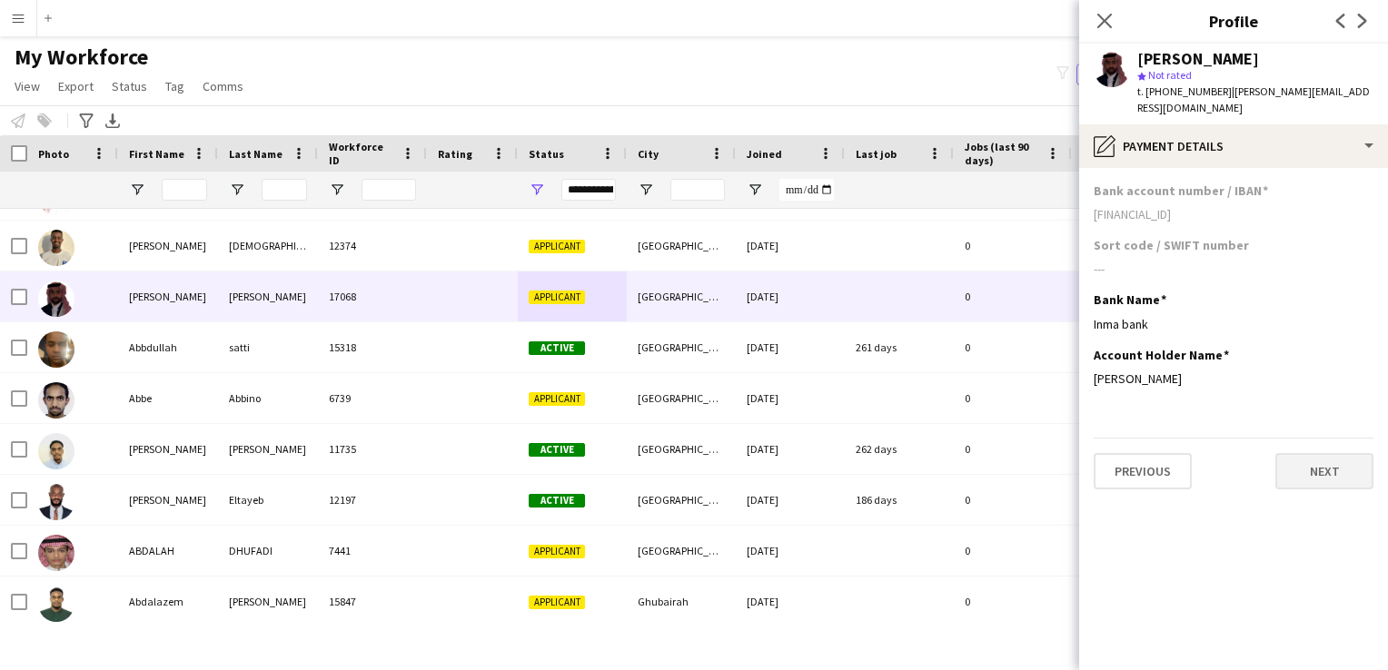
scroll to position [0, 0]
click at [1310, 463] on button "Next" at bounding box center [1325, 471] width 98 height 36
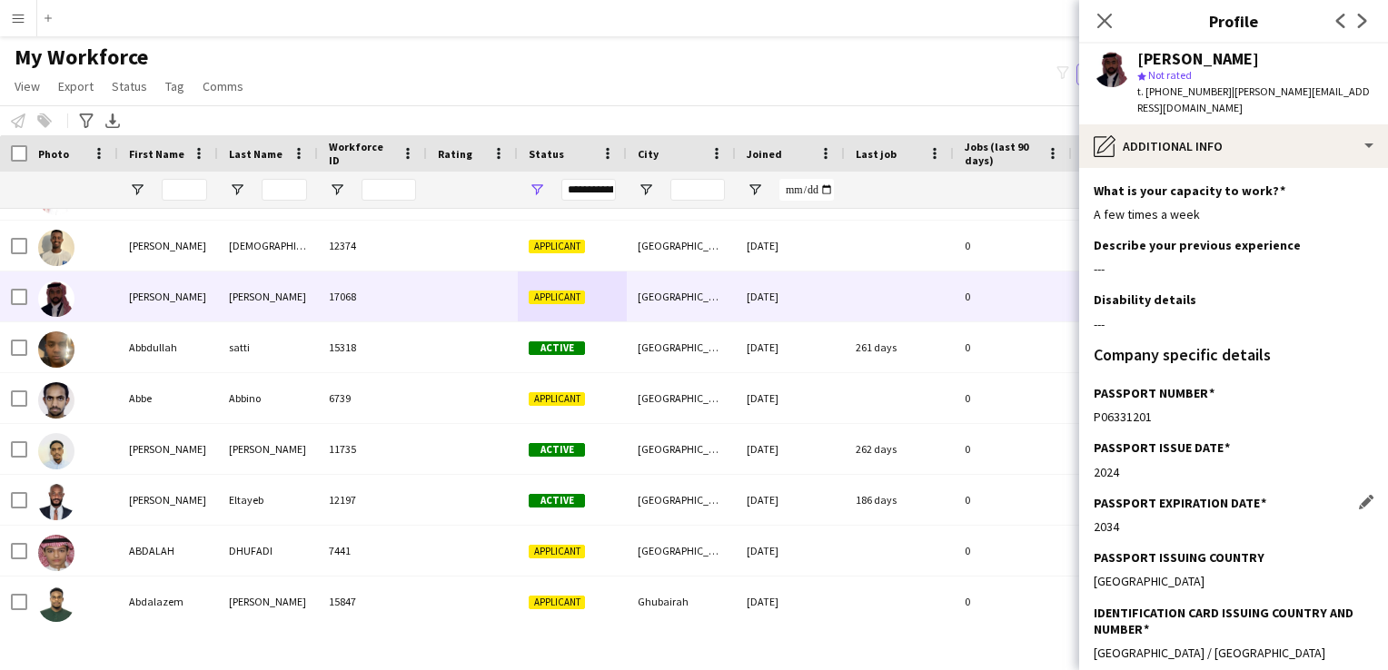
scroll to position [216, 0]
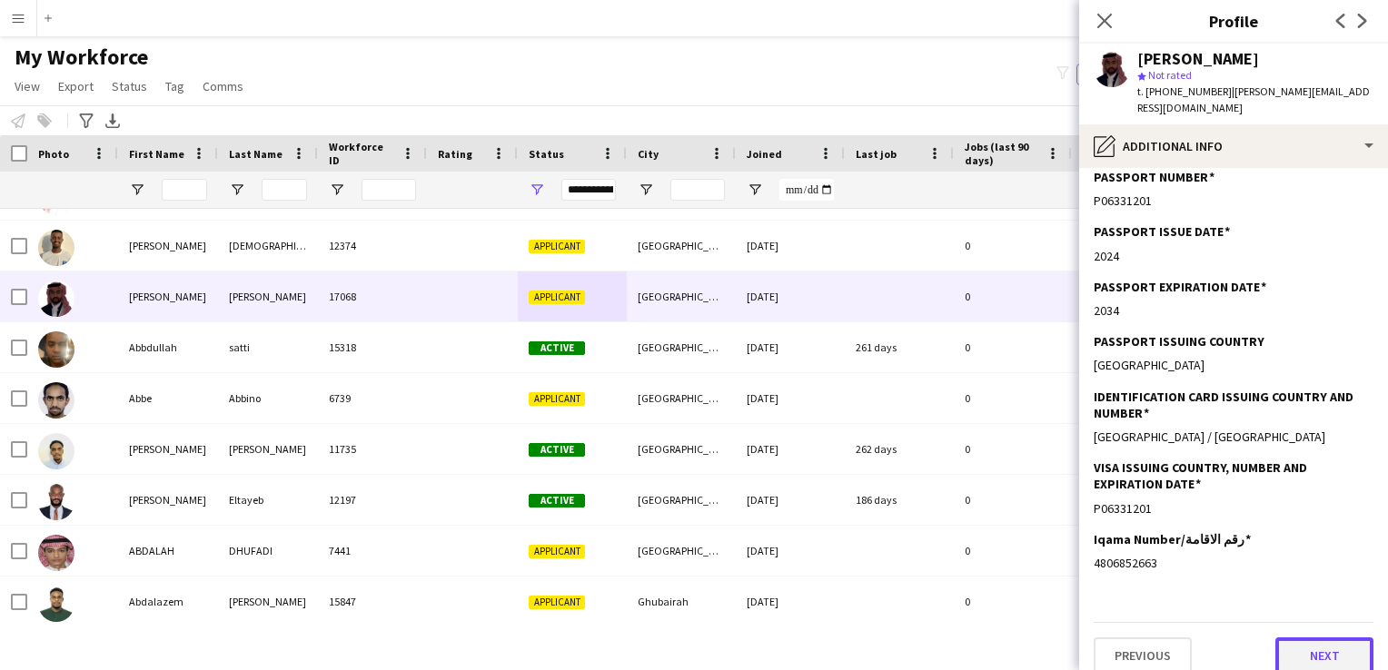
click at [1294, 638] on button "Next" at bounding box center [1325, 656] width 98 height 36
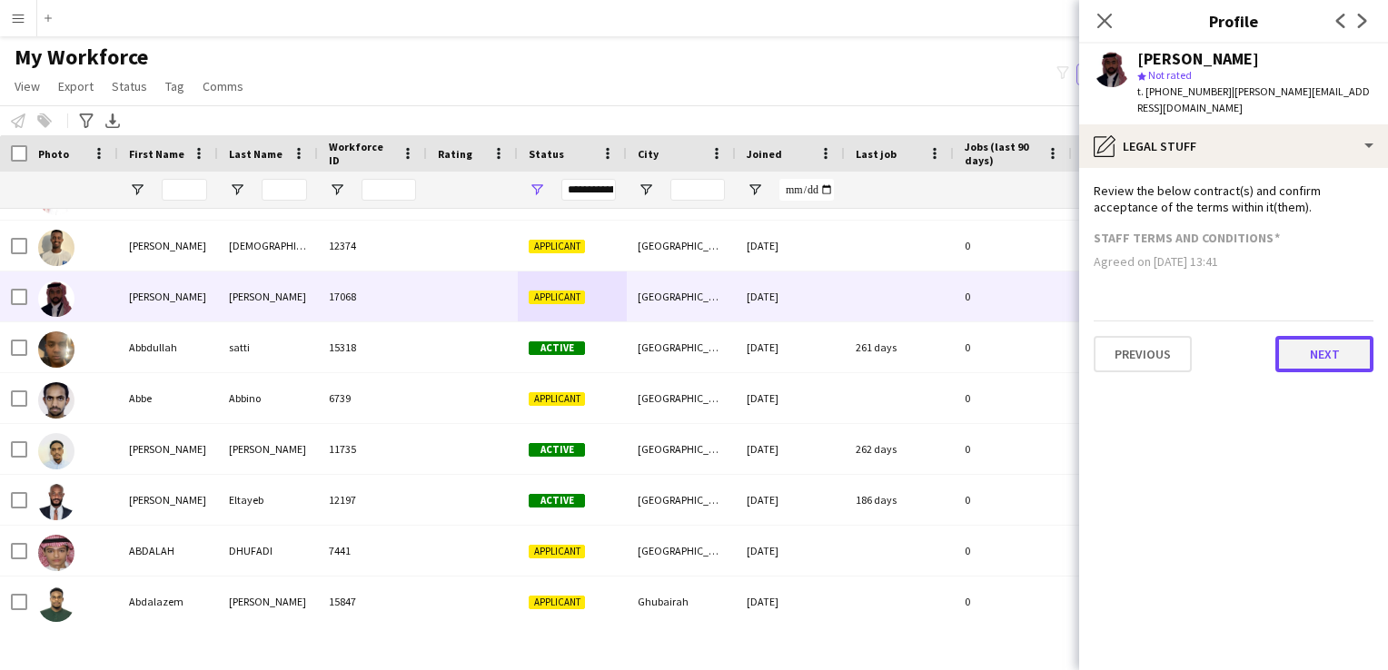
click at [1311, 336] on button "Next" at bounding box center [1325, 354] width 98 height 36
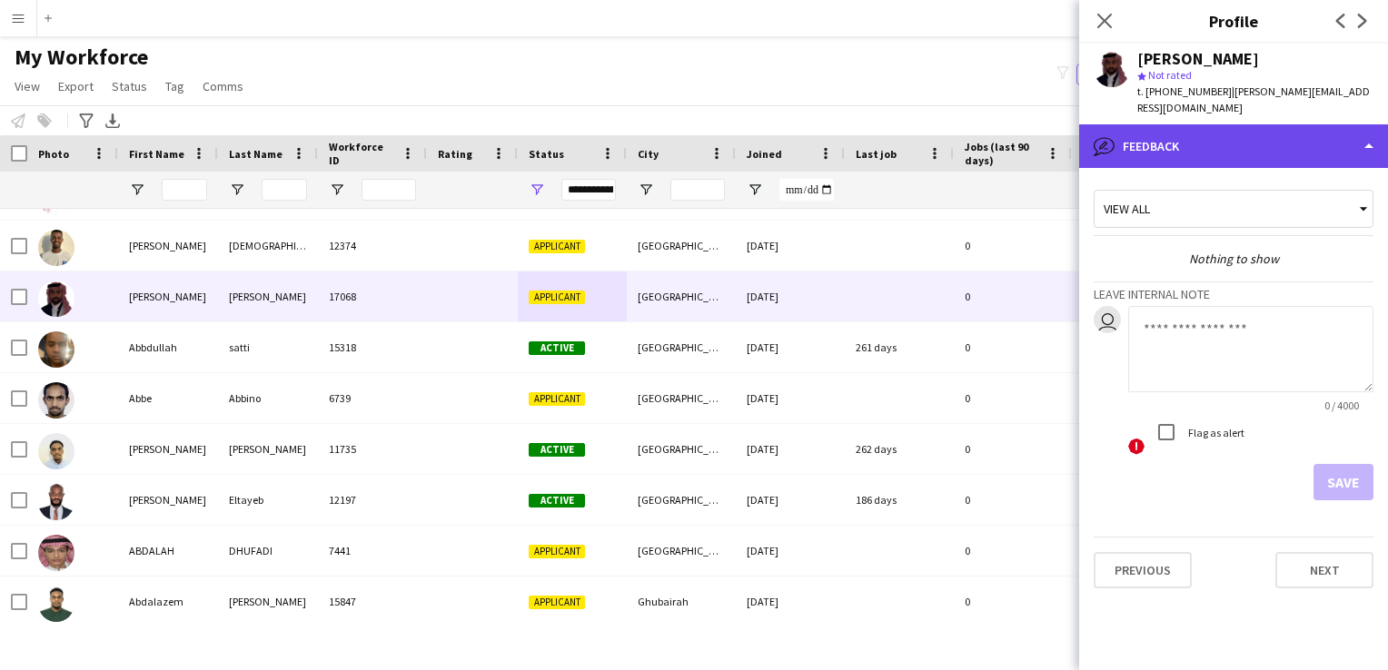
click at [1371, 143] on div "bubble-pencil Feedback" at bounding box center [1233, 146] width 309 height 44
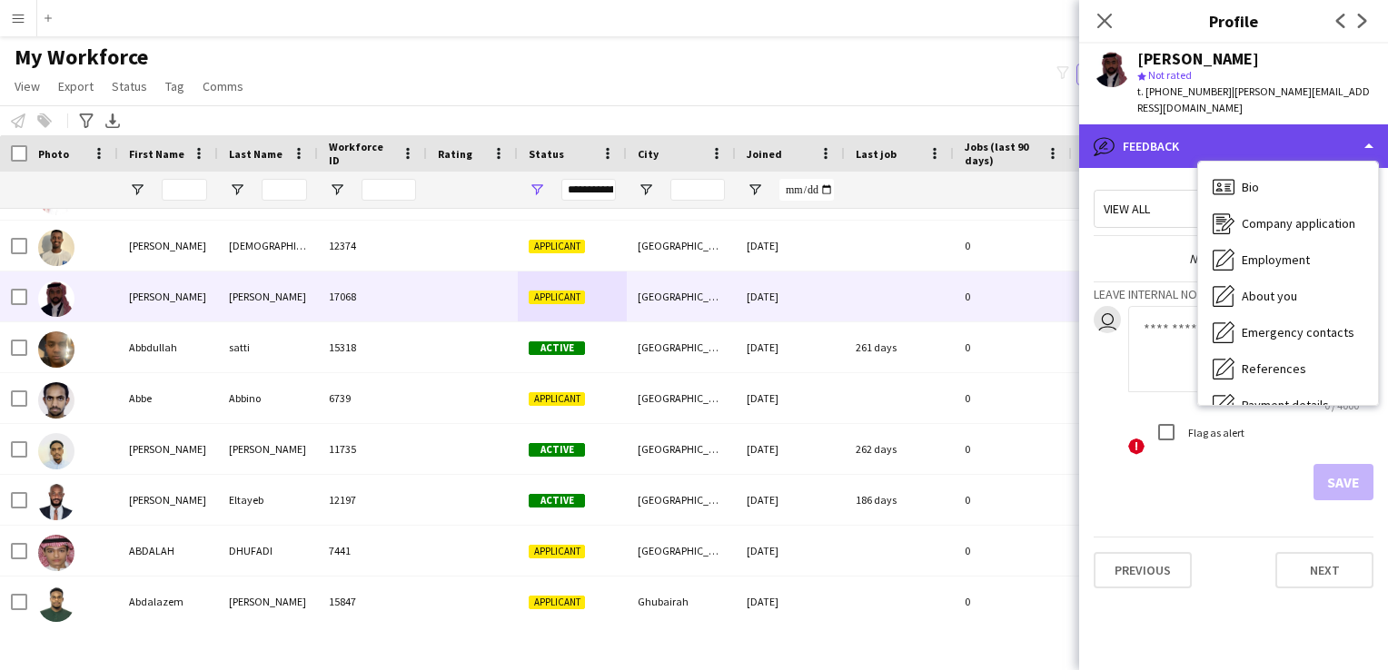
click at [1371, 143] on div "bubble-pencil Feedback" at bounding box center [1233, 146] width 309 height 44
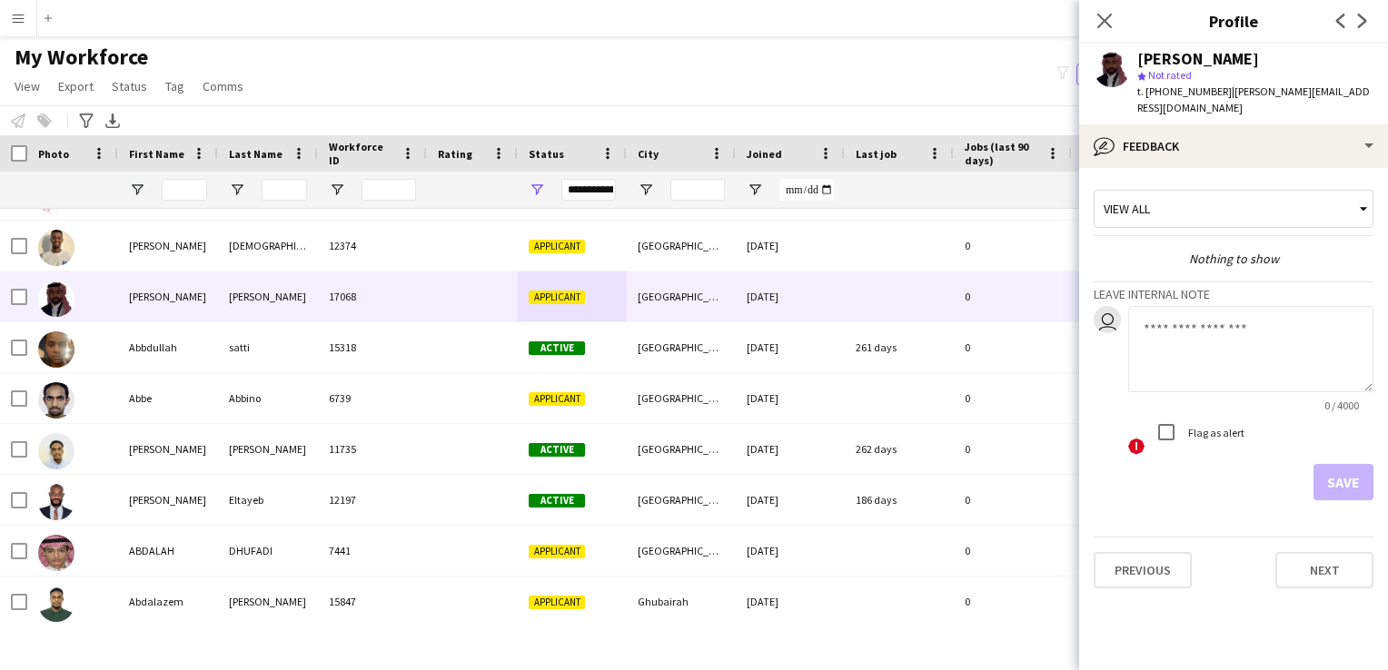
click at [1323, 480] on div "Save" at bounding box center [1234, 482] width 280 height 36
click at [1306, 561] on button "Next" at bounding box center [1325, 570] width 98 height 36
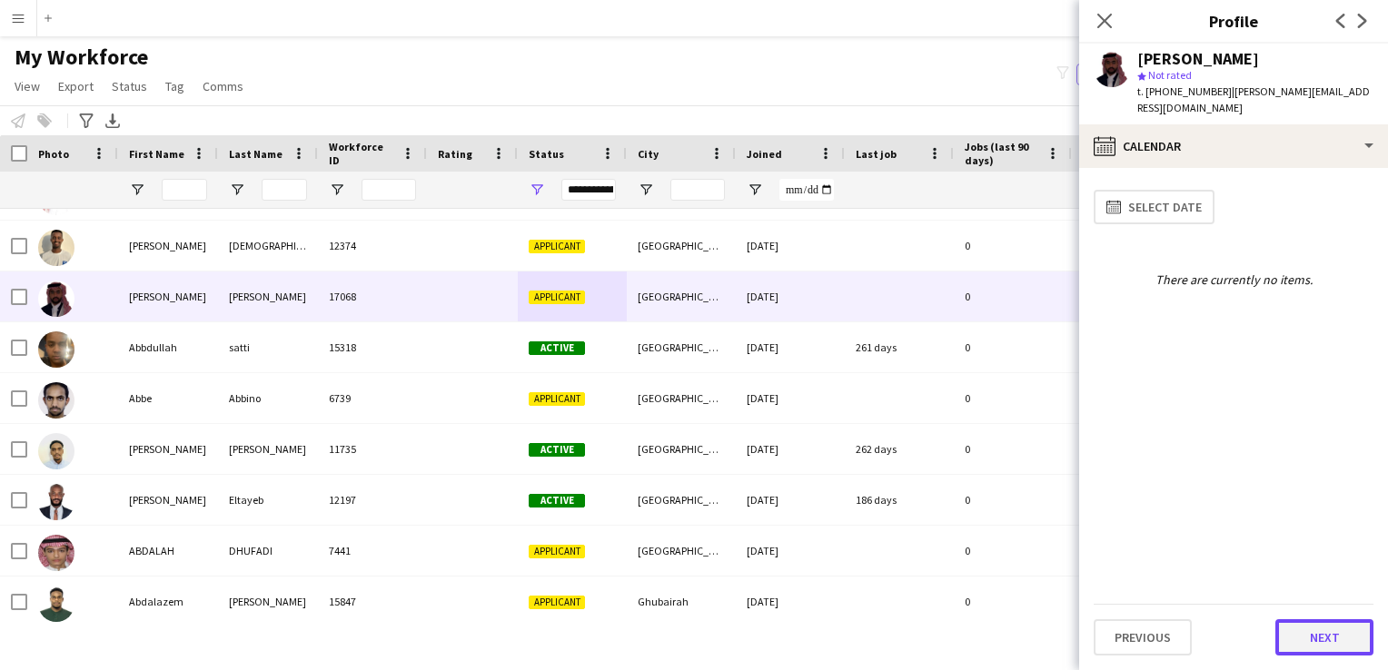
click at [1309, 631] on button "Next" at bounding box center [1325, 638] width 98 height 36
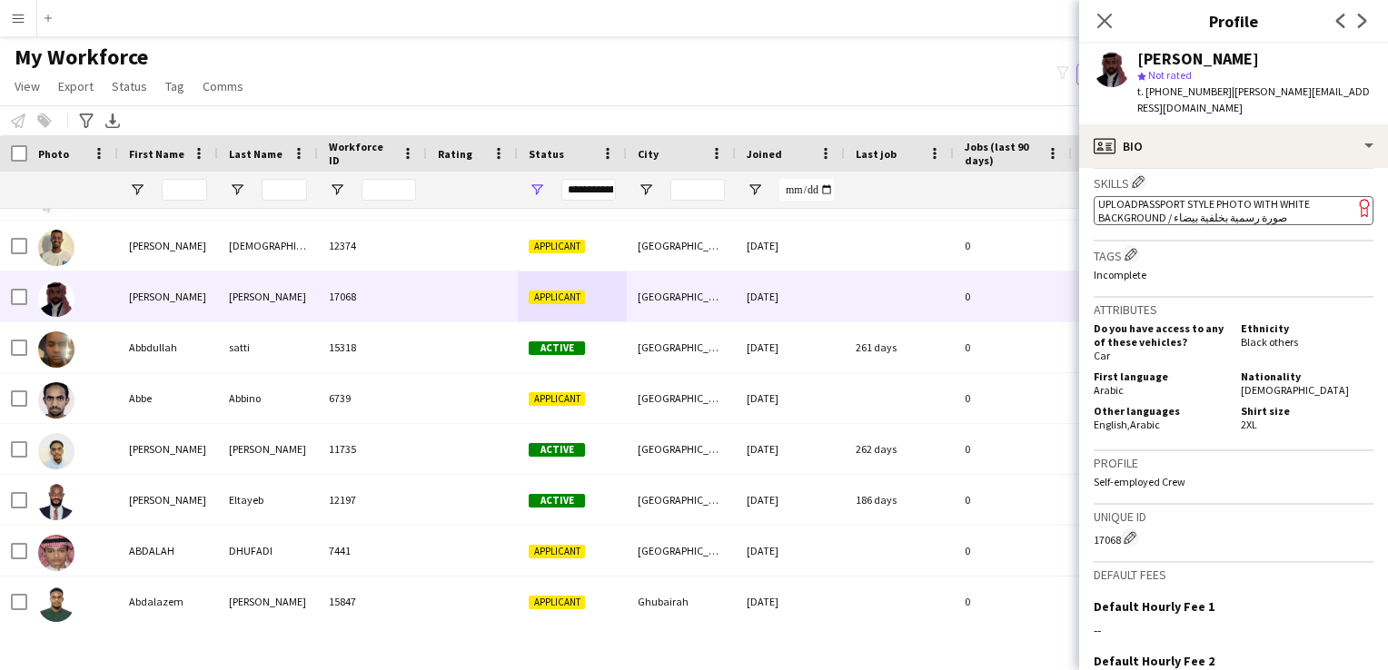
scroll to position [818, 0]
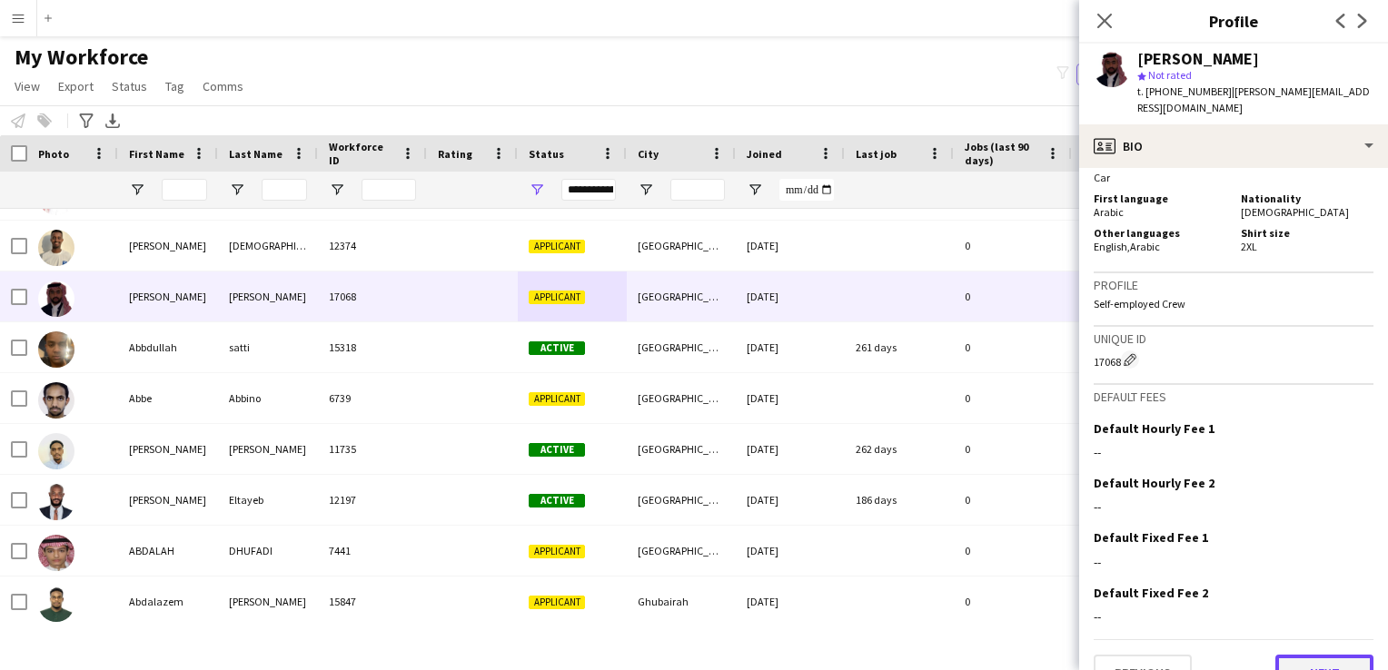
click at [1302, 655] on button "Next" at bounding box center [1325, 673] width 98 height 36
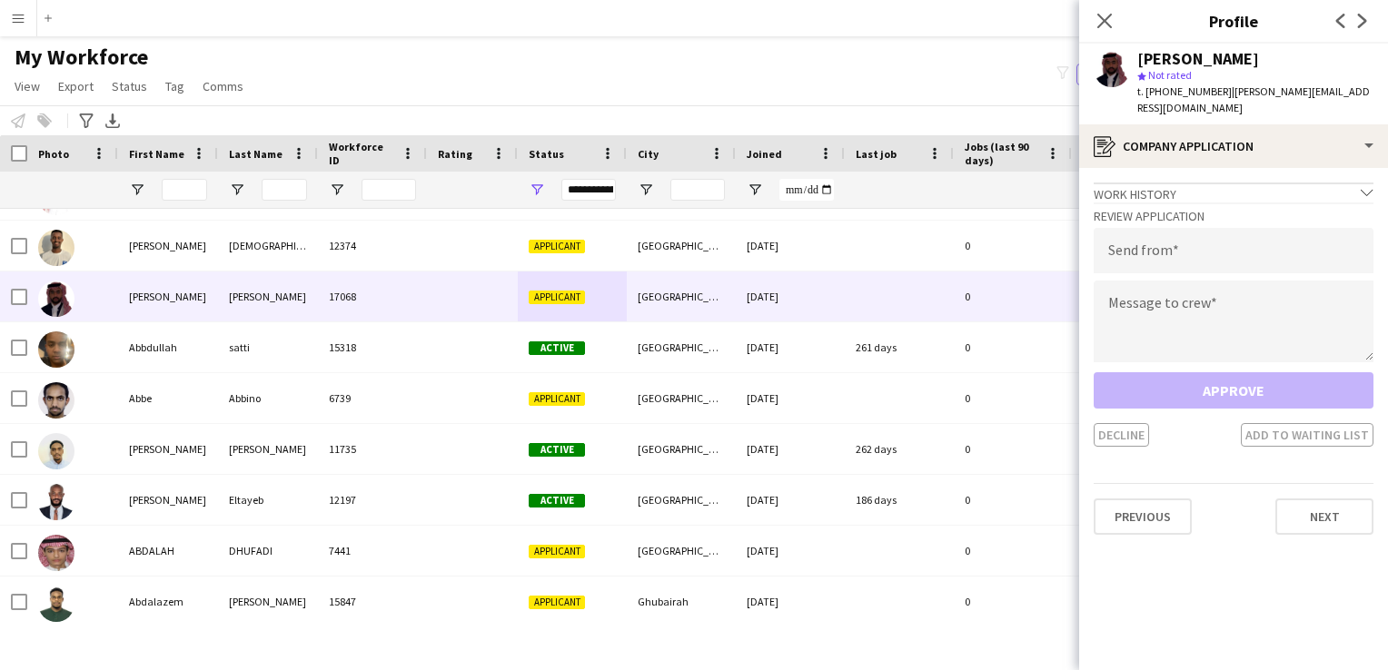
click at [1279, 382] on div "Approve Decline Add to waiting list" at bounding box center [1234, 409] width 280 height 74
click at [1101, 19] on icon at bounding box center [1104, 20] width 17 height 17
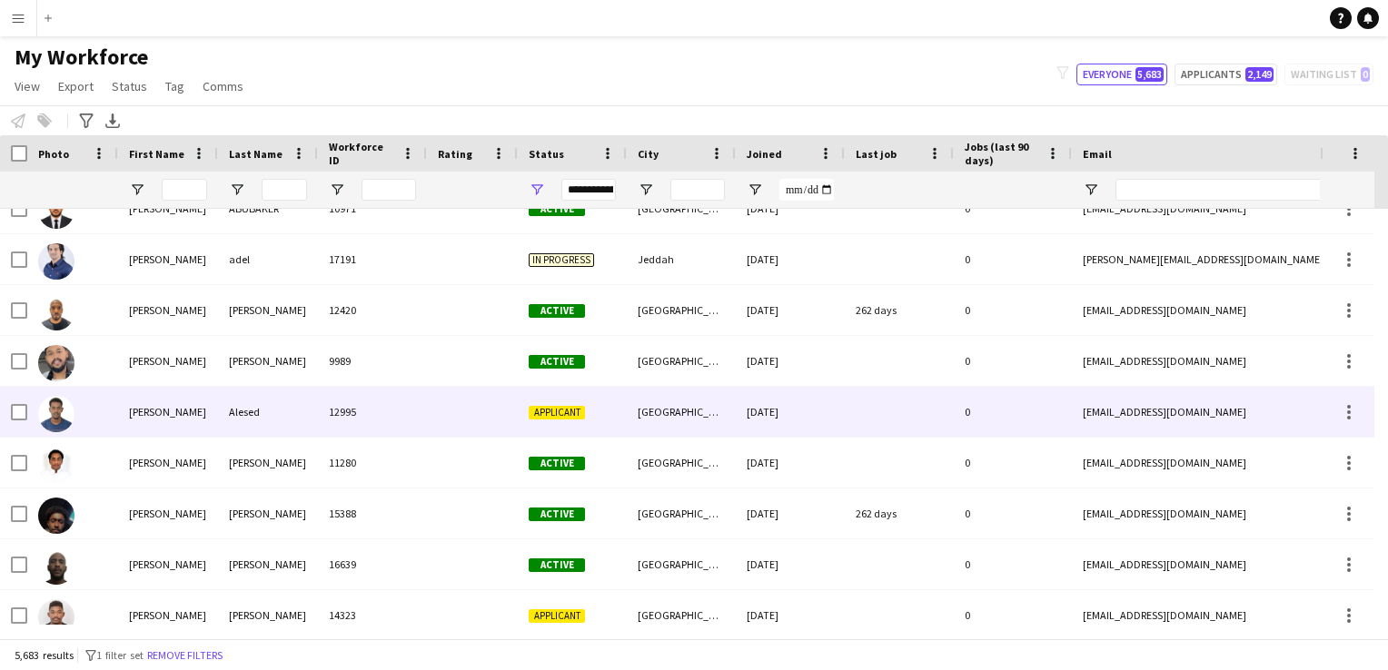
scroll to position [1398, 0]
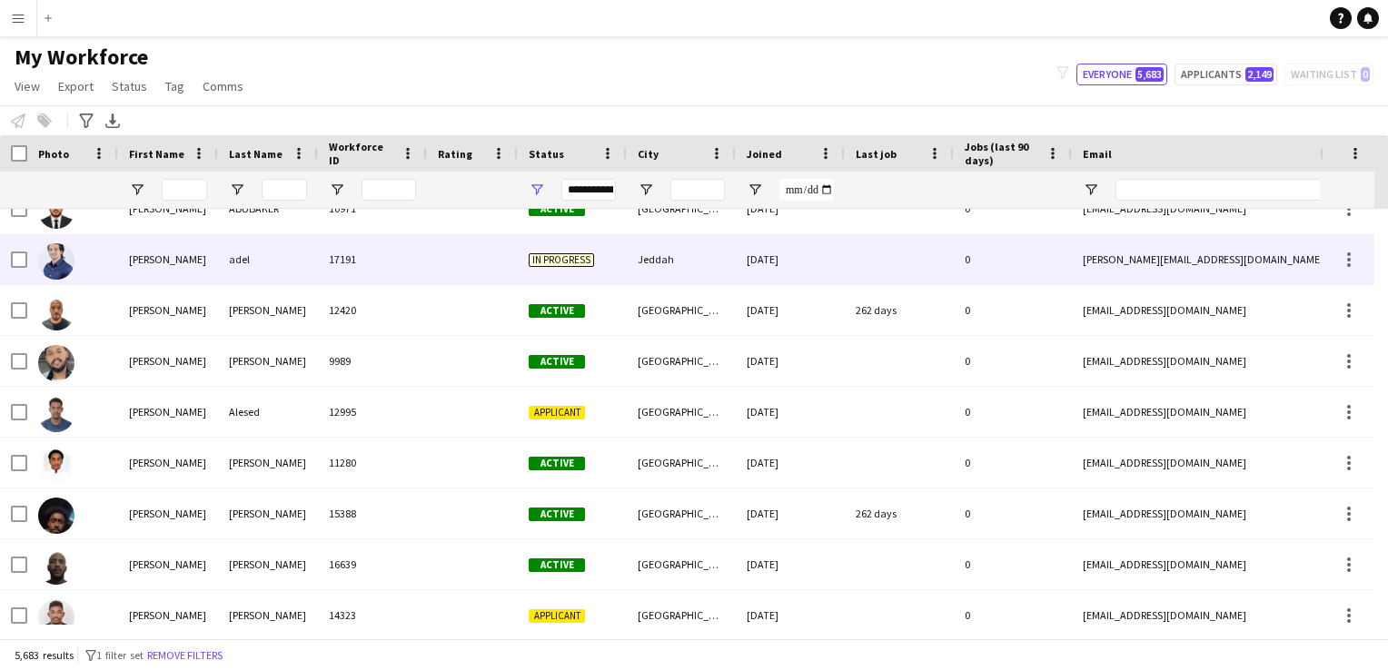
click at [244, 265] on div "adel" at bounding box center [268, 259] width 100 height 50
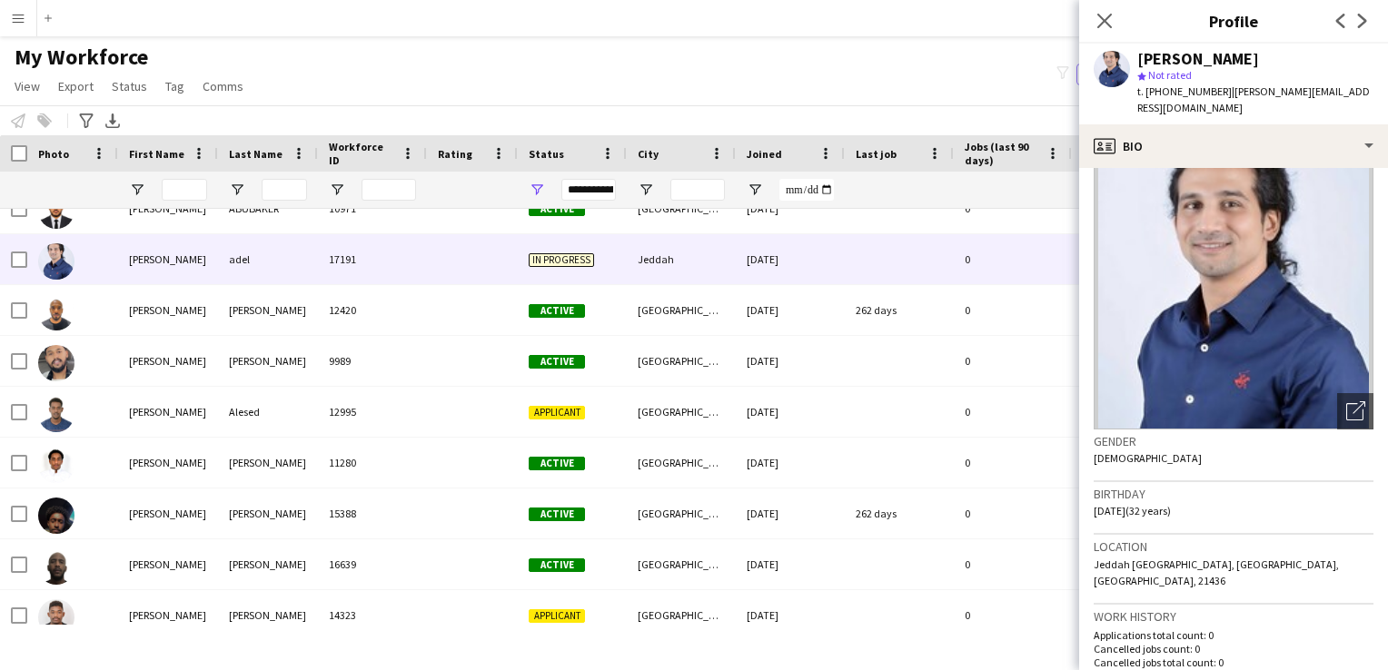
scroll to position [0, 0]
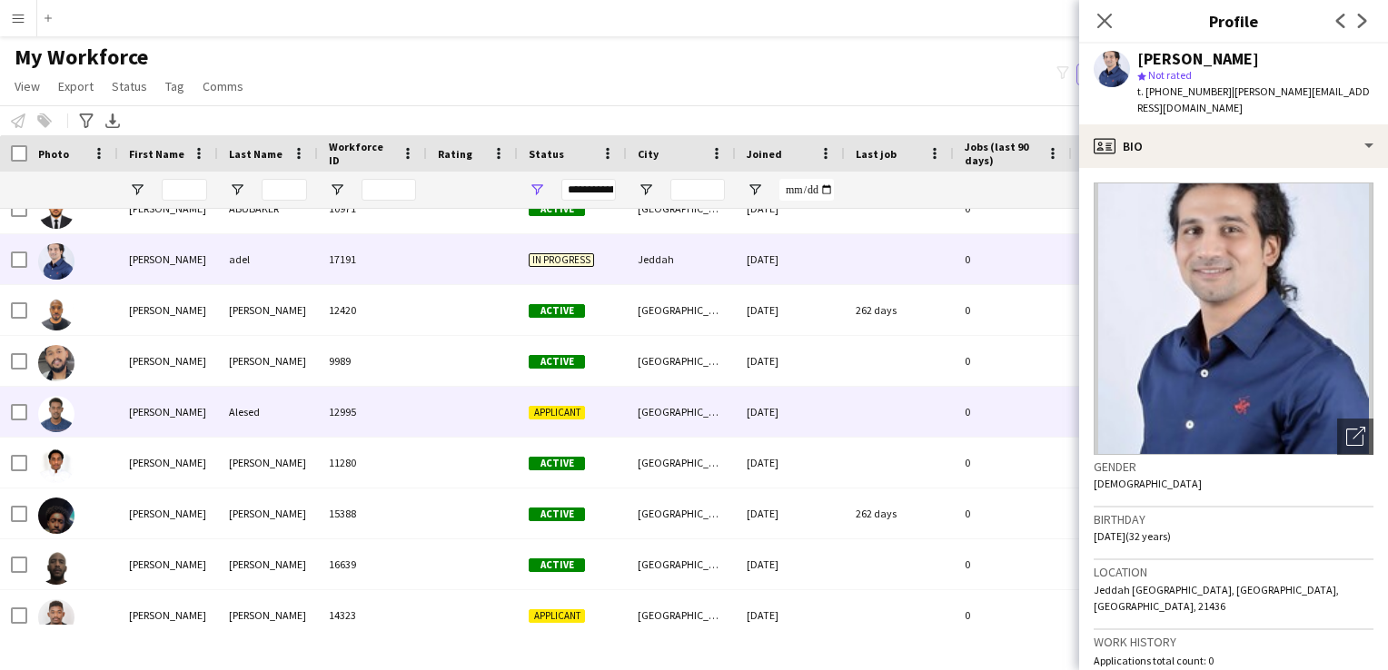
click at [479, 412] on div at bounding box center [472, 412] width 91 height 50
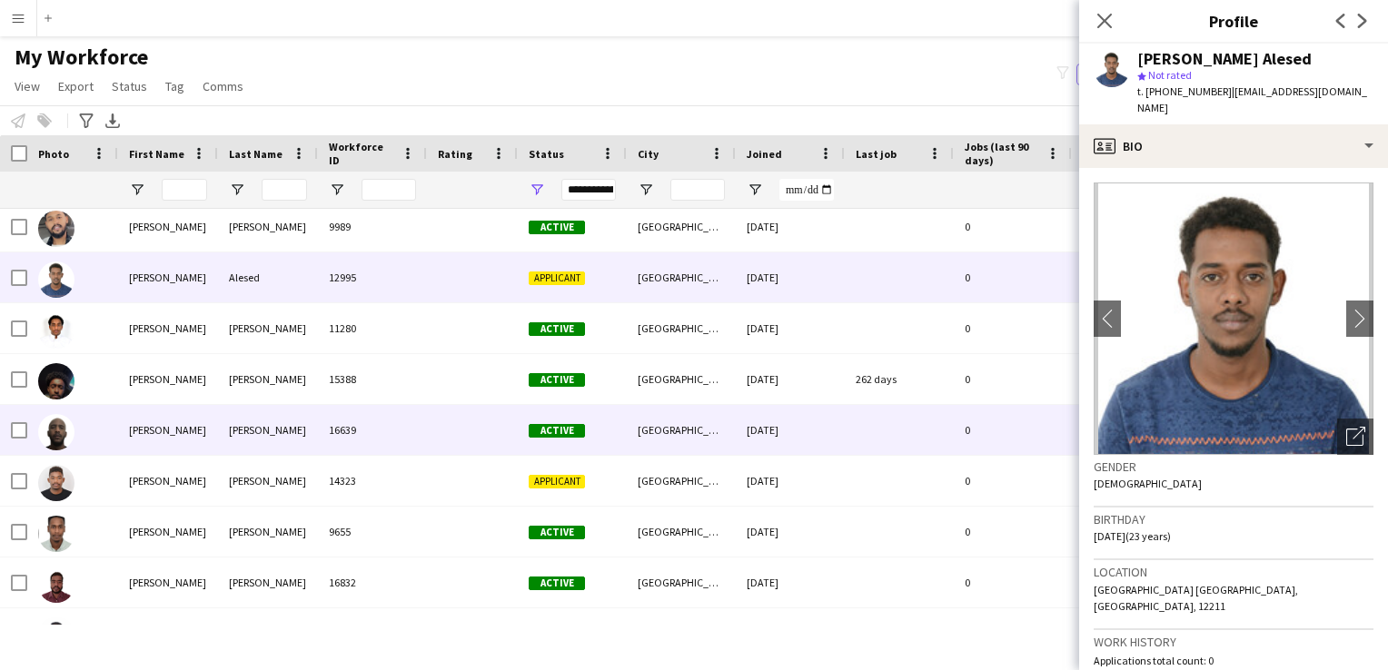
scroll to position [1599, 0]
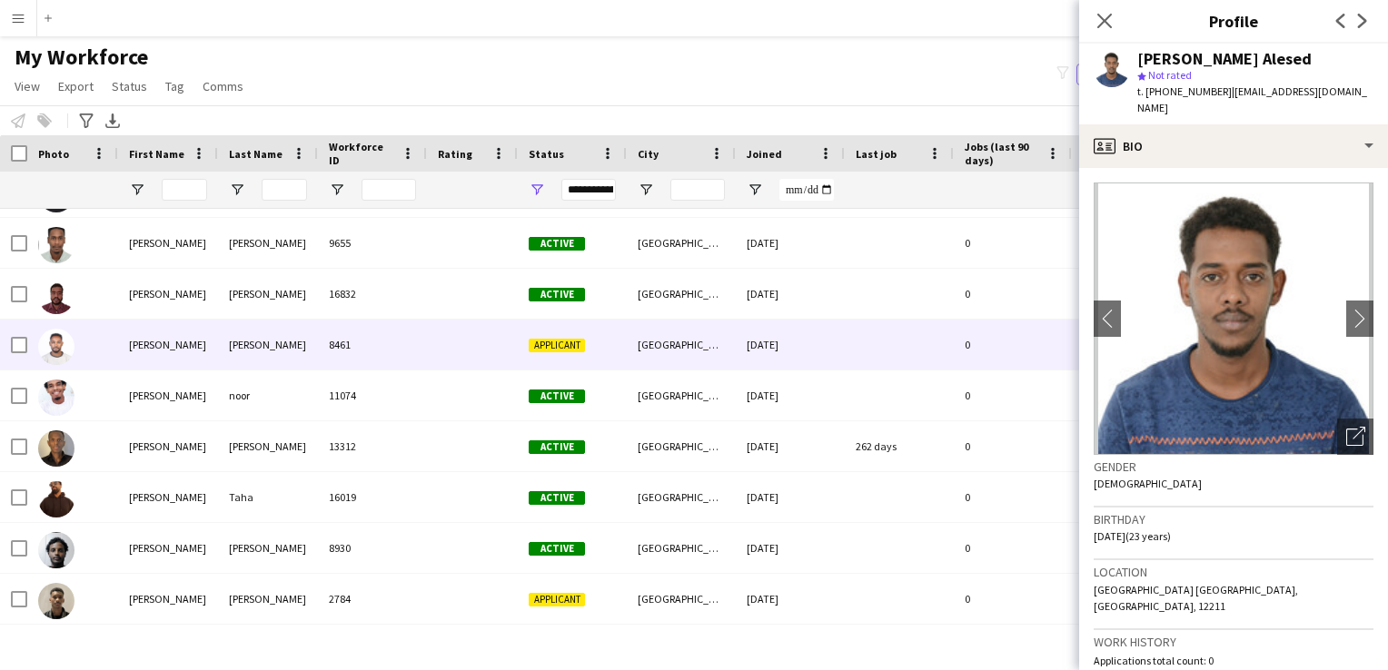
click at [479, 355] on div at bounding box center [472, 345] width 91 height 50
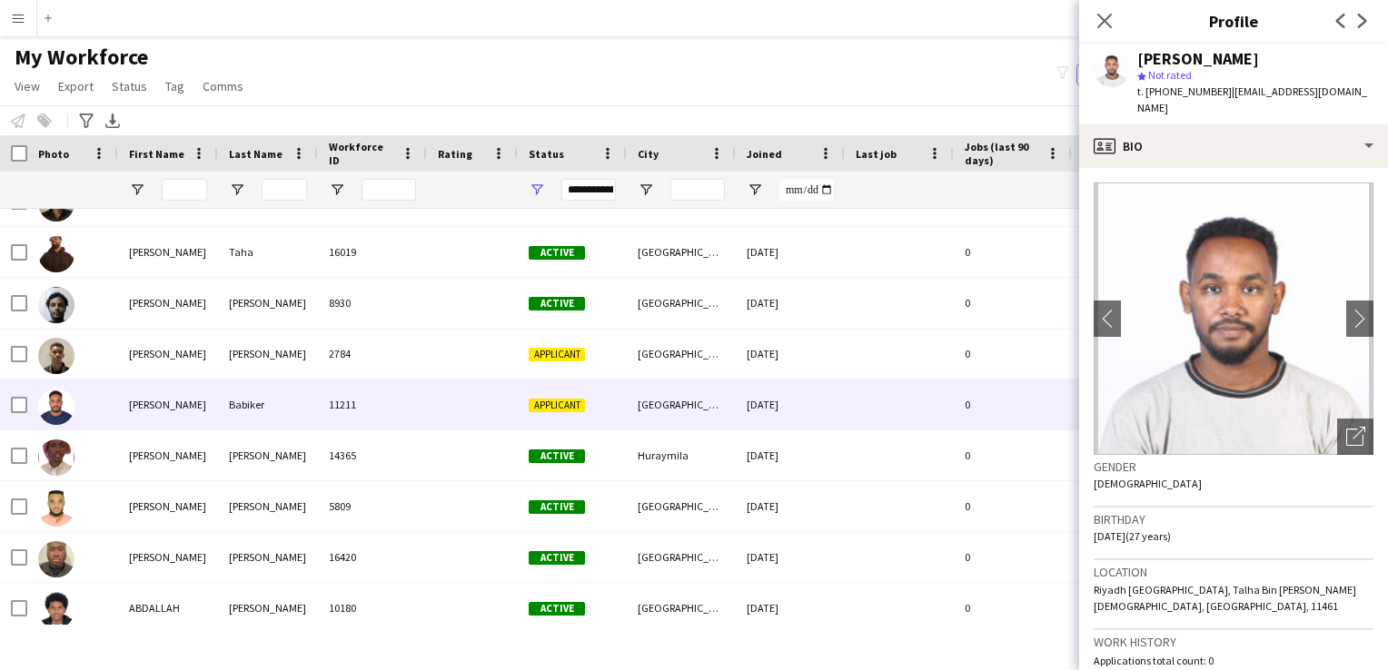
click at [476, 395] on div at bounding box center [472, 405] width 91 height 50
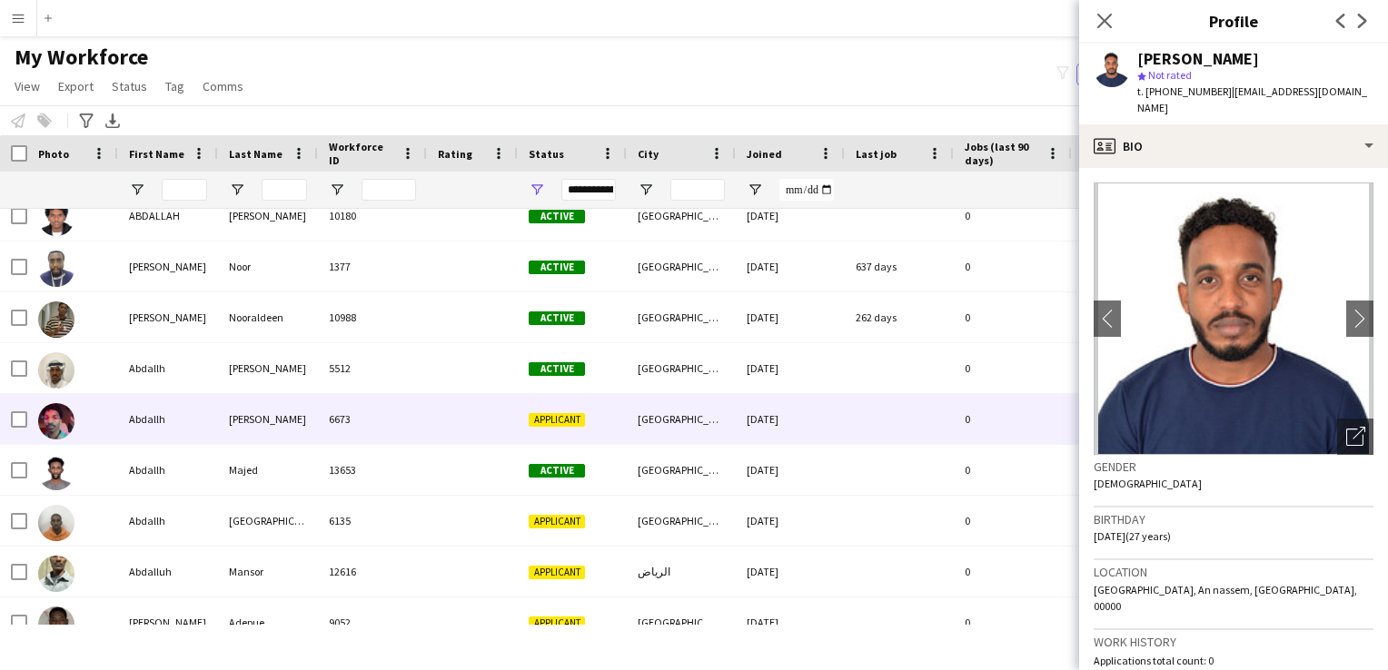
click at [476, 395] on div at bounding box center [472, 419] width 91 height 50
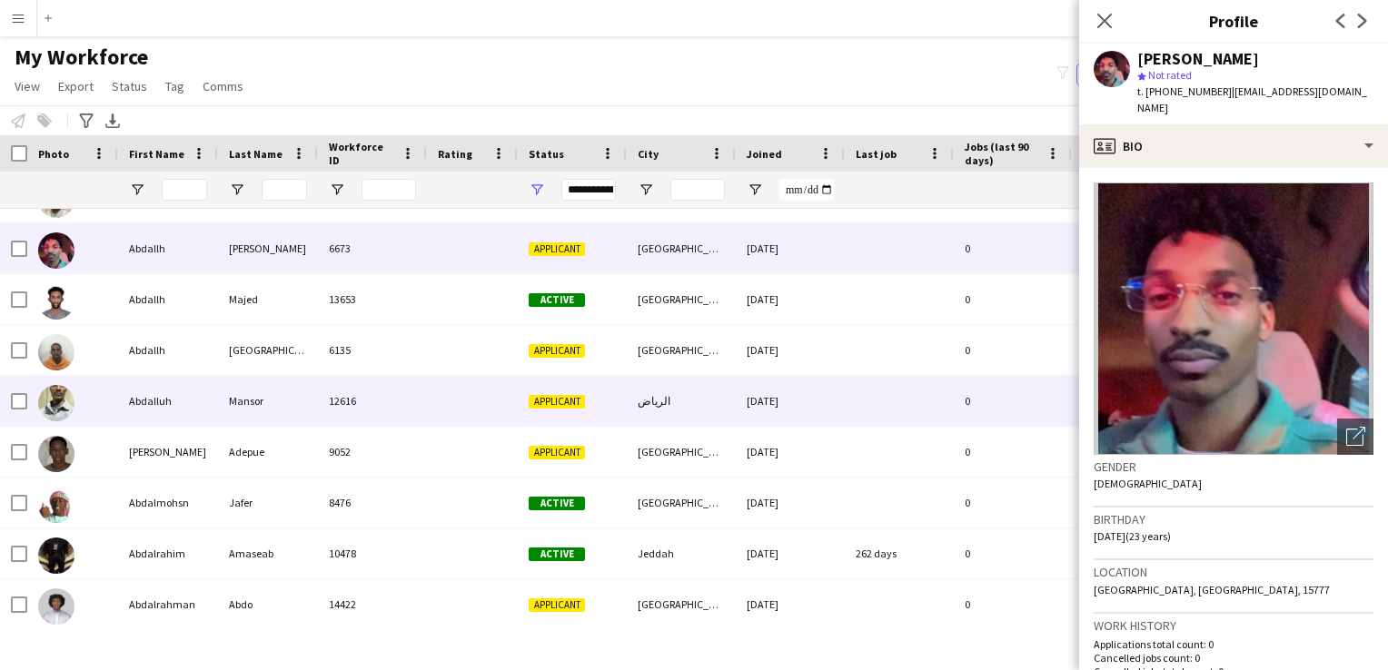
click at [476, 395] on div at bounding box center [472, 401] width 91 height 50
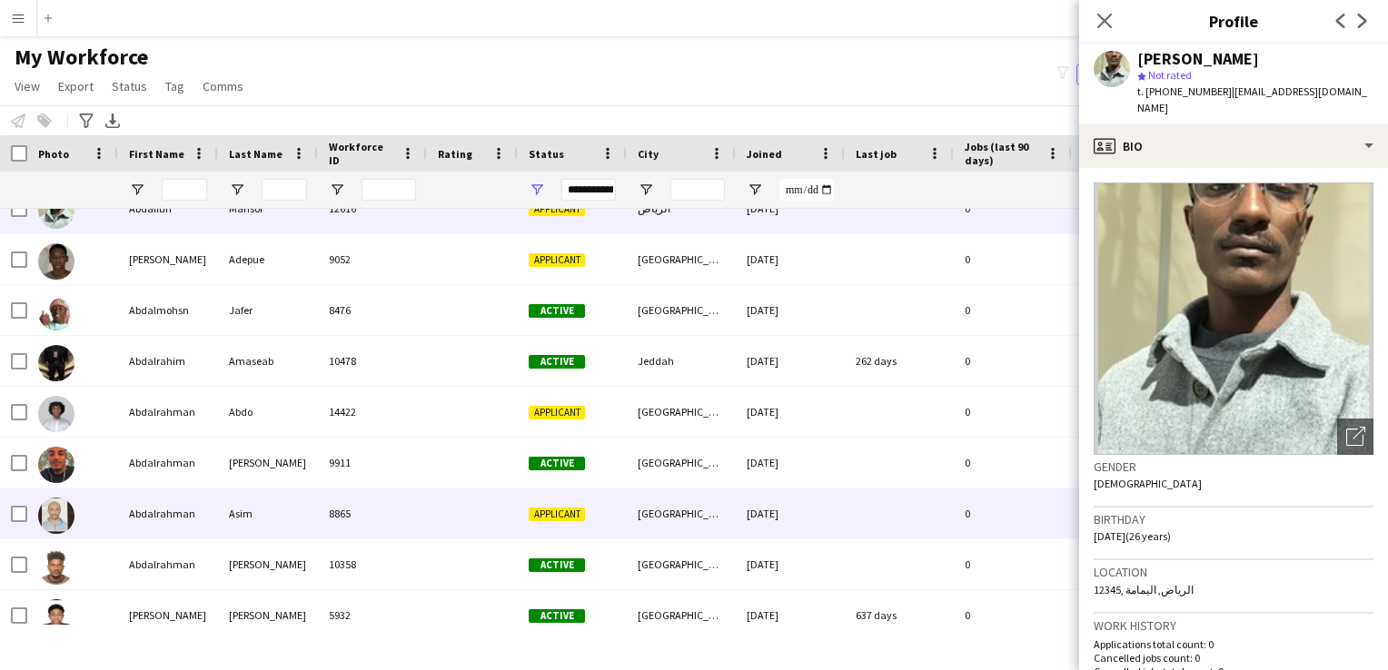
click at [458, 520] on div at bounding box center [472, 514] width 91 height 50
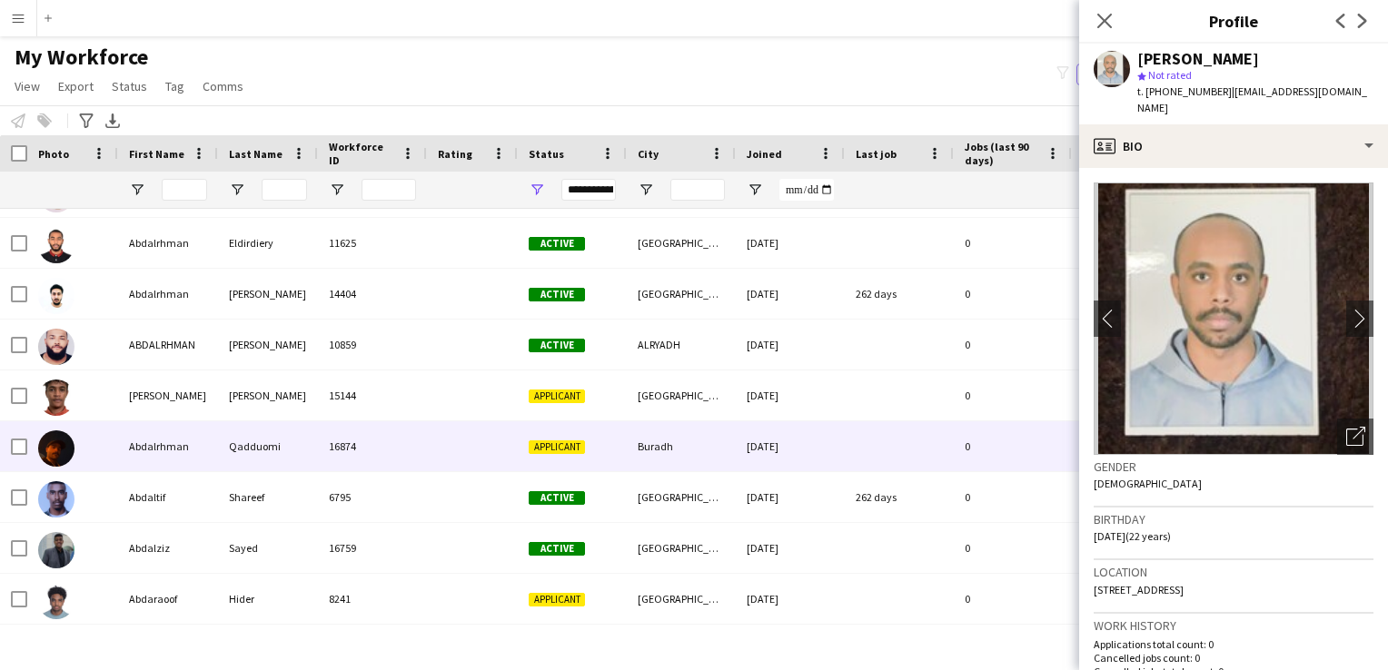
click at [462, 452] on div at bounding box center [472, 447] width 91 height 50
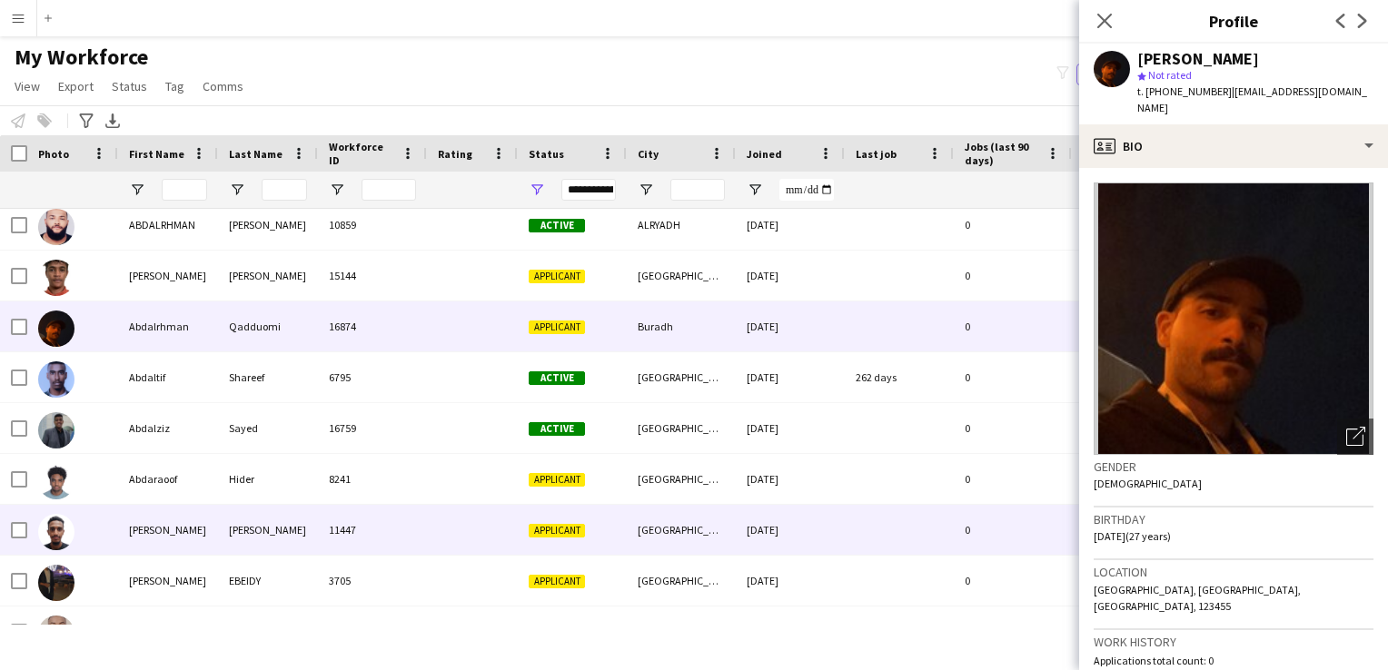
scroll to position [3623, 0]
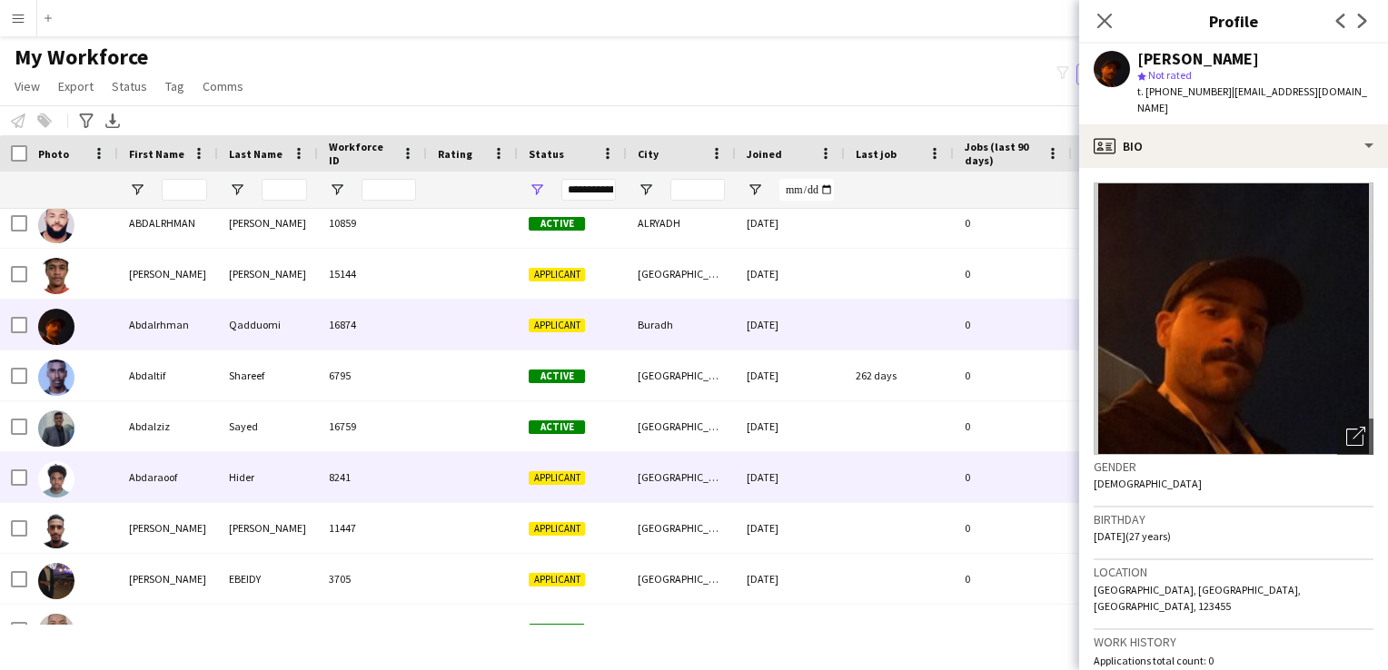
click at [392, 482] on div "8241" at bounding box center [372, 477] width 109 height 50
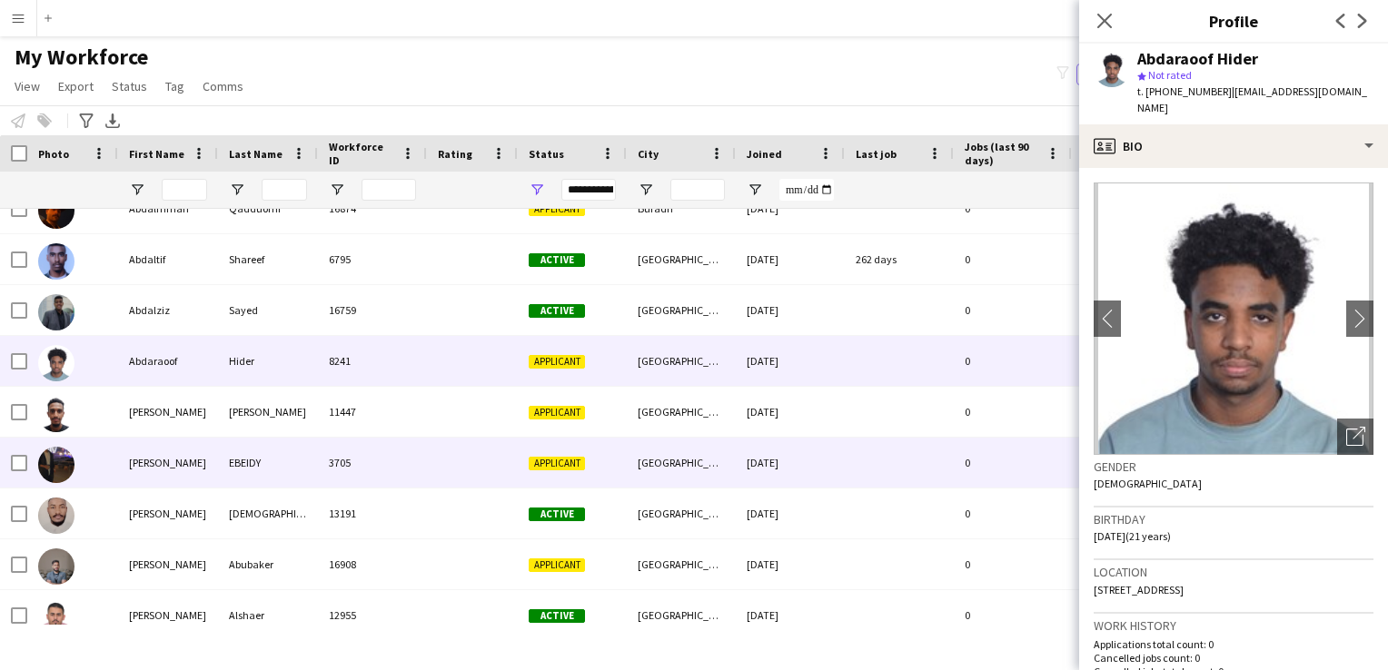
scroll to position [3743, 0]
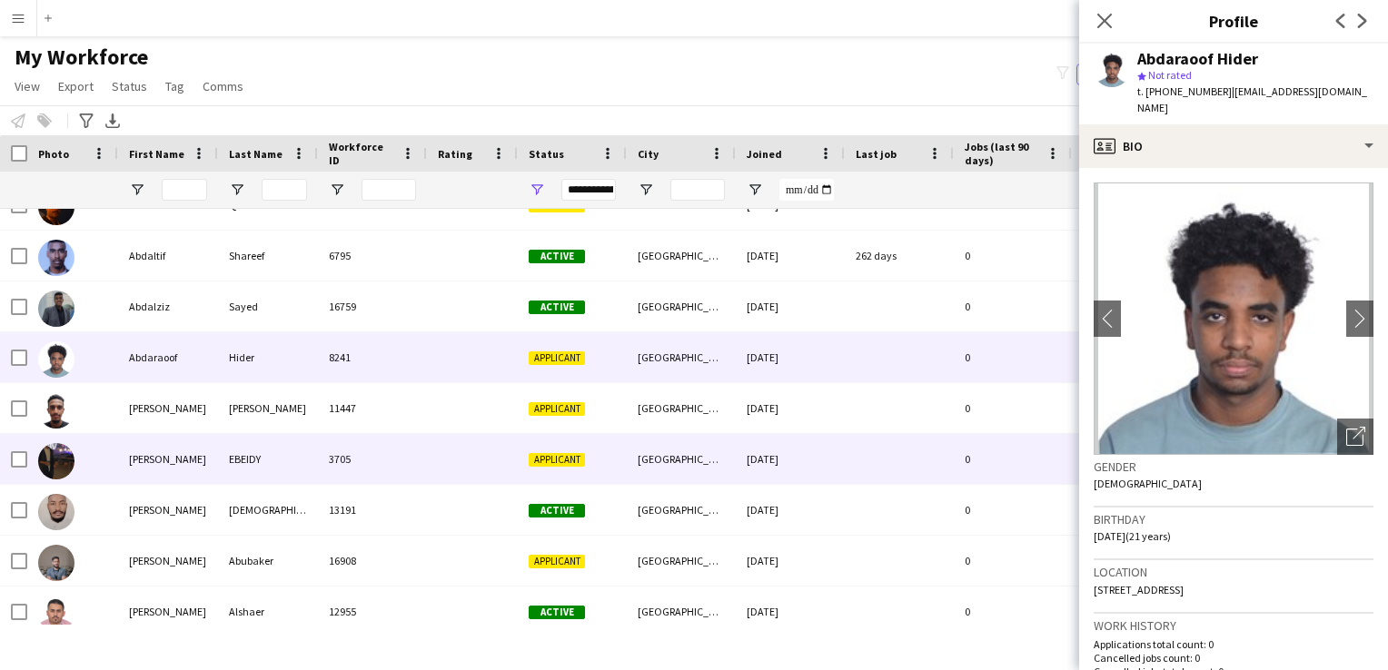
click at [392, 468] on div "3705" at bounding box center [372, 459] width 109 height 50
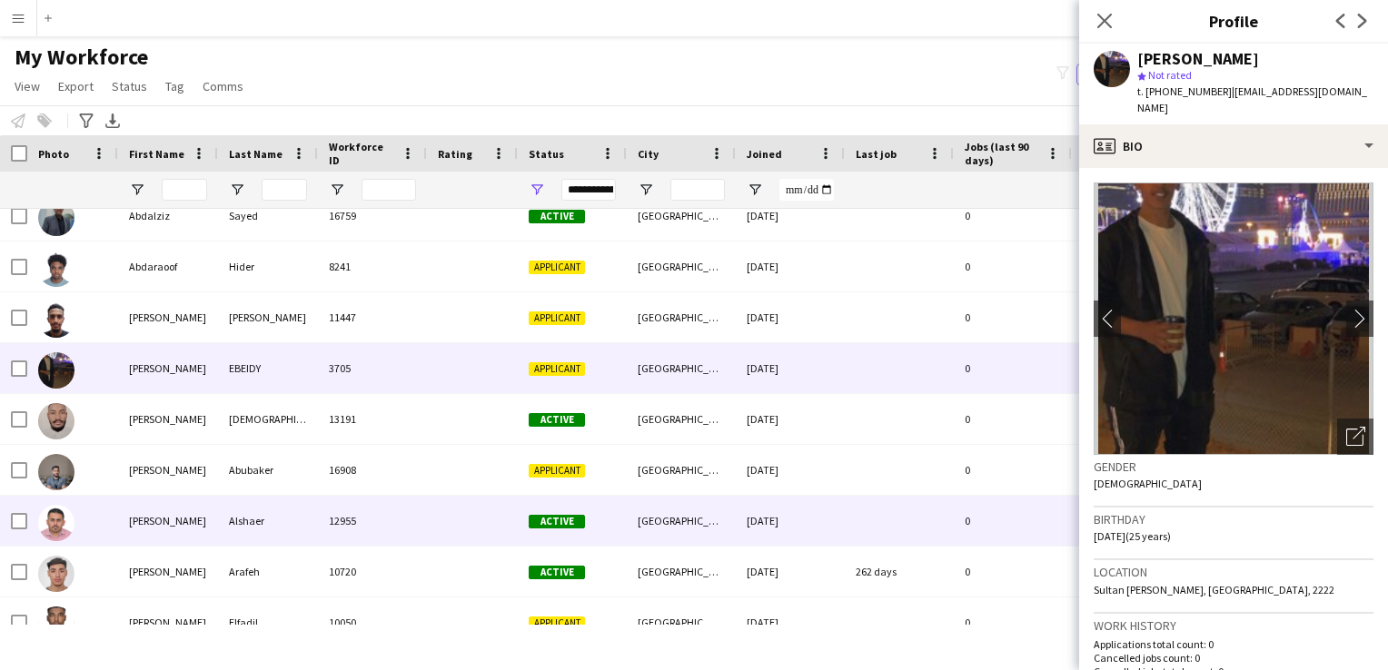
scroll to position [3961, 0]
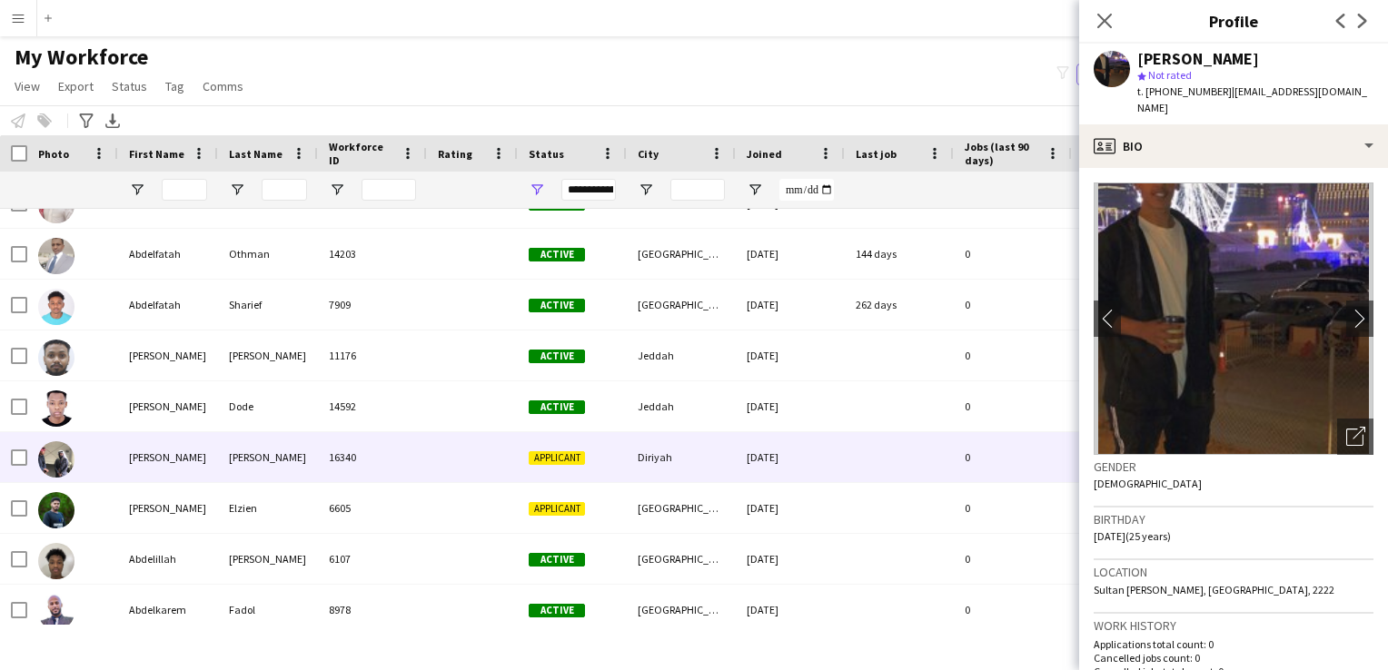
click at [419, 462] on div "16340" at bounding box center [372, 457] width 109 height 50
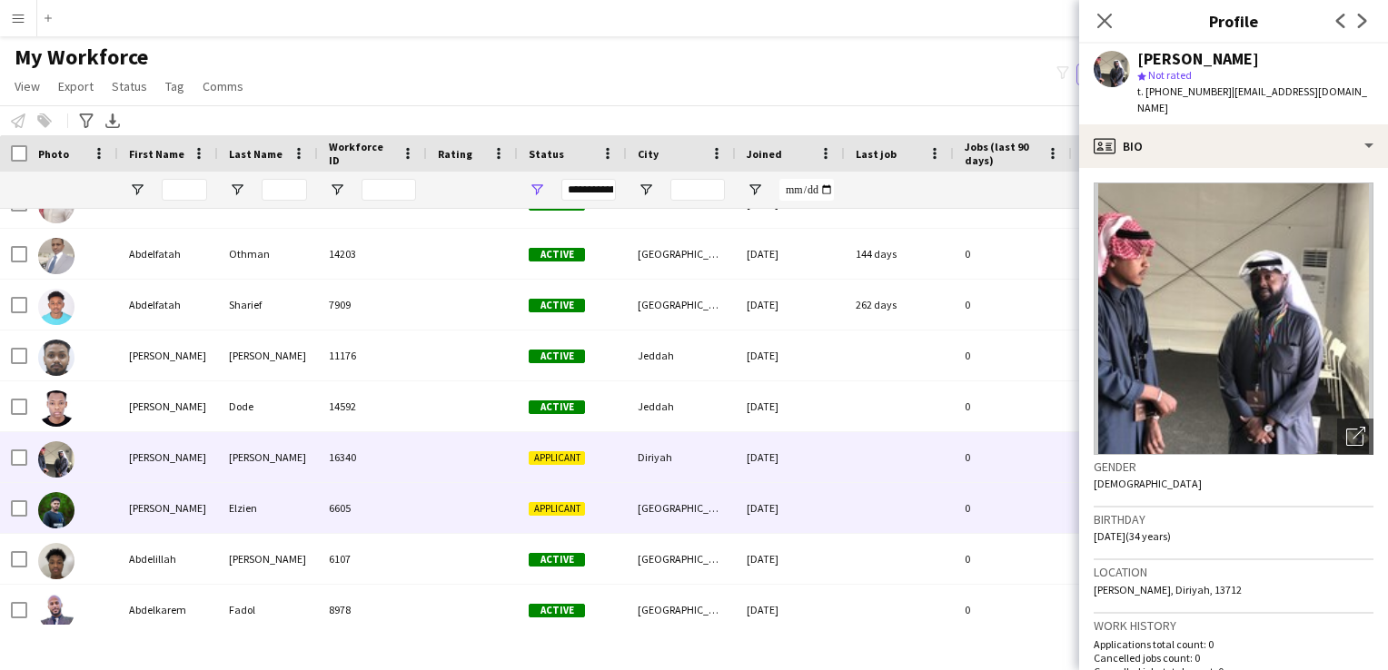
click at [436, 502] on div at bounding box center [472, 508] width 91 height 50
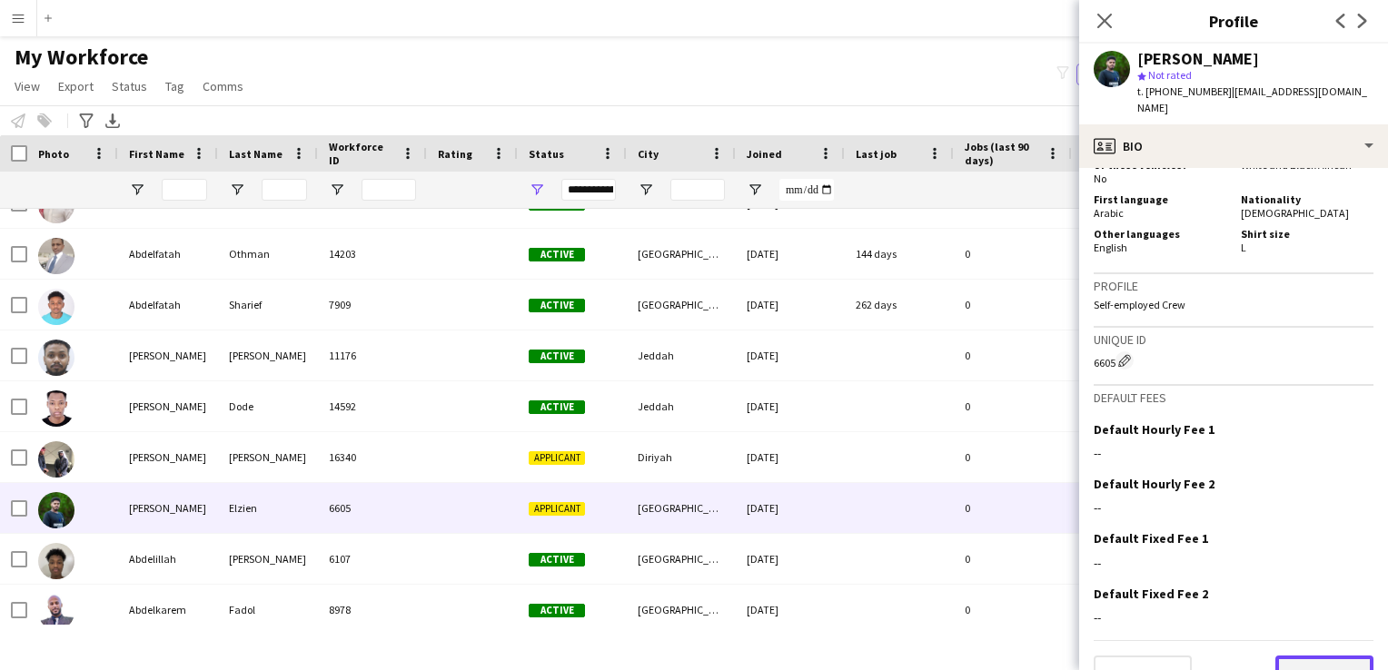
click at [1326, 656] on button "Next" at bounding box center [1325, 674] width 98 height 36
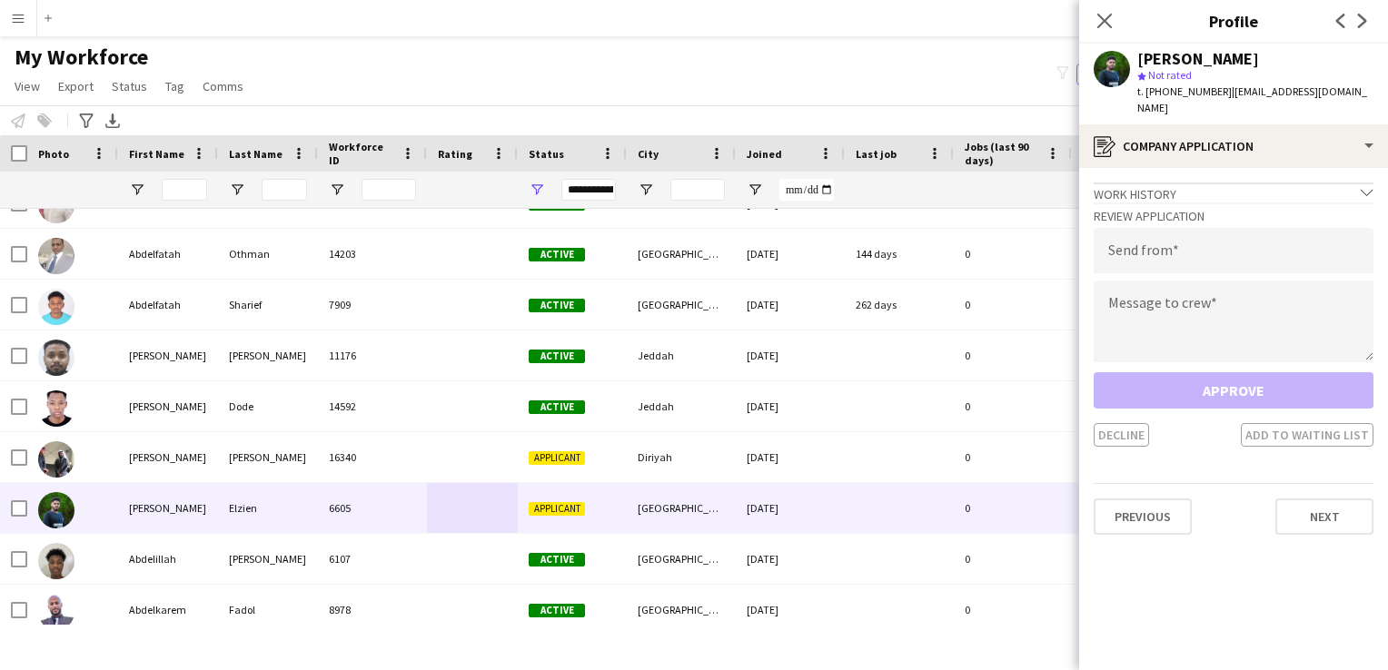
click at [1193, 372] on div "Approve Decline Add to waiting list" at bounding box center [1234, 409] width 280 height 74
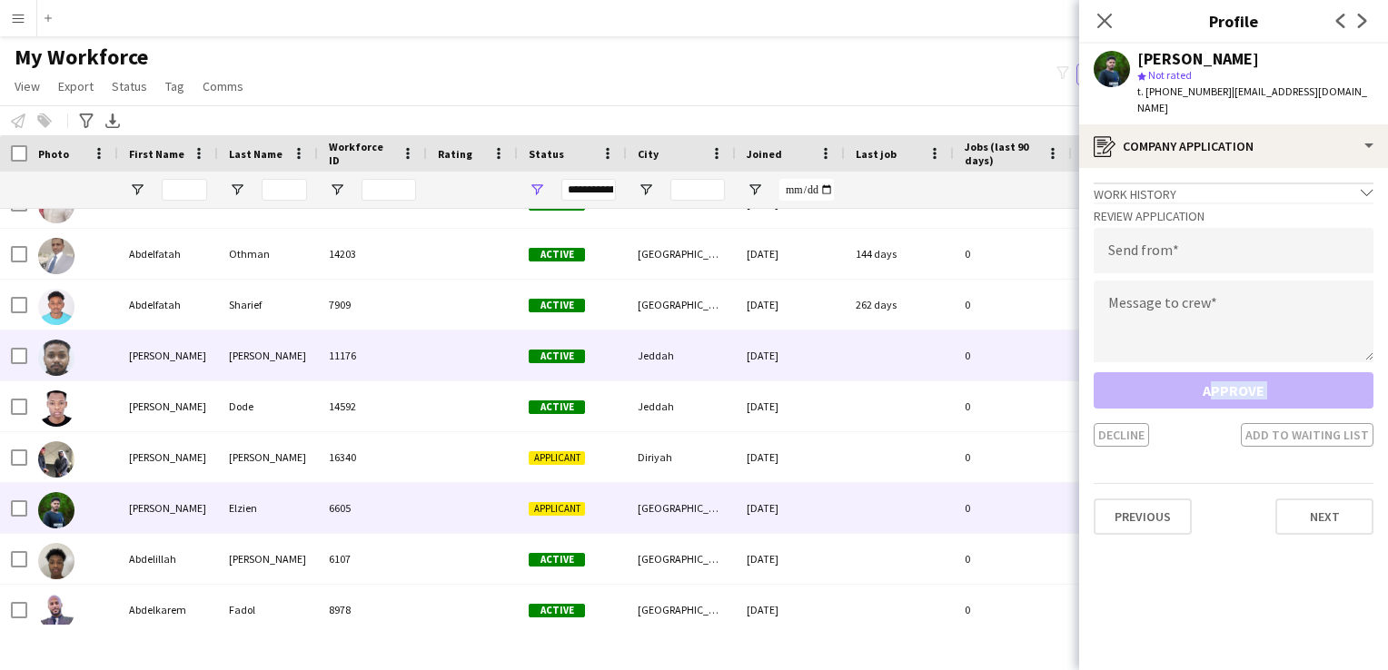
drag, startPoint x: 1193, startPoint y: 362, endPoint x: 989, endPoint y: 354, distance: 203.7
click at [989, 354] on div "0" at bounding box center [1013, 356] width 118 height 50
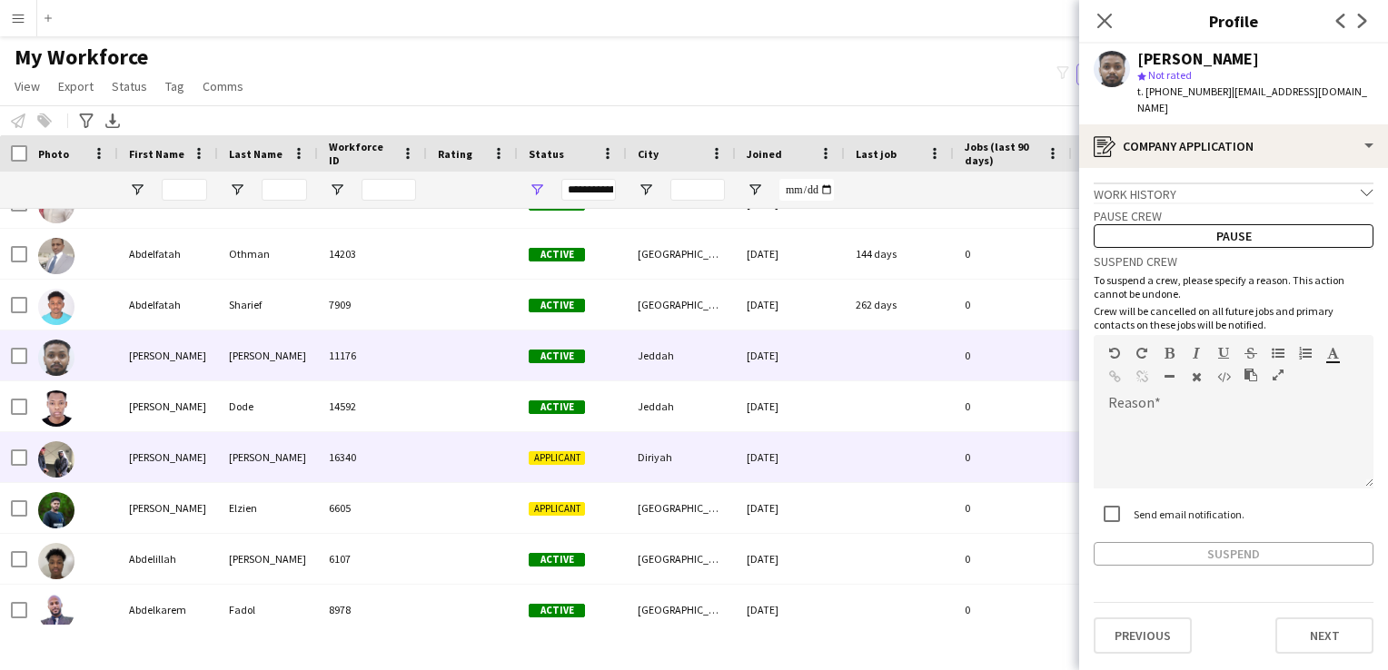
click at [821, 460] on div "[DATE]" at bounding box center [790, 457] width 109 height 50
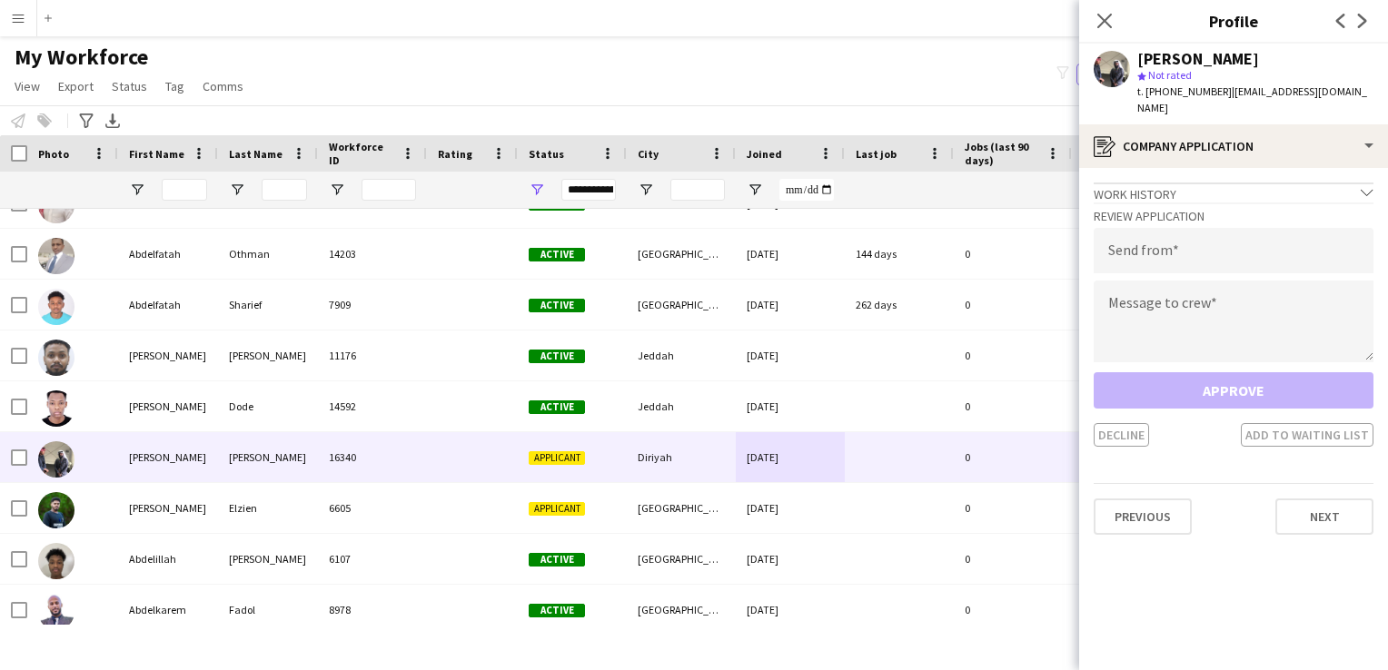
click at [1197, 372] on div "Approve Decline Add to waiting list" at bounding box center [1234, 409] width 280 height 74
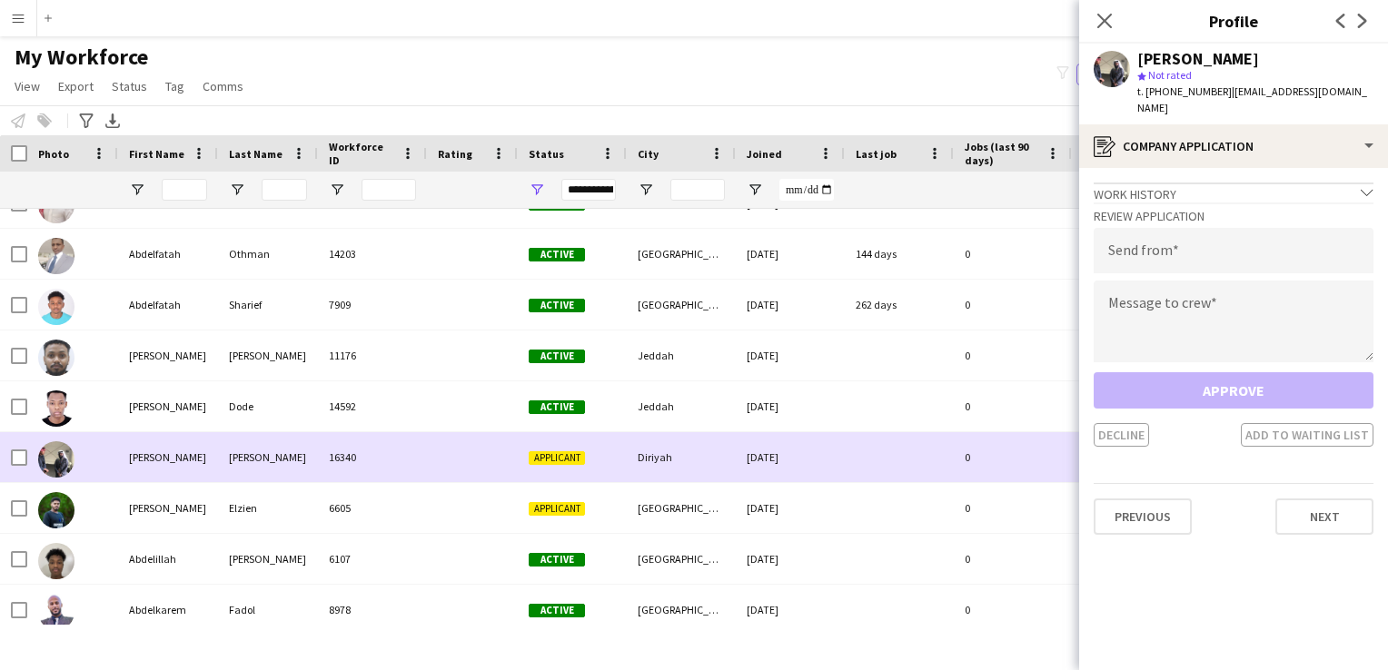
drag, startPoint x: 1230, startPoint y: 375, endPoint x: 981, endPoint y: 465, distance: 264.7
click at [981, 465] on div "0" at bounding box center [1013, 457] width 118 height 50
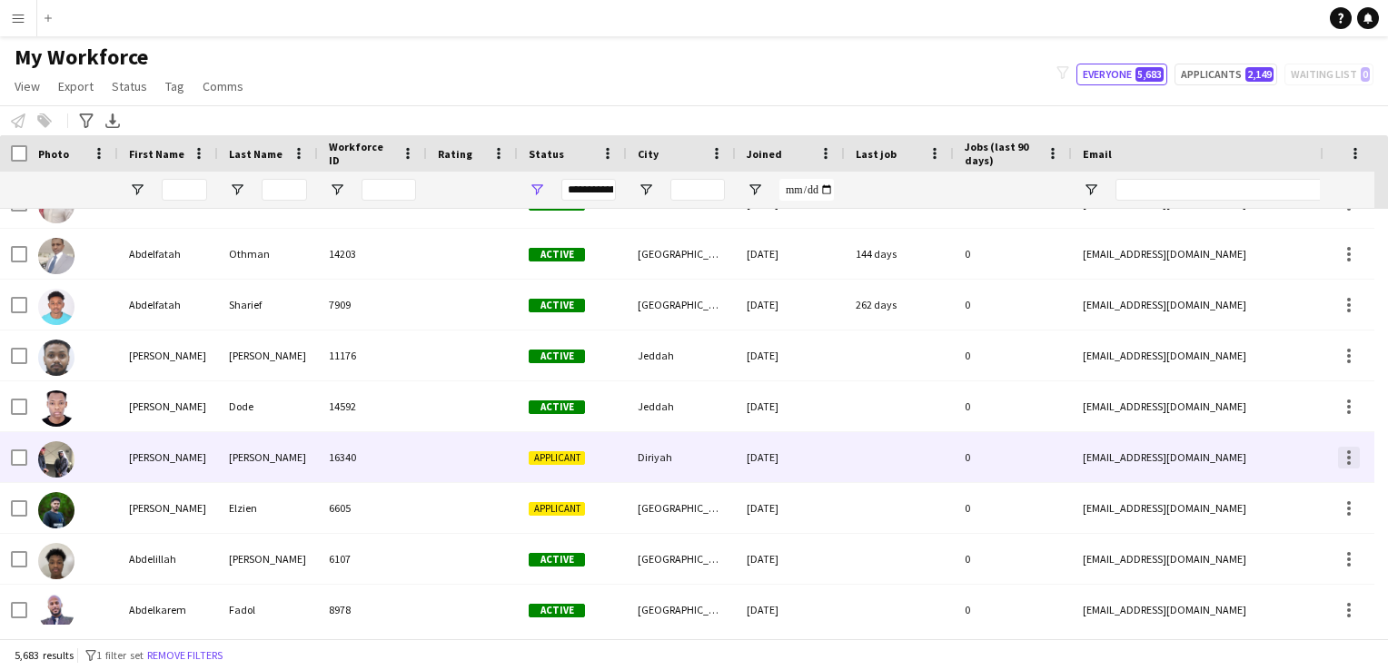
click at [1351, 457] on div at bounding box center [1349, 458] width 22 height 22
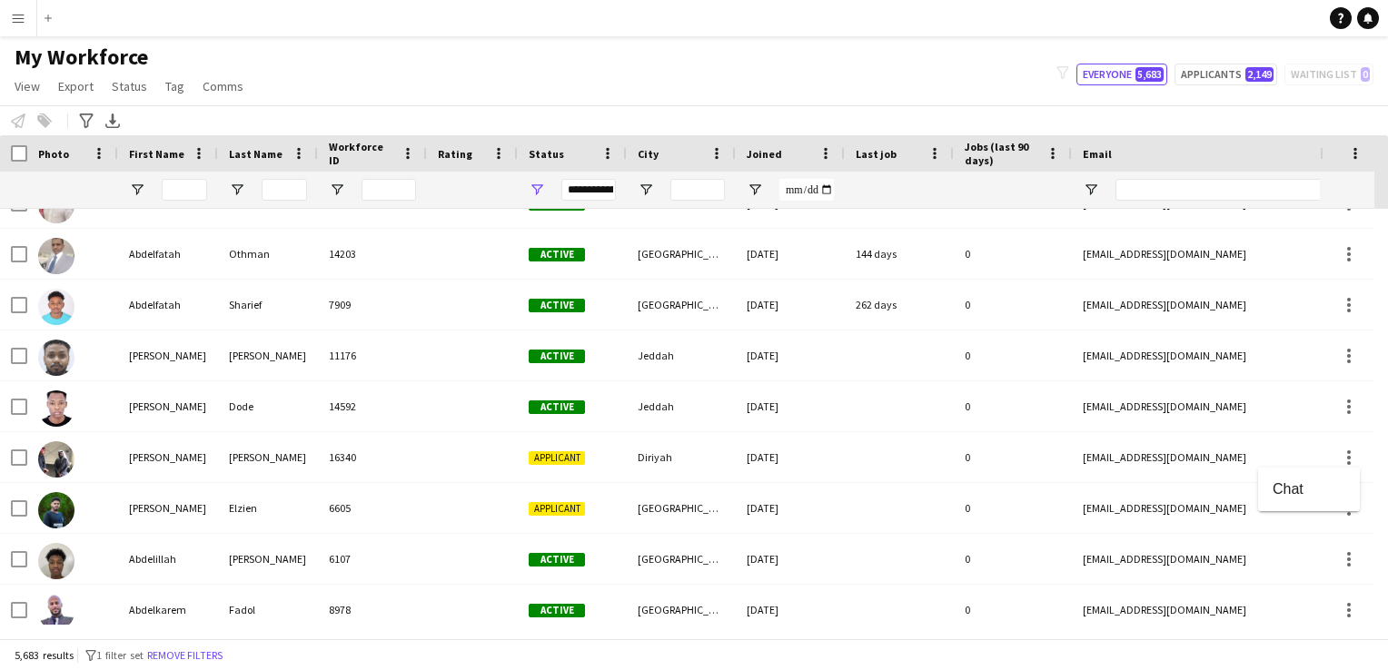
click at [1302, 456] on div at bounding box center [694, 335] width 1388 height 670
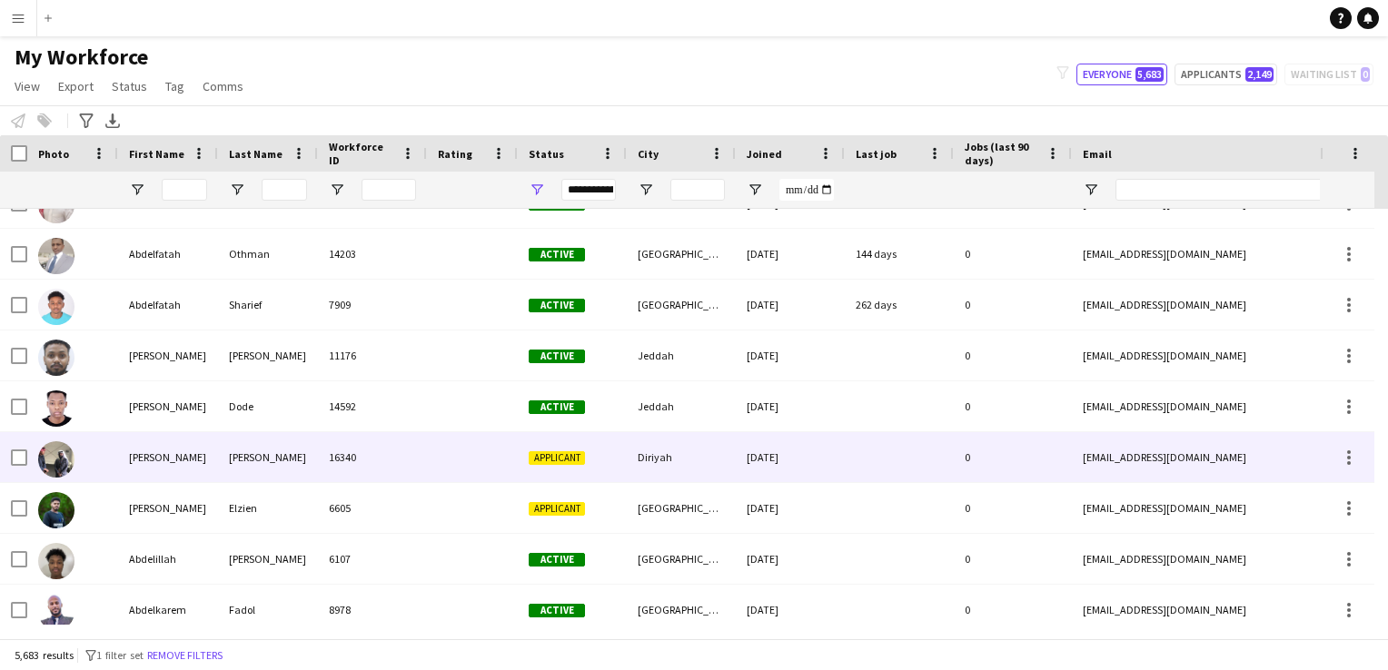
click at [1144, 448] on div "[EMAIL_ADDRESS][DOMAIN_NAME]" at bounding box center [1253, 457] width 363 height 50
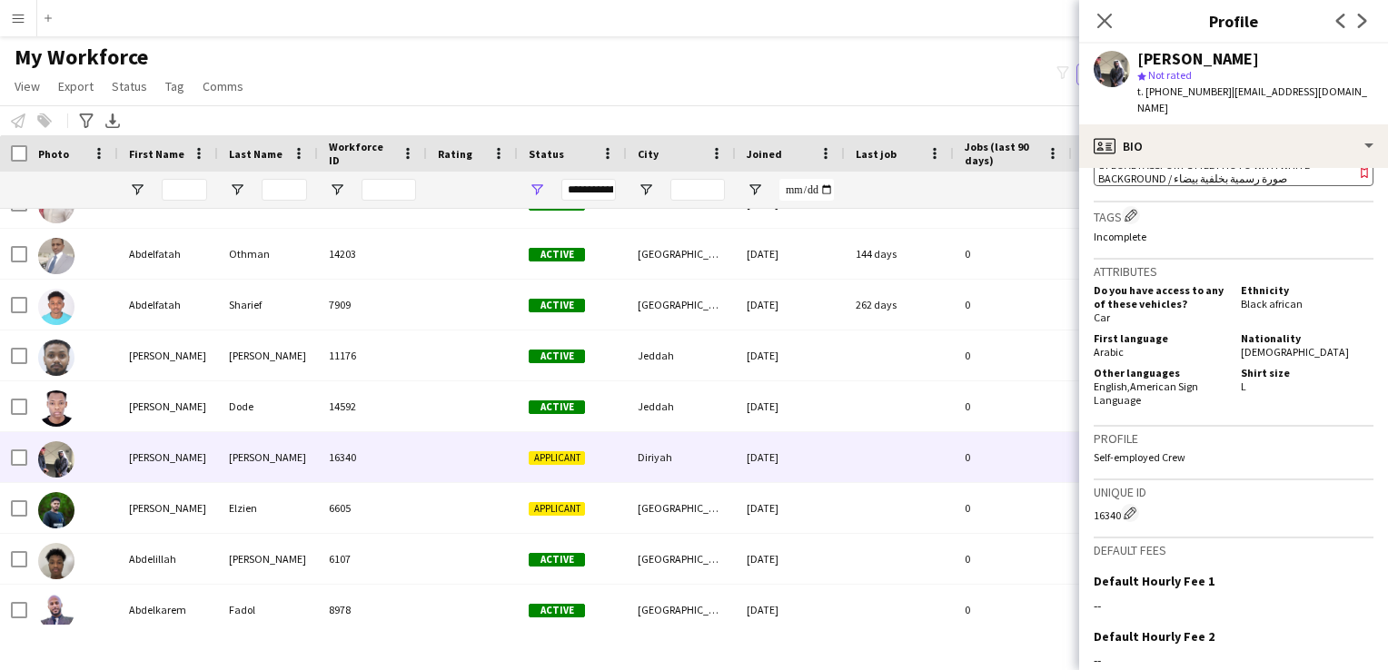
scroll to position [879, 0]
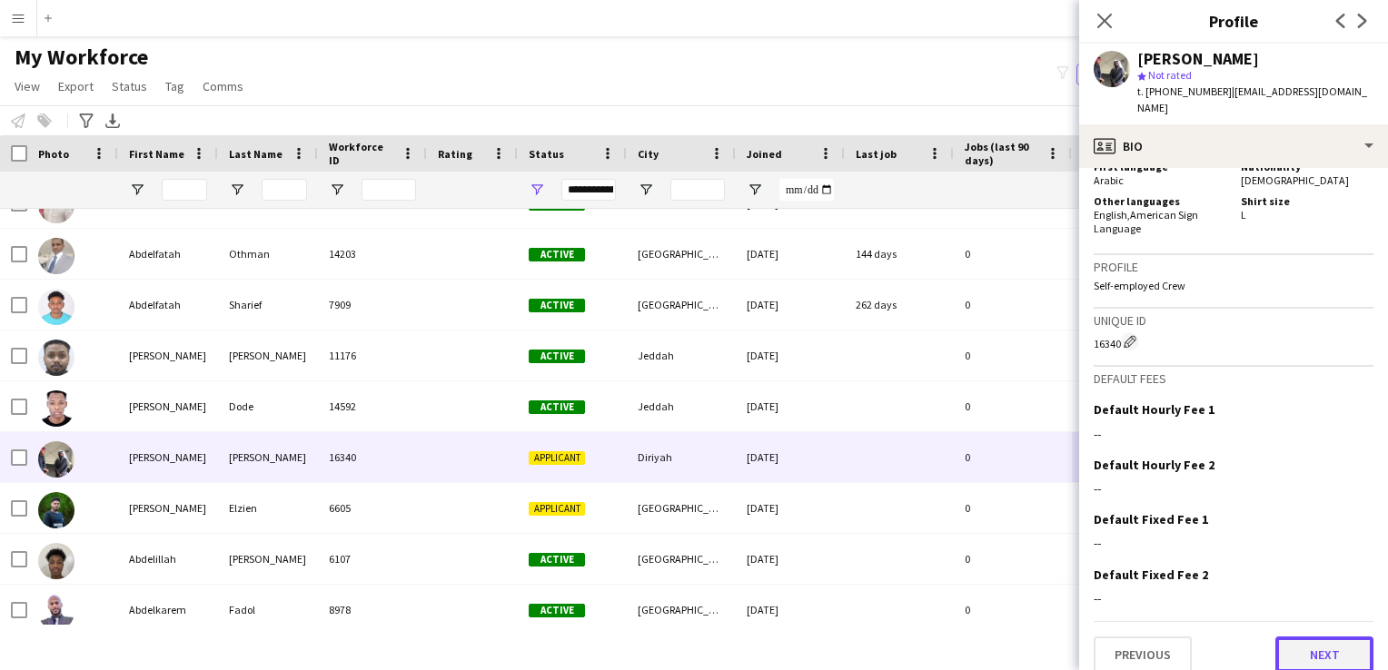
click at [1301, 651] on button "Next" at bounding box center [1325, 655] width 98 height 36
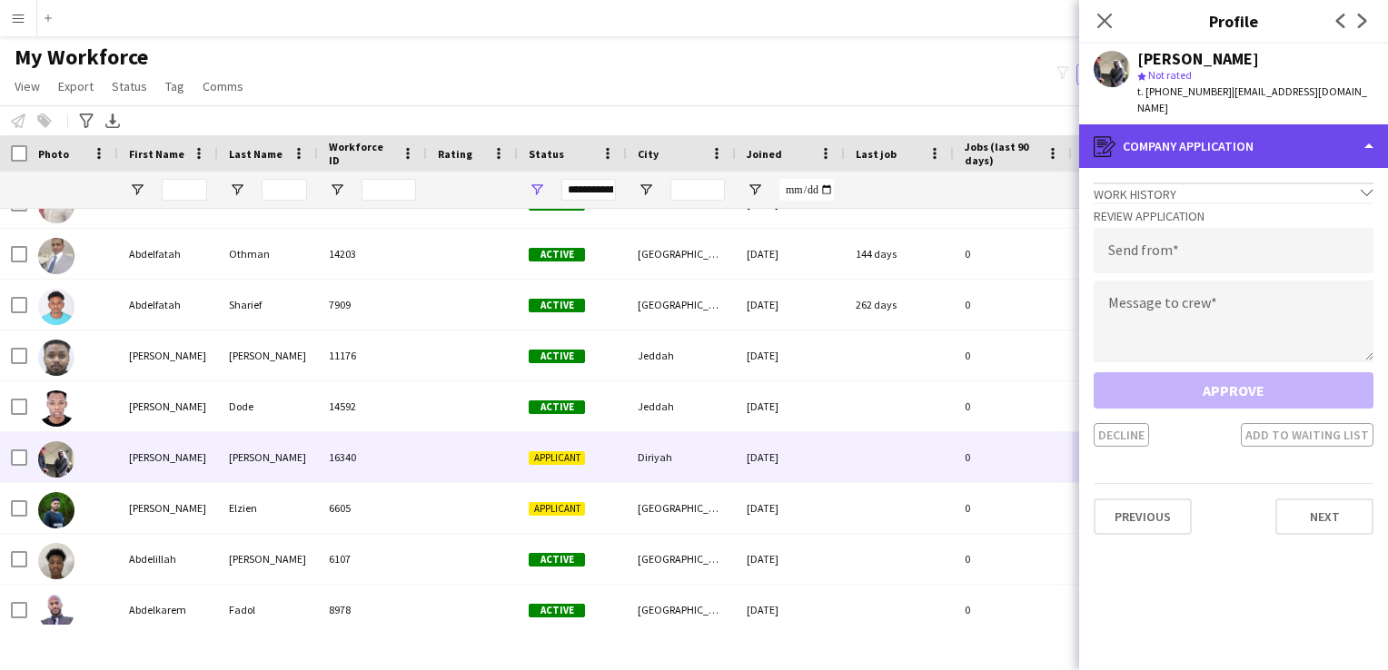
click at [1286, 129] on div "register Company application" at bounding box center [1233, 146] width 309 height 44
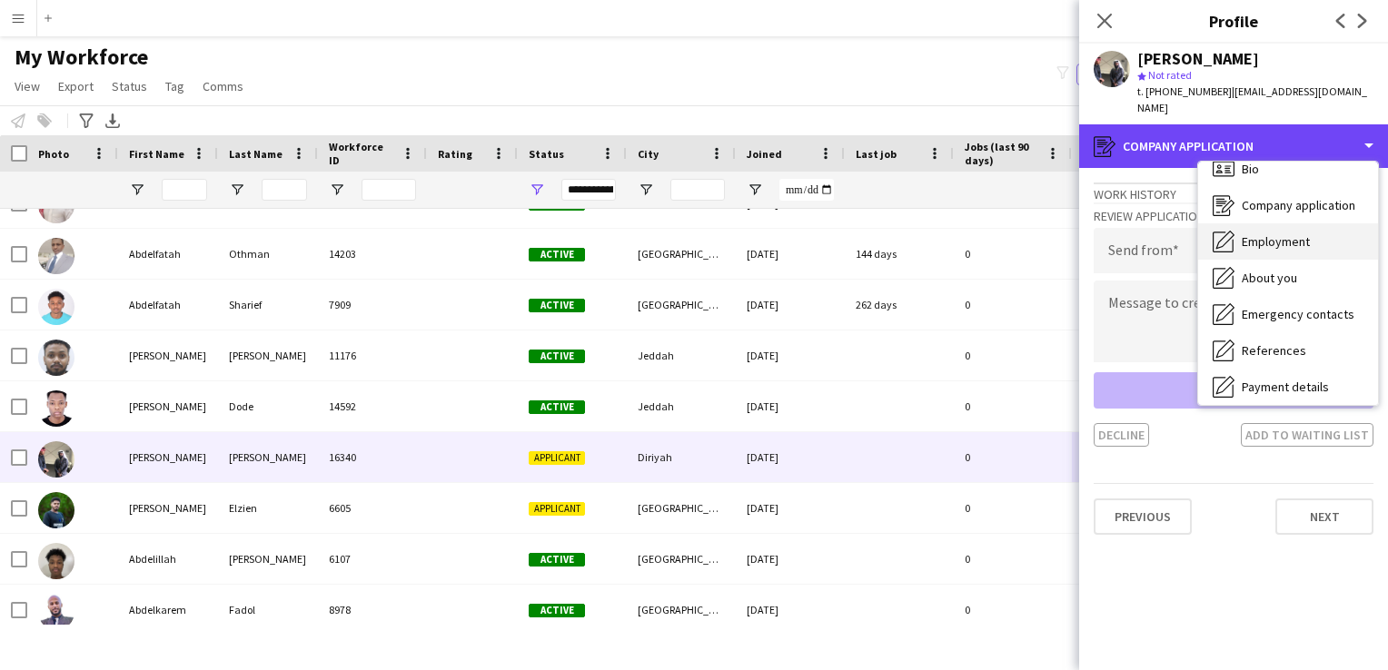
scroll to position [0, 0]
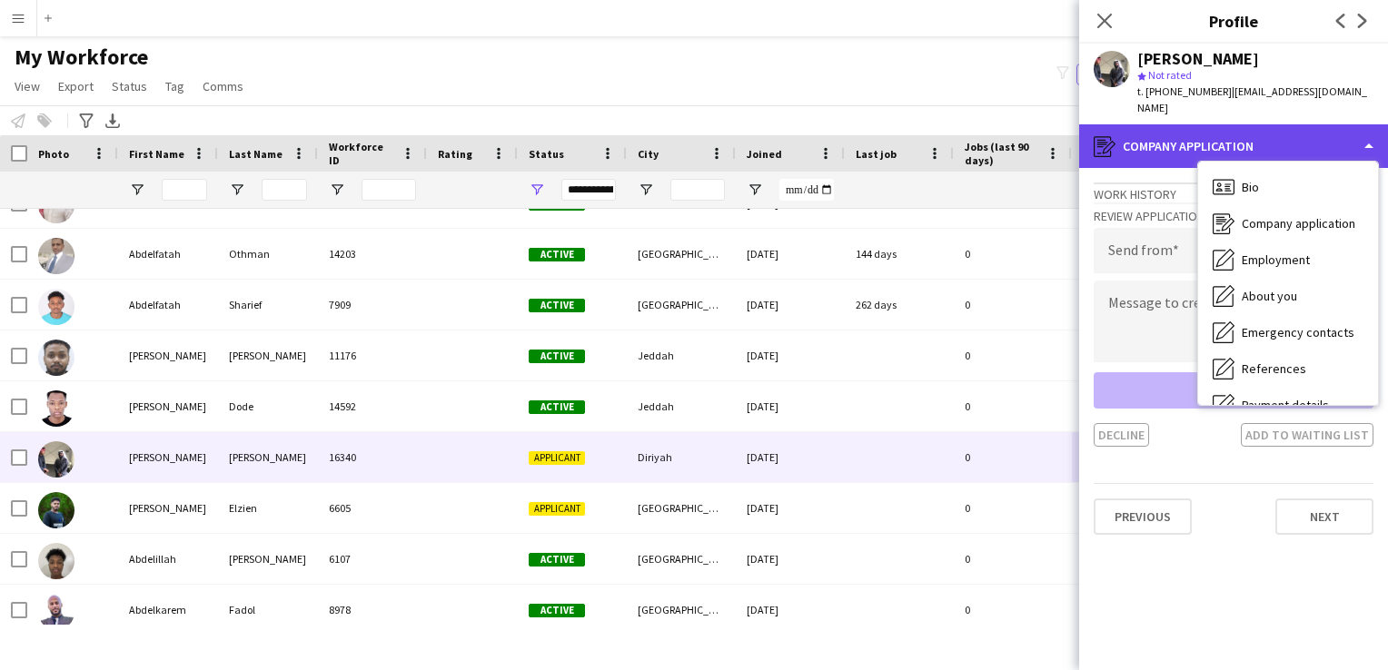
click at [1365, 124] on div "register Company application" at bounding box center [1233, 146] width 309 height 44
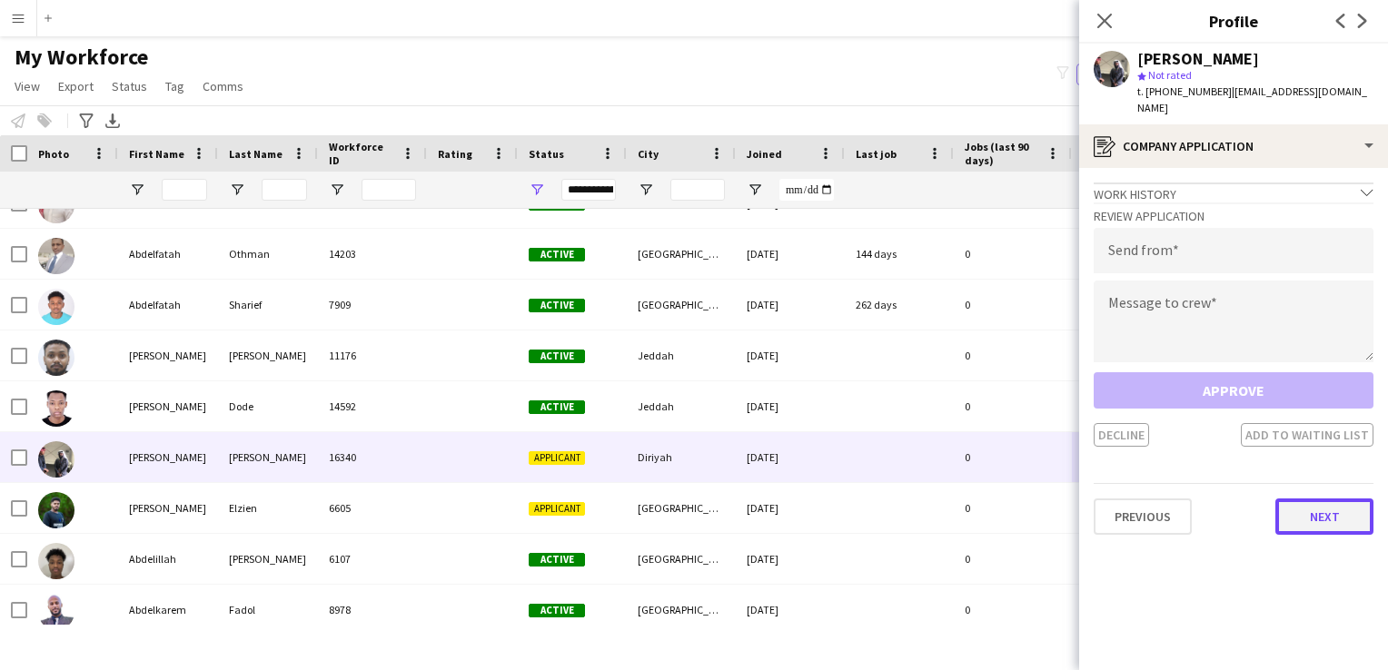
click at [1365, 500] on button "Next" at bounding box center [1325, 517] width 98 height 36
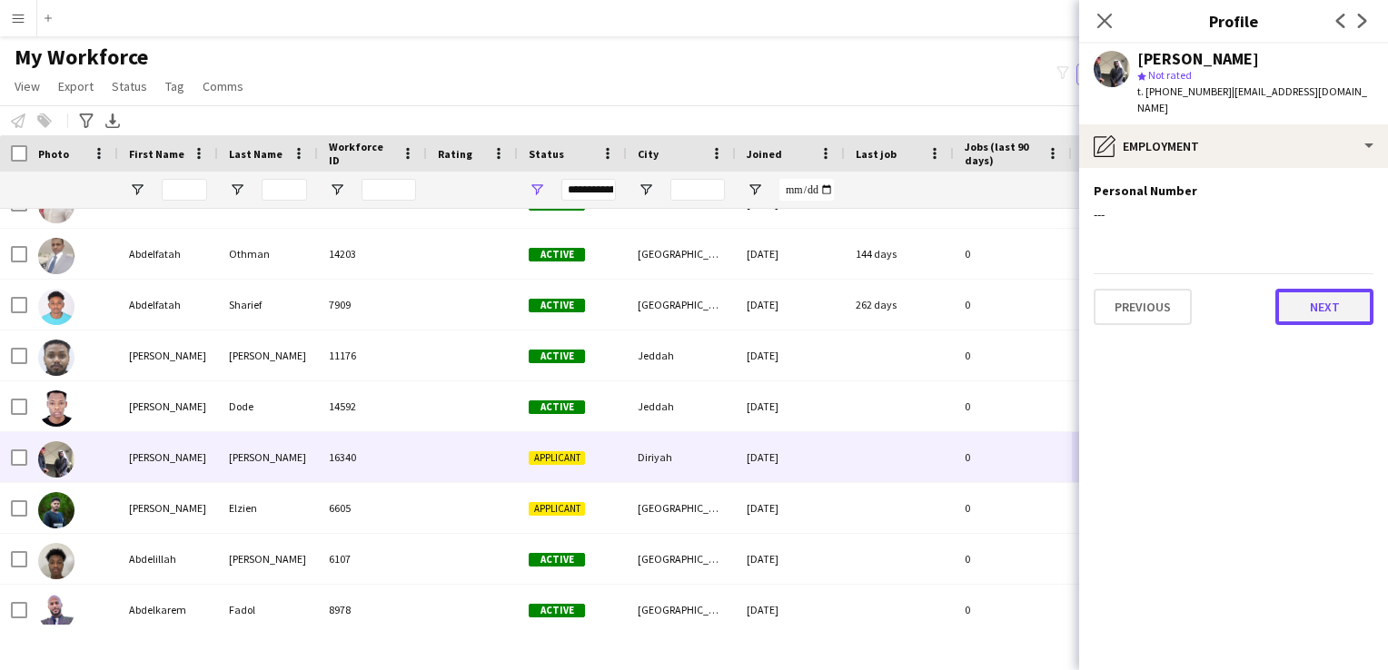
click at [1306, 289] on button "Next" at bounding box center [1325, 307] width 98 height 36
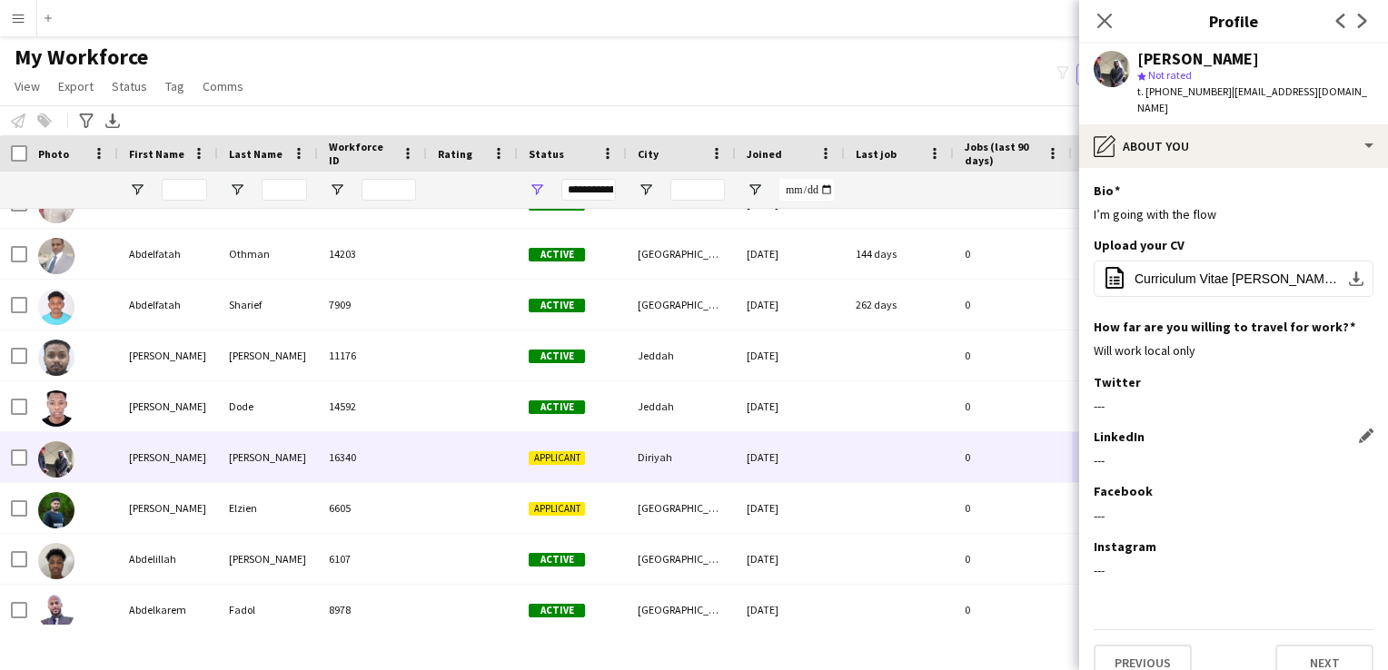
scroll to position [7, 0]
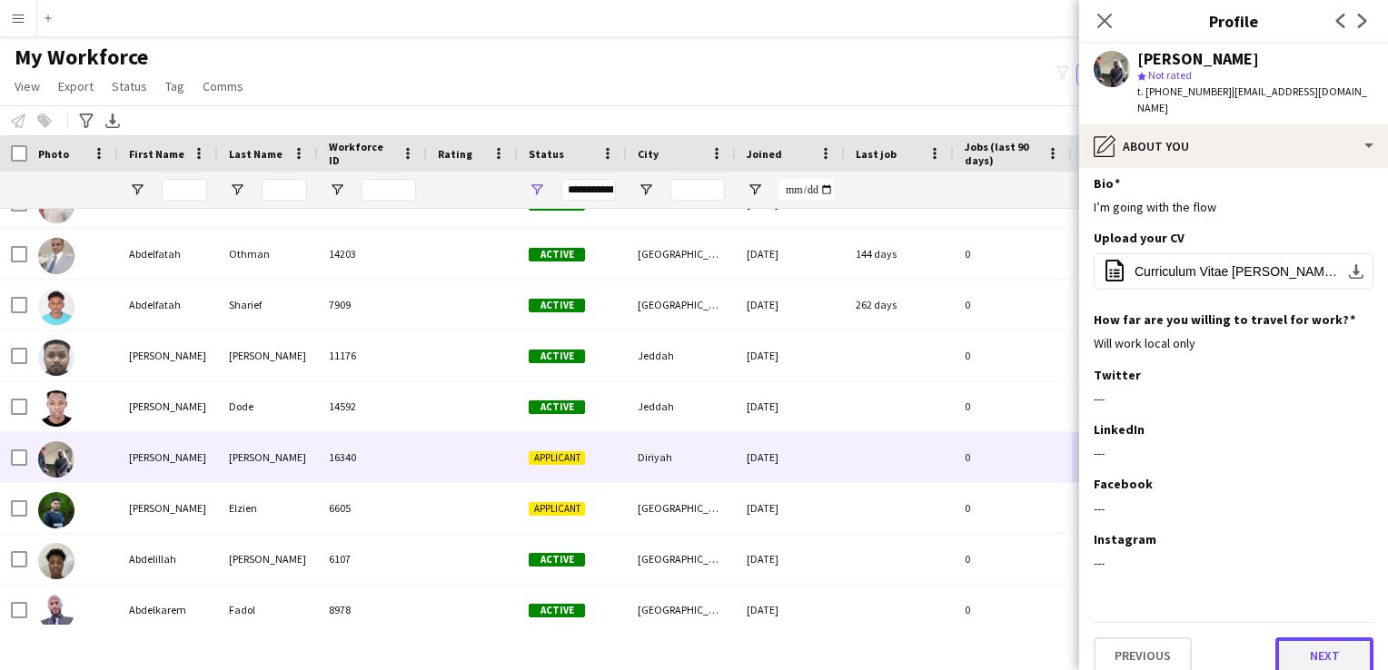
click at [1324, 643] on button "Next" at bounding box center [1325, 656] width 98 height 36
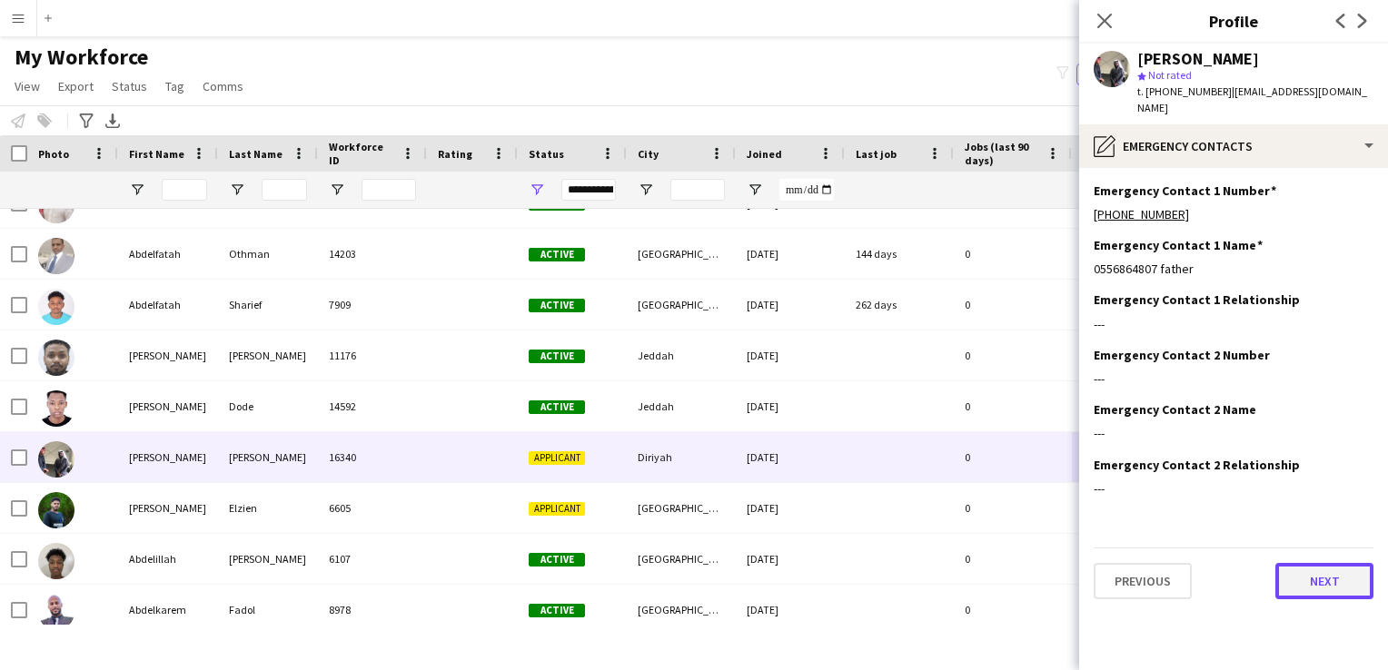
click at [1294, 578] on button "Next" at bounding box center [1325, 581] width 98 height 36
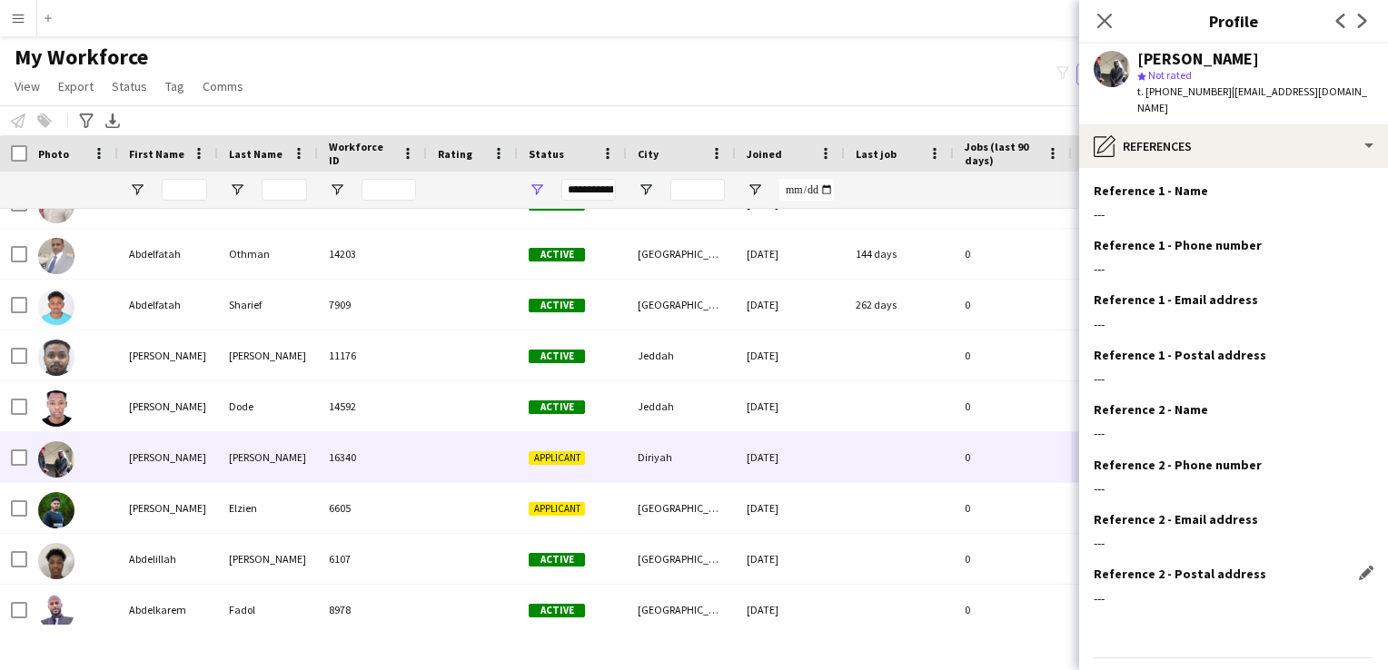
scroll to position [35, 0]
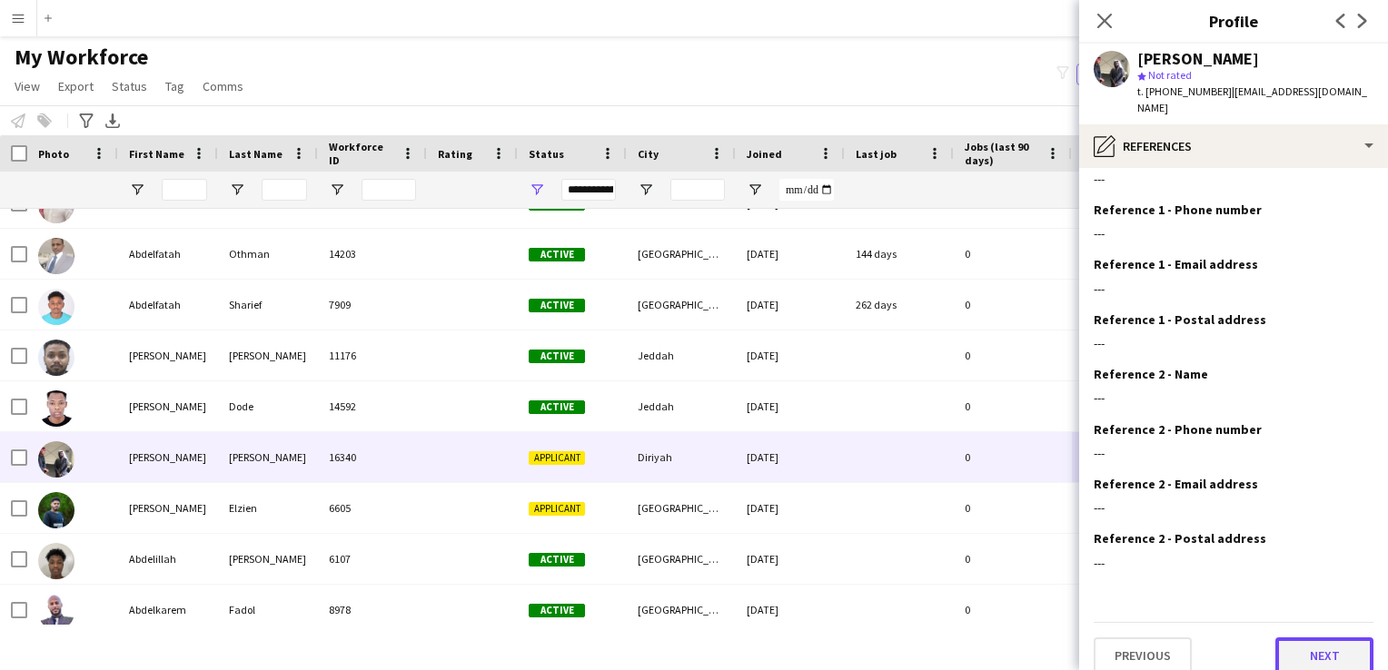
click at [1304, 641] on button "Next" at bounding box center [1325, 656] width 98 height 36
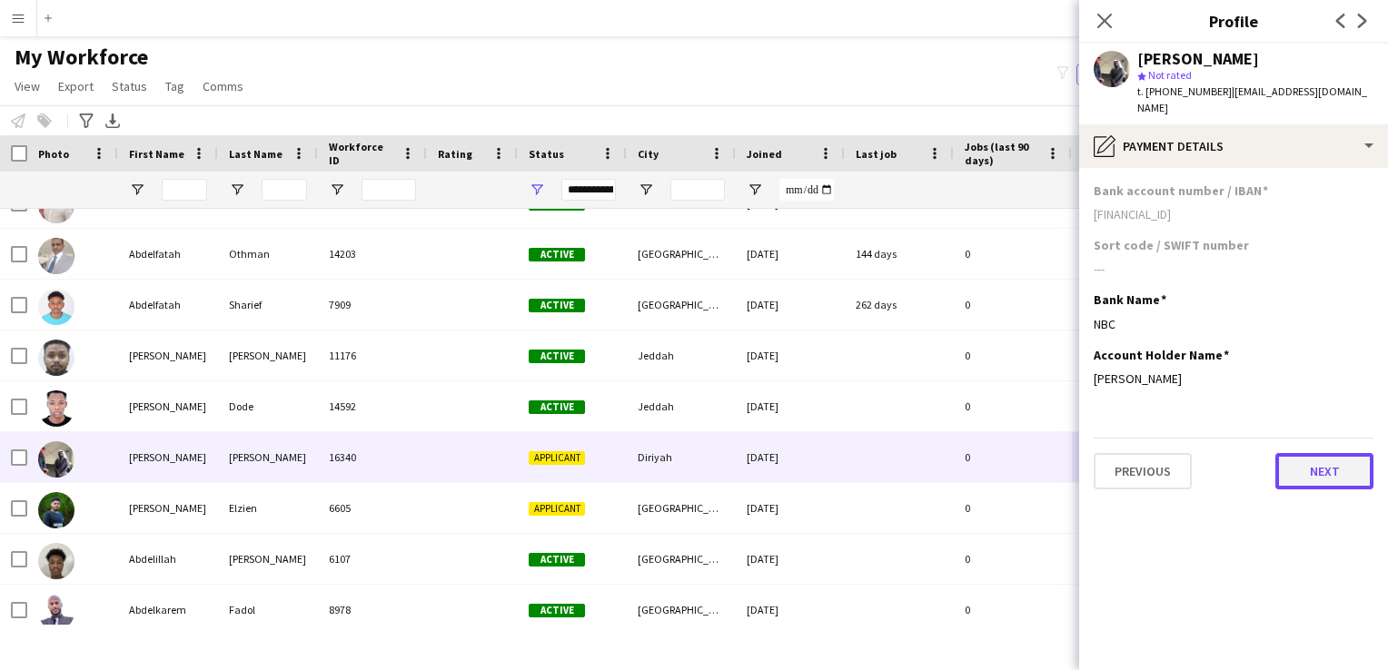
click at [1288, 453] on button "Next" at bounding box center [1325, 471] width 98 height 36
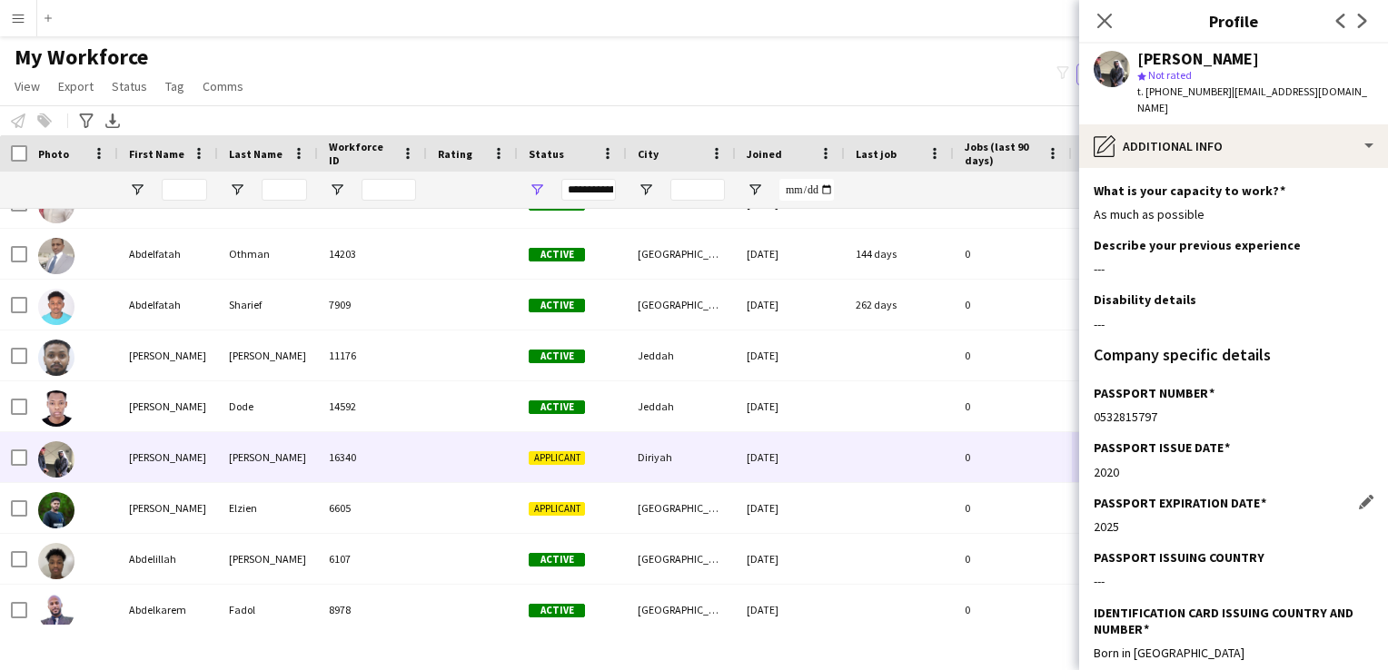
scroll to position [216, 0]
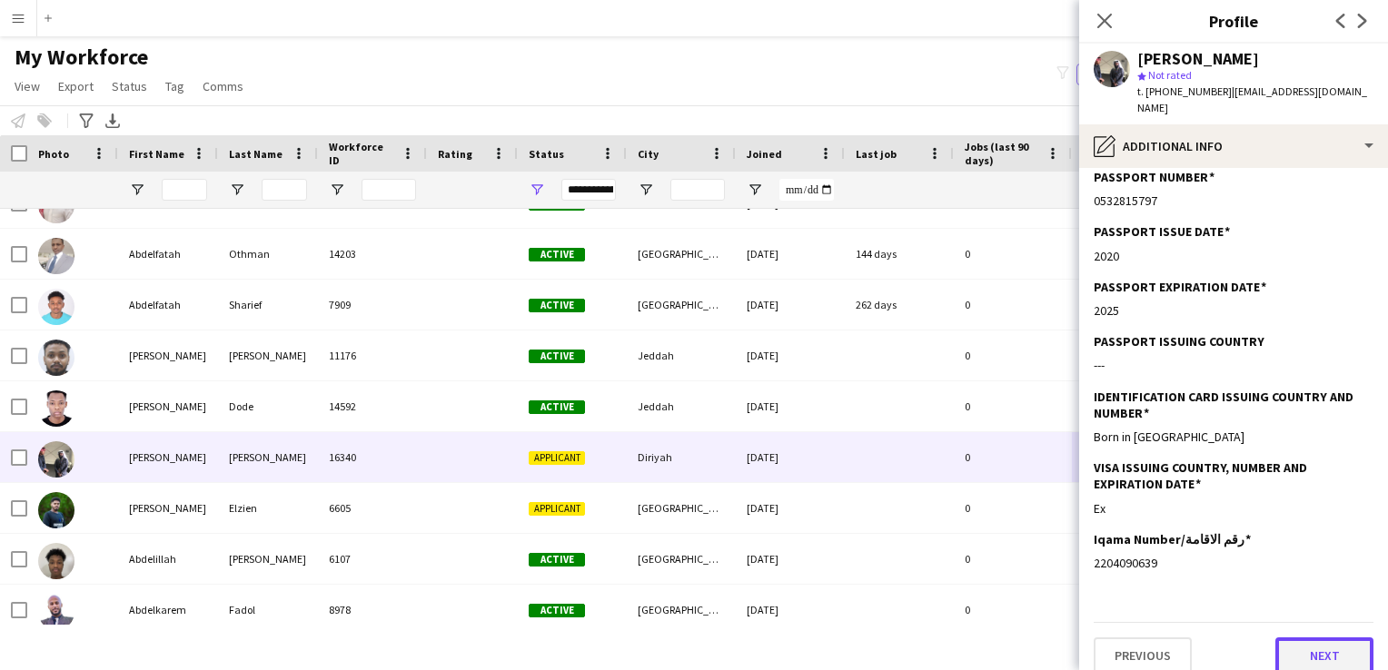
click at [1294, 646] on button "Next" at bounding box center [1325, 656] width 98 height 36
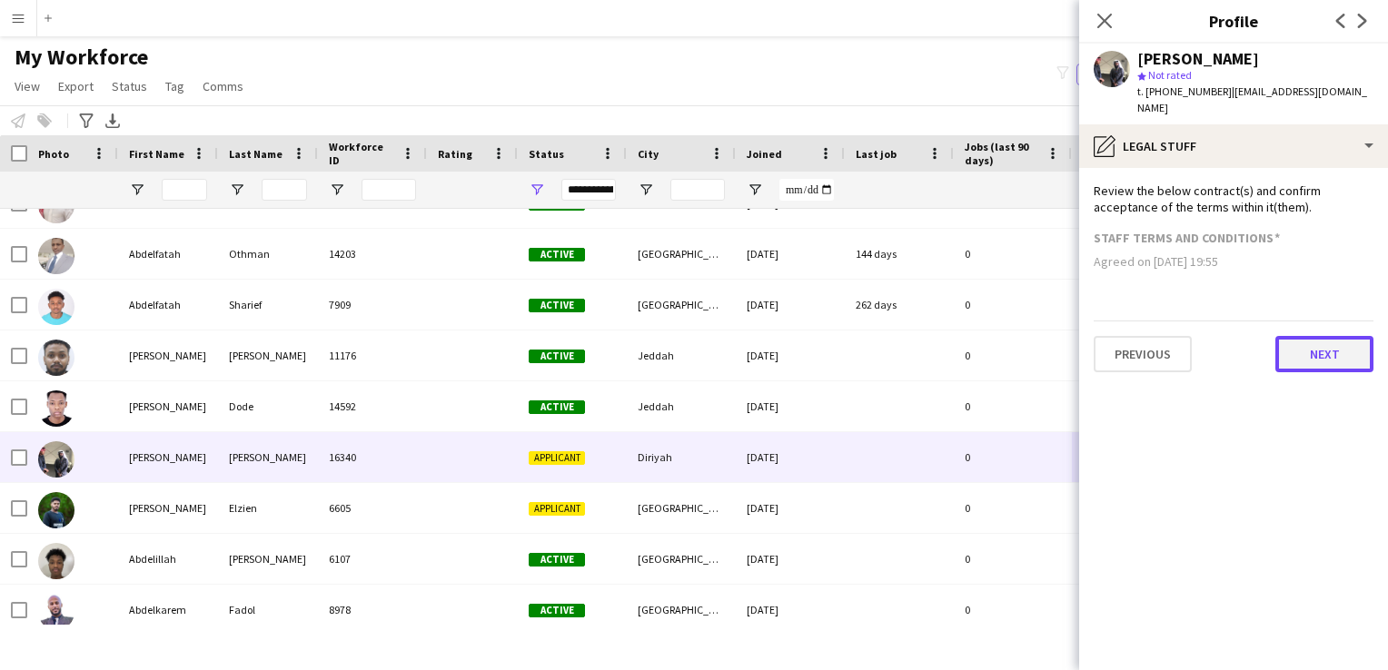
click at [1291, 336] on button "Next" at bounding box center [1325, 354] width 98 height 36
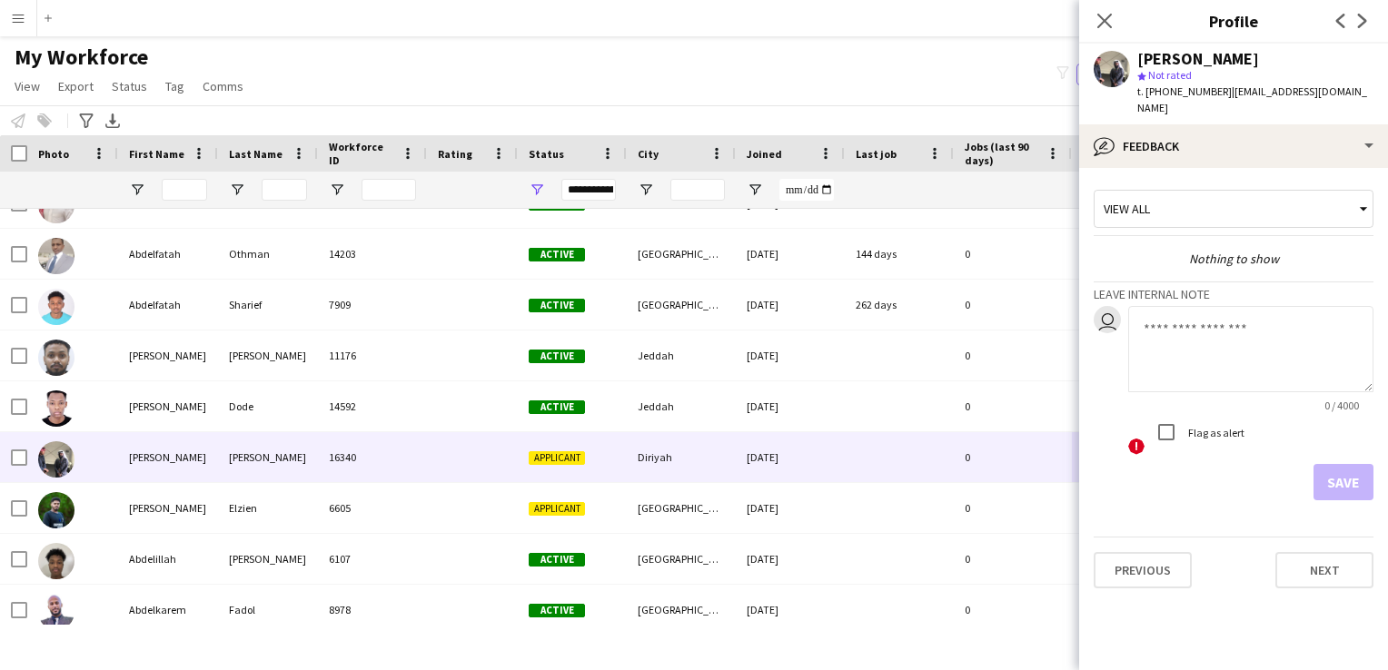
click at [1342, 464] on div "Save" at bounding box center [1234, 482] width 280 height 36
click at [1341, 472] on div "Save" at bounding box center [1234, 482] width 280 height 36
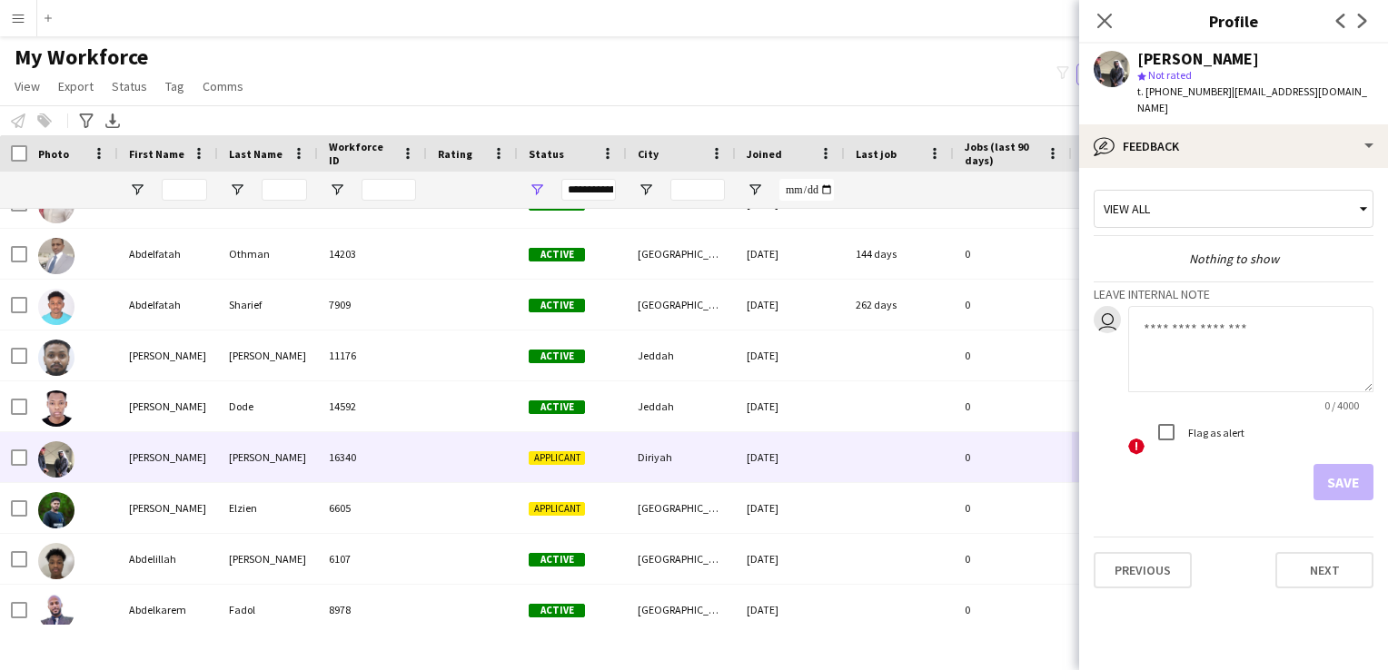
click at [1341, 472] on div "Save" at bounding box center [1234, 482] width 280 height 36
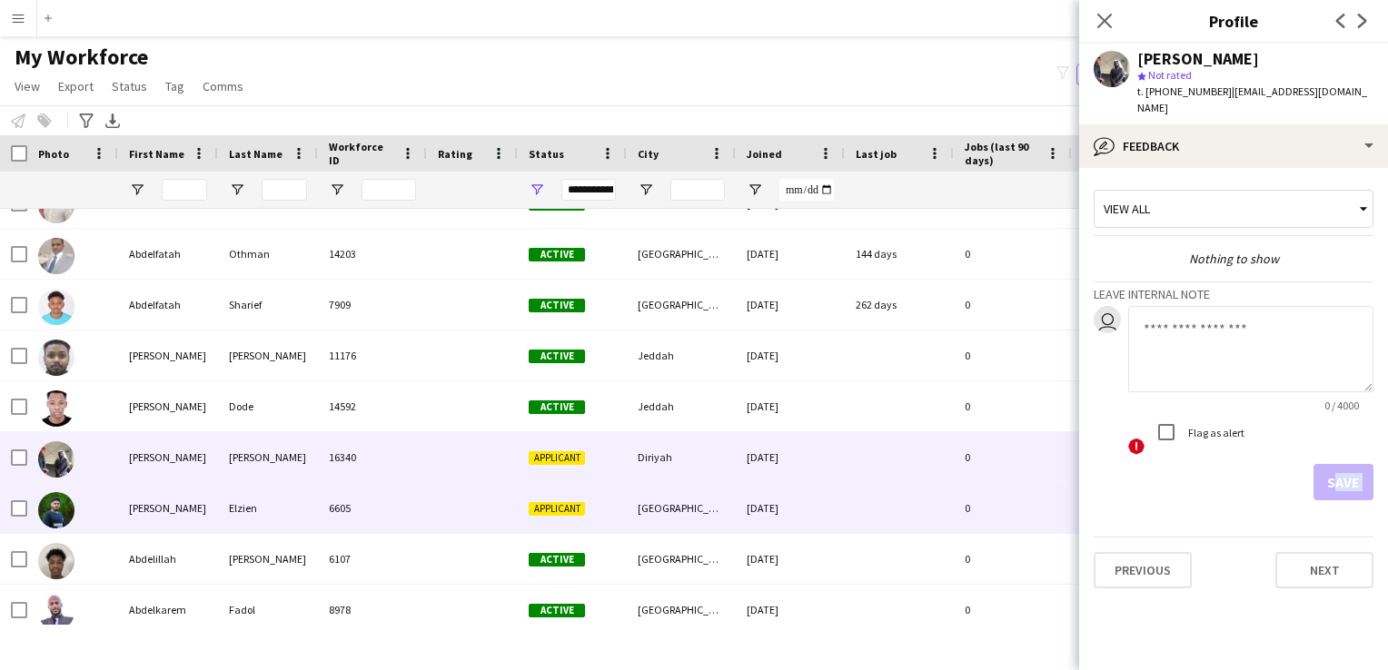
drag, startPoint x: 1341, startPoint y: 472, endPoint x: 1061, endPoint y: 523, distance: 284.4
click at [1061, 523] on div "0" at bounding box center [1013, 508] width 118 height 50
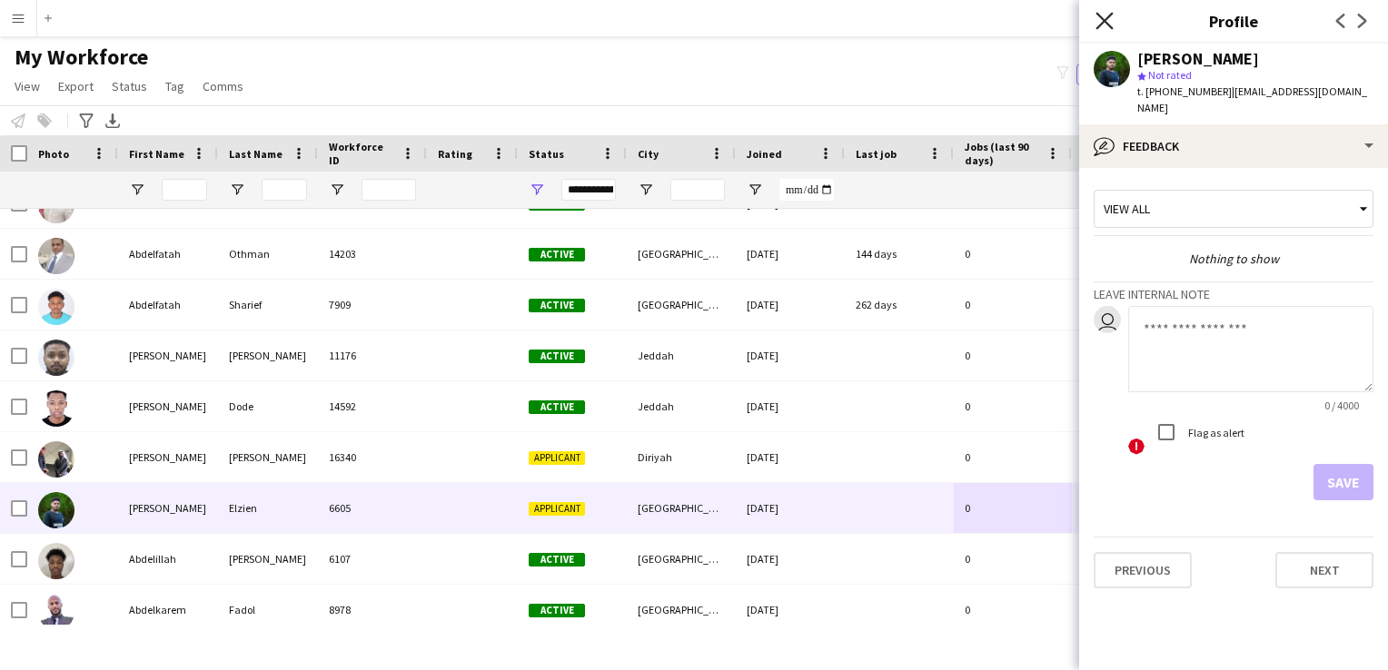
click at [1107, 24] on icon at bounding box center [1104, 20] width 17 height 17
